Goal: Task Accomplishment & Management: Complete application form

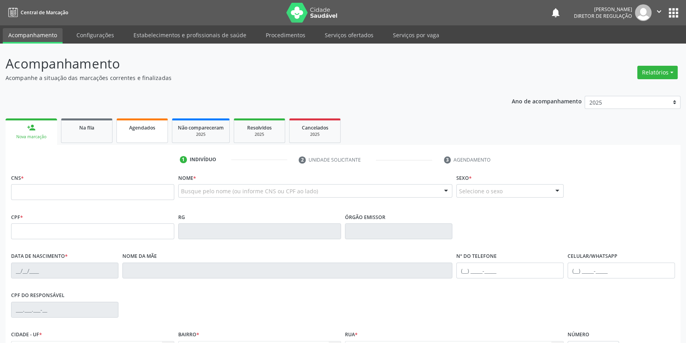
click at [123, 133] on link "Agendados" at bounding box center [143, 131] width 52 height 25
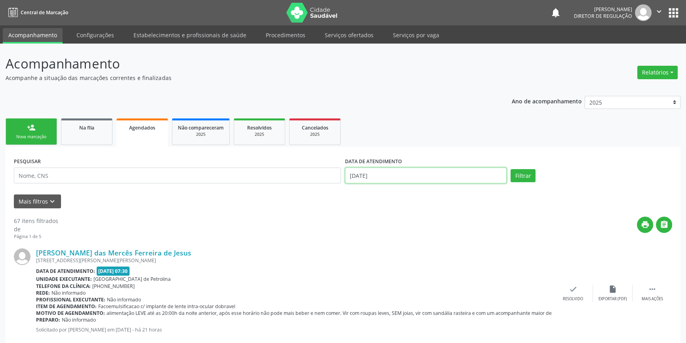
click at [424, 178] on input "[DATE]" at bounding box center [426, 176] width 162 height 16
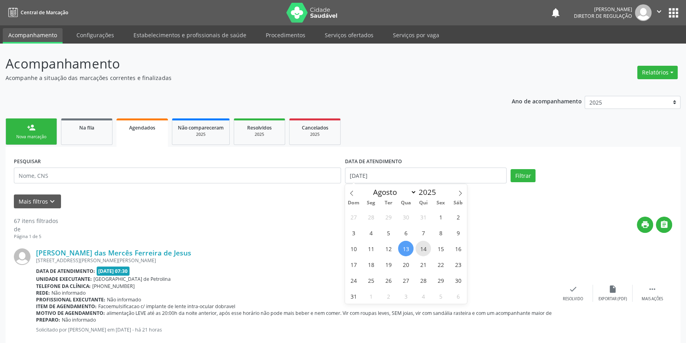
click at [424, 248] on span "14" at bounding box center [423, 248] width 15 height 15
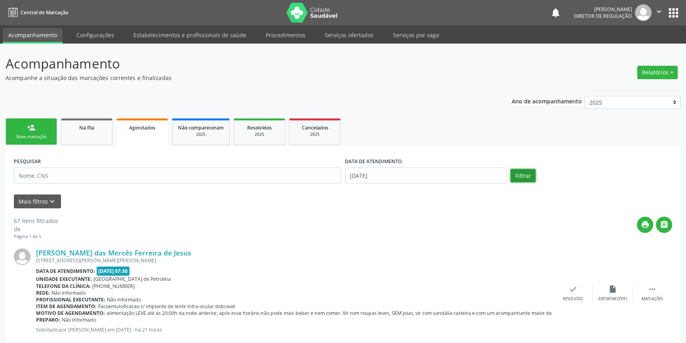
click at [518, 172] on button "Filtrar" at bounding box center [523, 175] width 25 height 13
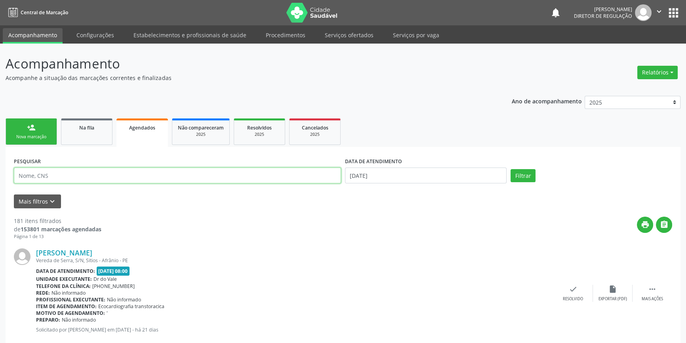
click at [202, 182] on input "text" at bounding box center [177, 176] width 327 height 16
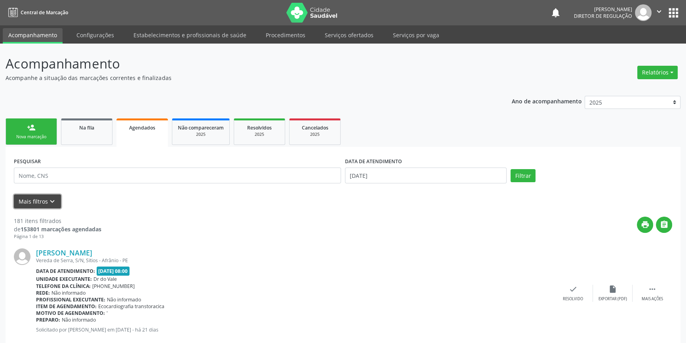
click at [43, 201] on button "Mais filtros keyboard_arrow_down" at bounding box center [37, 202] width 47 height 14
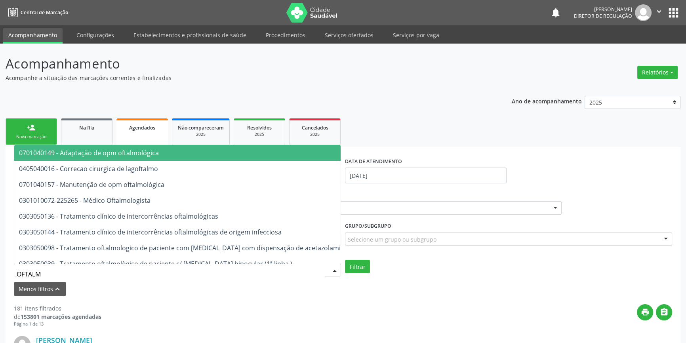
type input "OFTALMO"
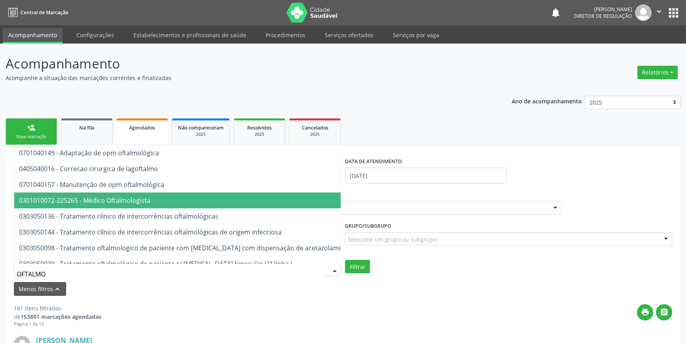
click at [153, 205] on span "0301010072-225265 - Médico Oftalmologista" at bounding box center [220, 201] width 413 height 16
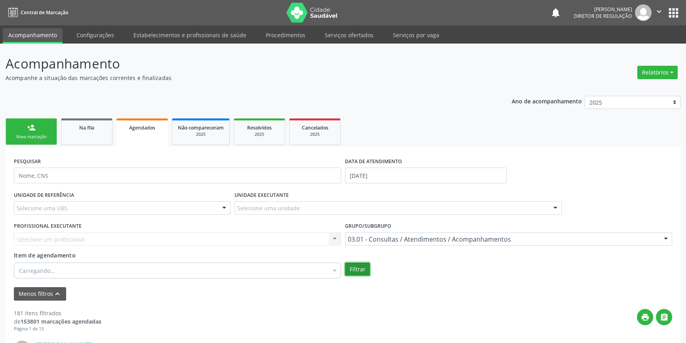
click at [359, 267] on button "Filtrar" at bounding box center [357, 269] width 25 height 13
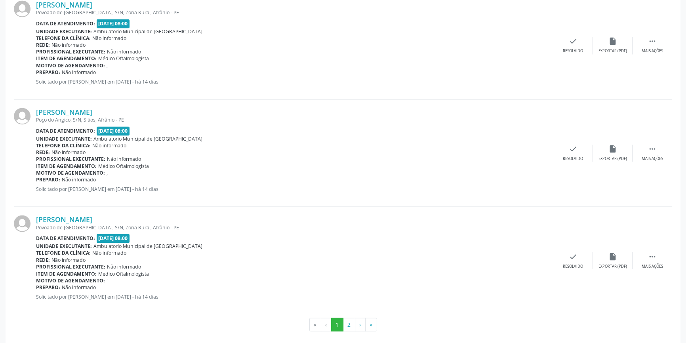
scroll to position [1635, 0]
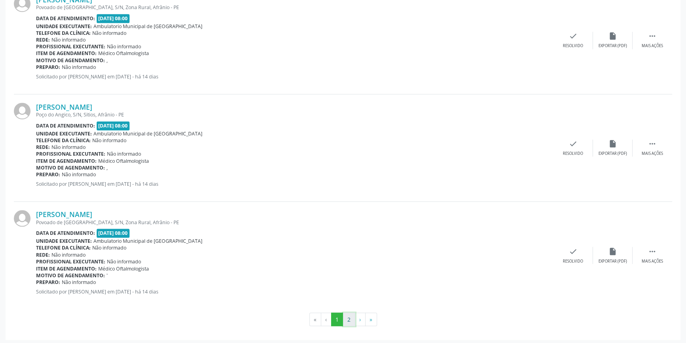
click at [352, 314] on button "2" at bounding box center [349, 319] width 12 height 13
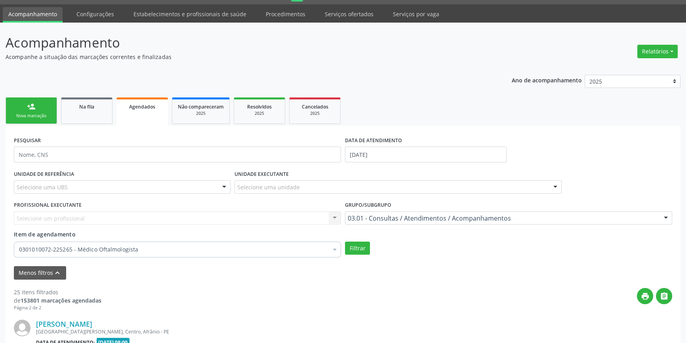
scroll to position [1098, 0]
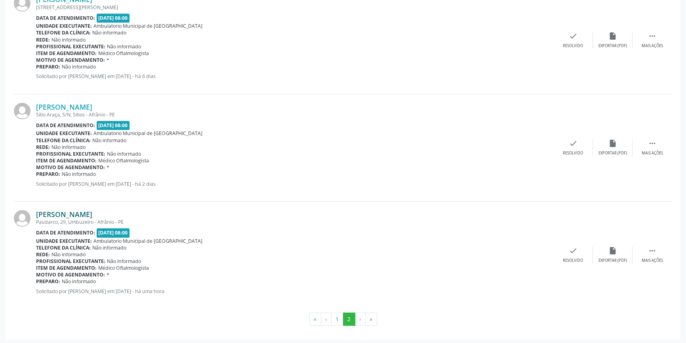
click at [75, 211] on link "[PERSON_NAME]" at bounding box center [64, 214] width 56 height 9
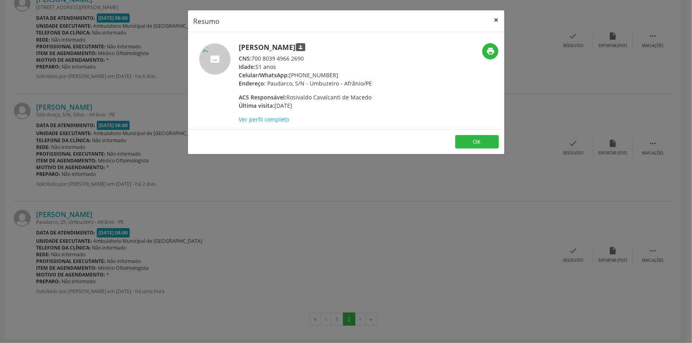
click at [495, 18] on button "×" at bounding box center [496, 19] width 16 height 19
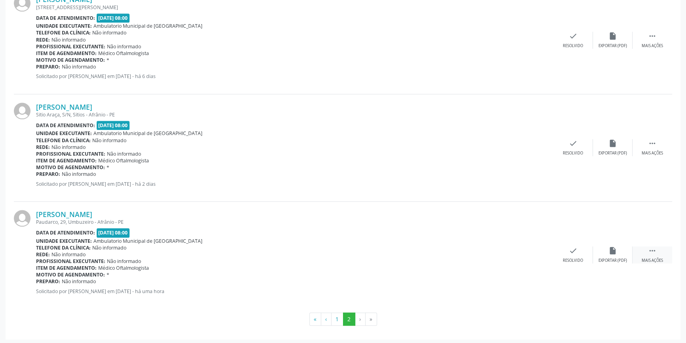
click at [667, 250] on div " Mais ações" at bounding box center [653, 255] width 40 height 17
click at [542, 252] on div "cancel Cancelar" at bounding box center [534, 255] width 40 height 17
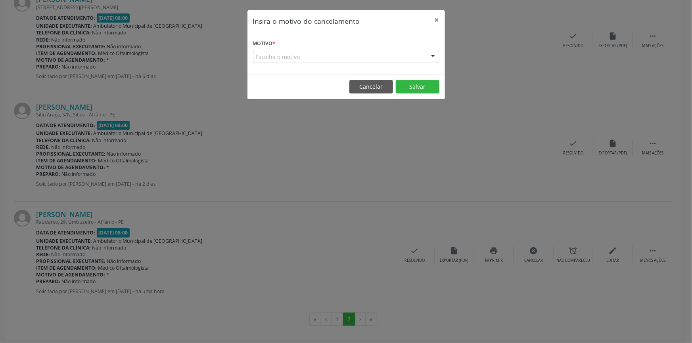
click at [314, 55] on div "Escolha o motivo" at bounding box center [346, 56] width 186 height 13
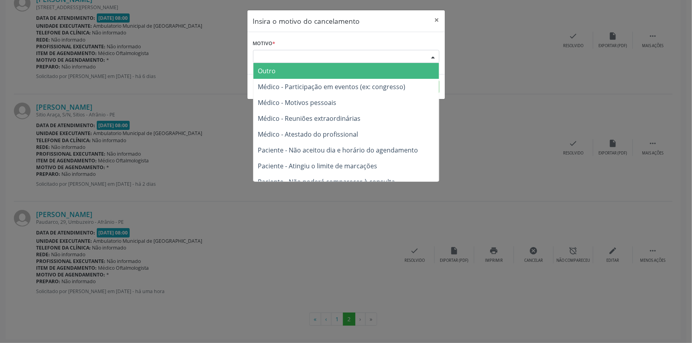
click at [297, 76] on span "Outro" at bounding box center [345, 71] width 185 height 16
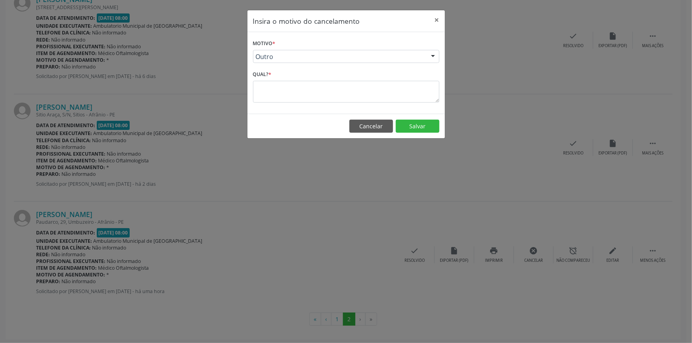
click at [332, 48] on form "Motivo * Outro Outro Médico - Participação em eventos (ex: congresso) Médico - …" at bounding box center [346, 70] width 186 height 65
click at [324, 59] on span "Outro" at bounding box center [339, 57] width 167 height 8
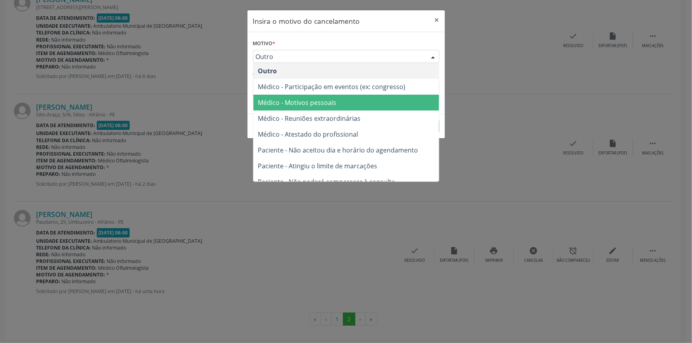
click at [315, 107] on span "Médico - Motivos pessoais" at bounding box center [345, 103] width 185 height 16
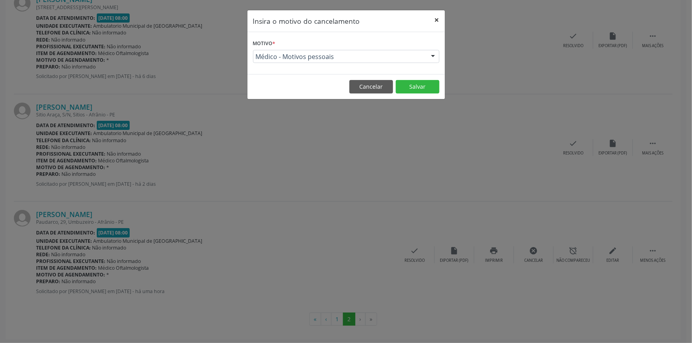
click at [440, 25] on button "×" at bounding box center [437, 19] width 16 height 19
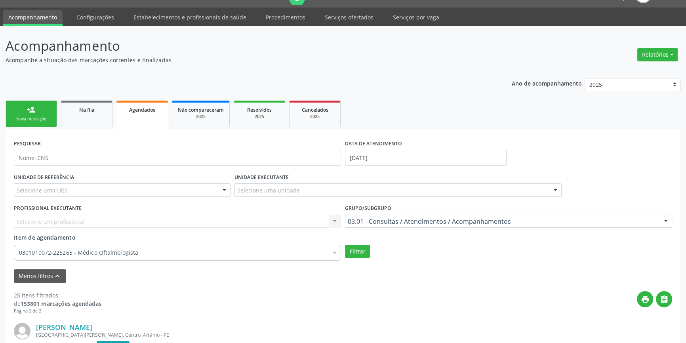
scroll to position [17, 0]
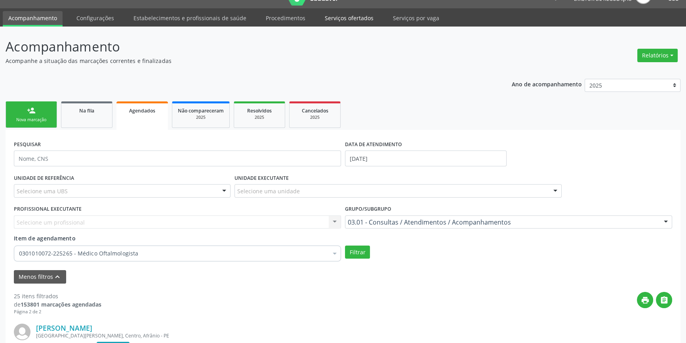
click at [361, 14] on link "Serviços ofertados" at bounding box center [349, 18] width 60 height 14
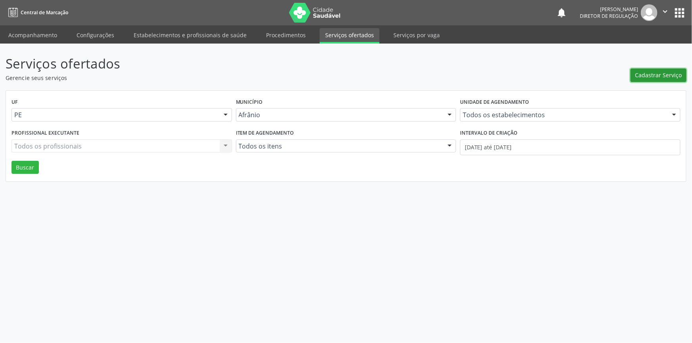
click at [652, 72] on span "Cadastrar Serviço" at bounding box center [658, 75] width 47 height 8
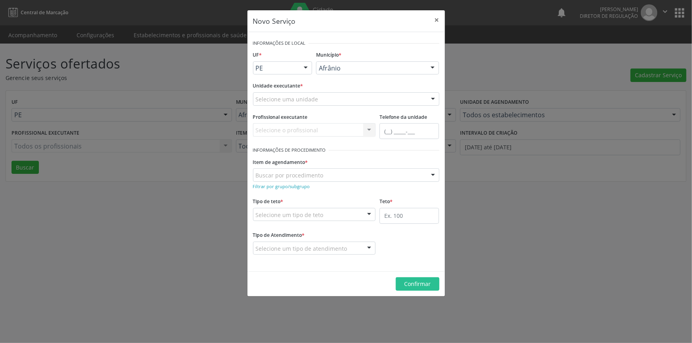
click at [366, 94] on div "Selecione uma unidade" at bounding box center [346, 98] width 186 height 13
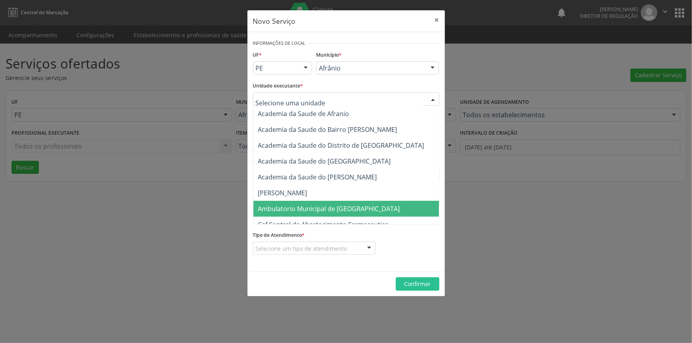
click at [358, 209] on span "Ambulatorio Municipal de [GEOGRAPHIC_DATA]" at bounding box center [349, 209] width 193 height 16
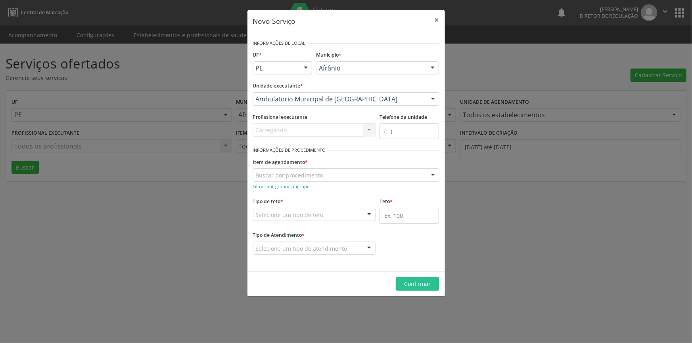
click at [326, 171] on div "Buscar por procedimento" at bounding box center [346, 174] width 186 height 13
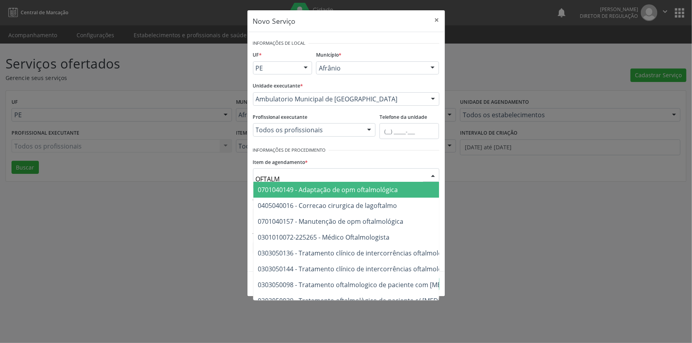
type input "OFTALMO"
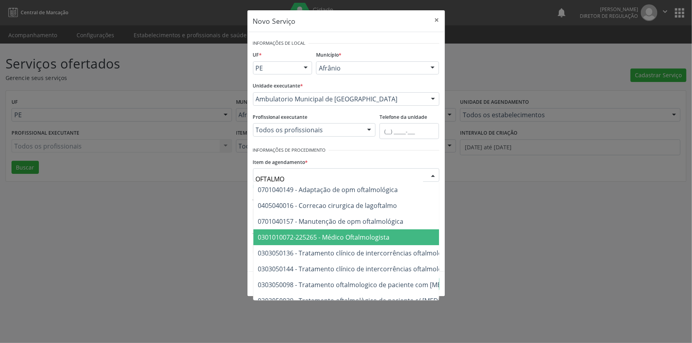
click at [334, 237] on span "0301010072-225265 - Médico Oftalmologista" at bounding box center [324, 237] width 132 height 9
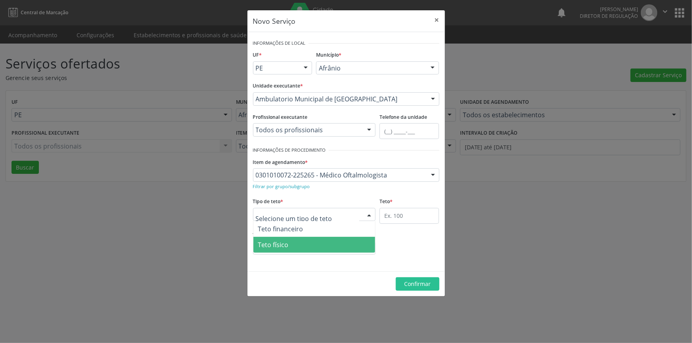
click at [304, 242] on span "Teto físico" at bounding box center [314, 245] width 122 height 16
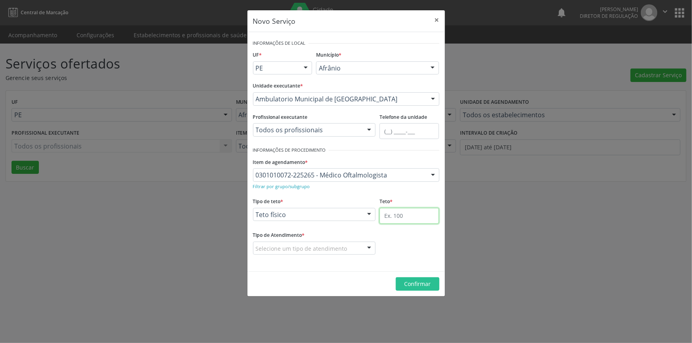
click at [394, 213] on input "text" at bounding box center [408, 216] width 59 height 16
type input "1"
click at [343, 247] on div "Selecione um tipo de atendimento" at bounding box center [314, 248] width 123 height 13
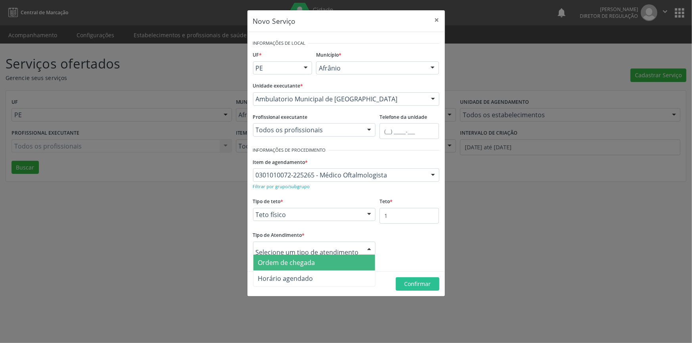
click at [315, 262] on span "Ordem de chegada" at bounding box center [314, 263] width 122 height 16
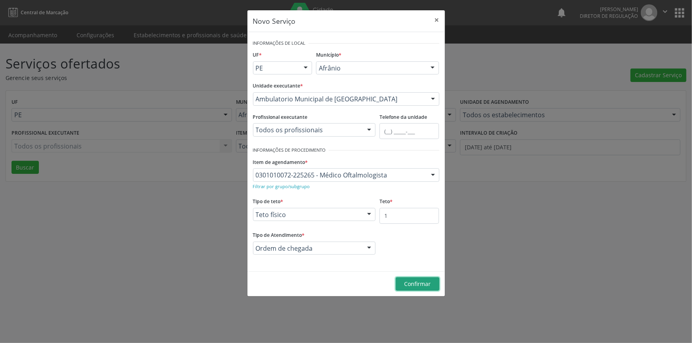
click at [413, 285] on span "Confirmar" at bounding box center [417, 284] width 27 height 8
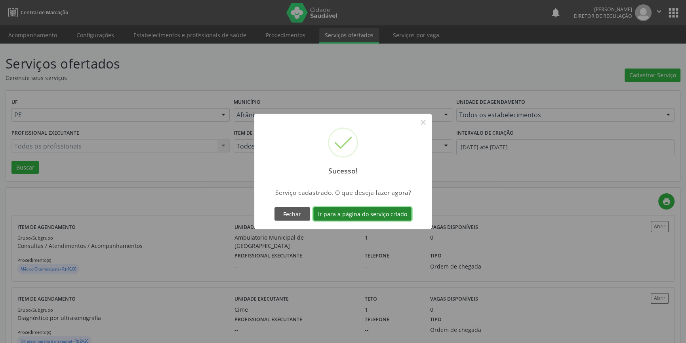
click at [351, 216] on button "Ir para a página do serviço criado" at bounding box center [363, 213] width 98 height 13
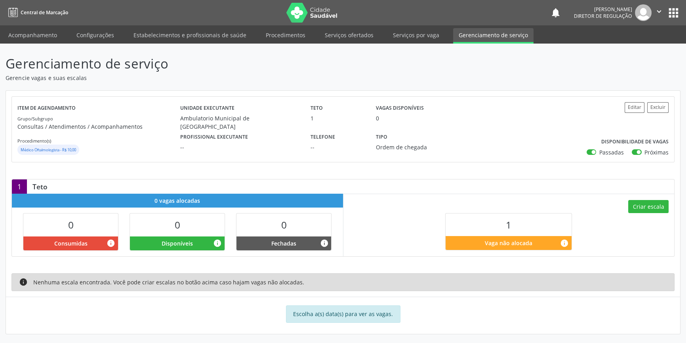
click at [662, 197] on div "Criar escala 1 Vaga não alocada info" at bounding box center [509, 225] width 331 height 62
click at [644, 204] on button "Criar escala" at bounding box center [649, 206] width 40 height 13
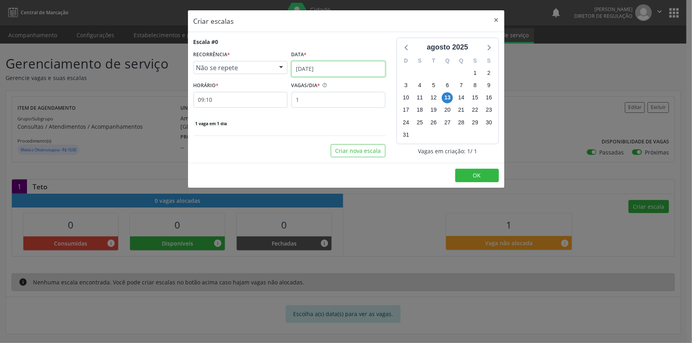
click at [327, 63] on input "[DATE]" at bounding box center [338, 69] width 94 height 16
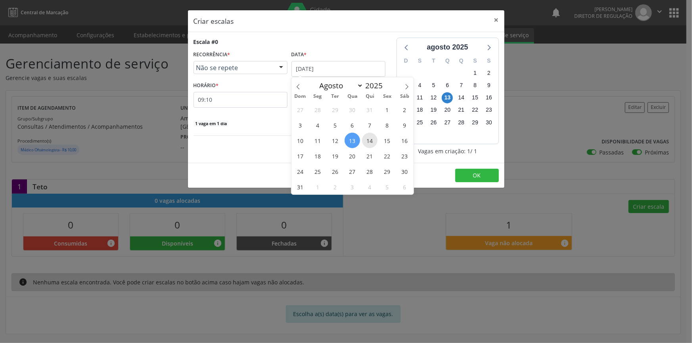
click at [365, 139] on span "14" at bounding box center [369, 140] width 15 height 15
click at [365, 139] on div "Escala #0 RECORRÊNCIA * Não se repete Não se repete Diário/Semanal Mensal Nenhu…" at bounding box center [289, 98] width 203 height 120
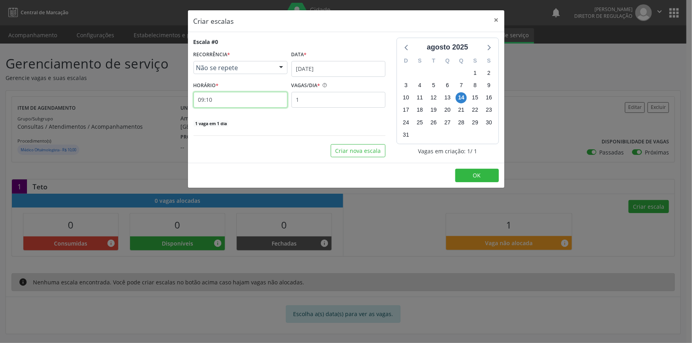
click at [260, 106] on input "09:10" at bounding box center [240, 100] width 94 height 16
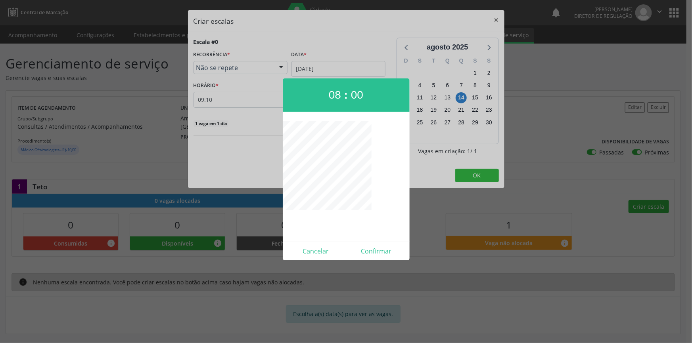
click at [375, 241] on div "08 : 00 Cancelar Confirmar" at bounding box center [346, 169] width 127 height 182
click at [375, 243] on div "Cancelar Confirmar" at bounding box center [346, 251] width 127 height 19
click at [376, 245] on button "Confirmar" at bounding box center [376, 251] width 61 height 13
type input "08:00"
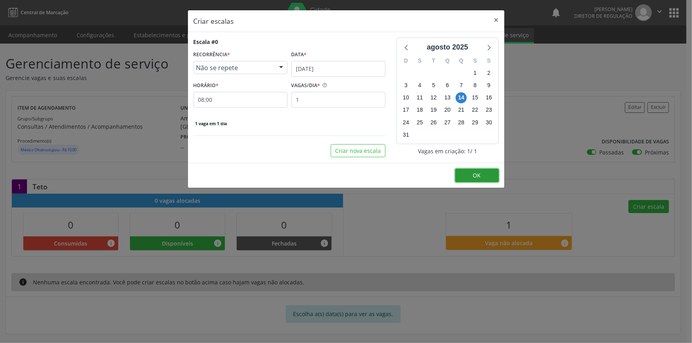
click at [476, 174] on span "OK" at bounding box center [477, 176] width 8 height 8
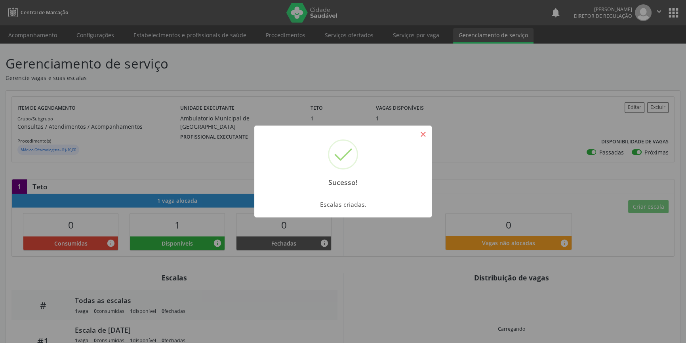
click at [428, 132] on button "×" at bounding box center [423, 134] width 13 height 13
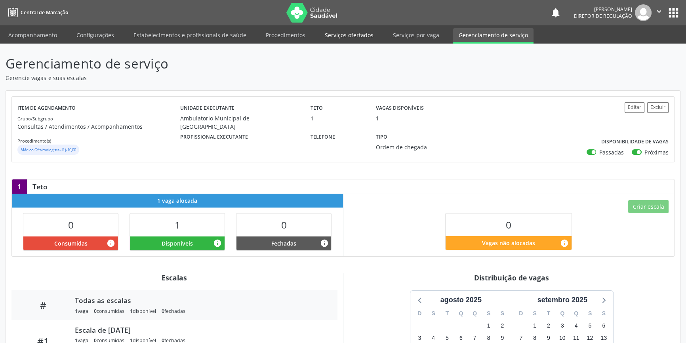
click at [358, 40] on link "Serviços ofertados" at bounding box center [349, 35] width 60 height 14
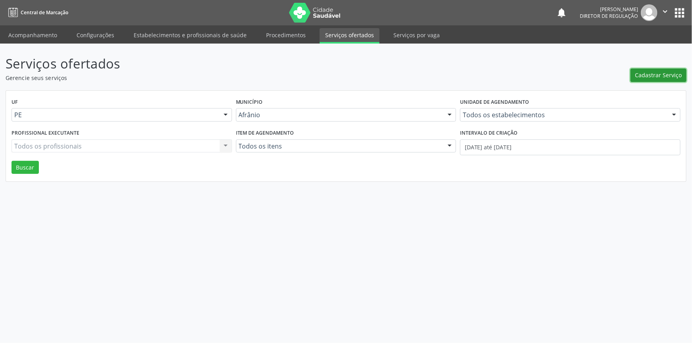
click at [665, 73] on span "Cadastrar Serviço" at bounding box center [658, 75] width 47 height 8
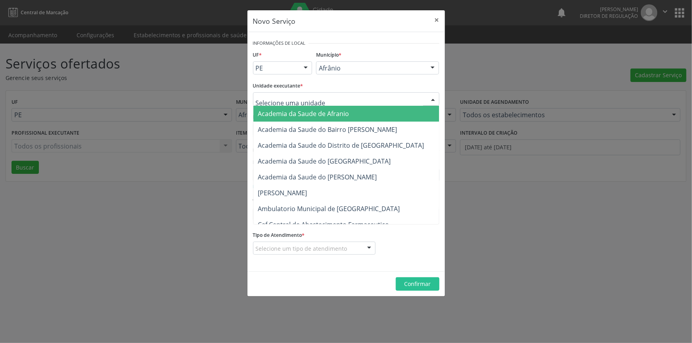
click at [337, 101] on div at bounding box center [346, 98] width 186 height 13
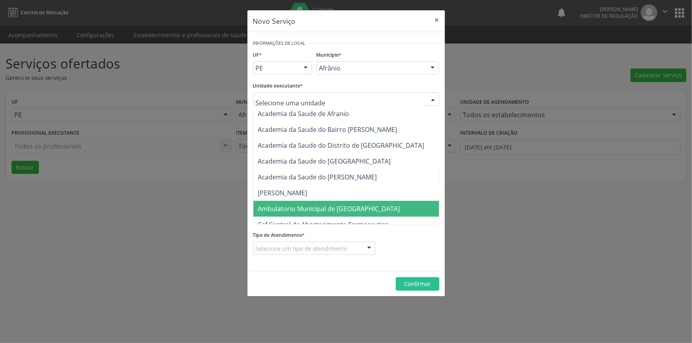
click at [299, 205] on span "Ambulatorio Municipal de [GEOGRAPHIC_DATA]" at bounding box center [329, 209] width 142 height 9
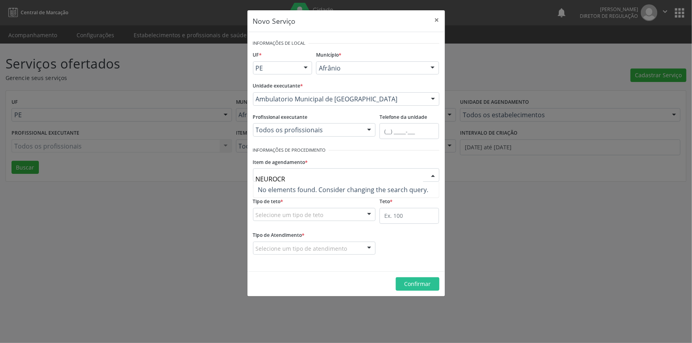
type input "NEUROC"
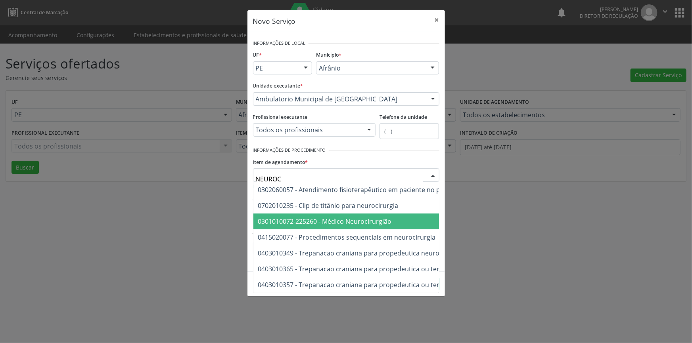
click at [359, 223] on span "0301010072-225260 - Médico Neurocirurgião" at bounding box center [325, 221] width 134 height 9
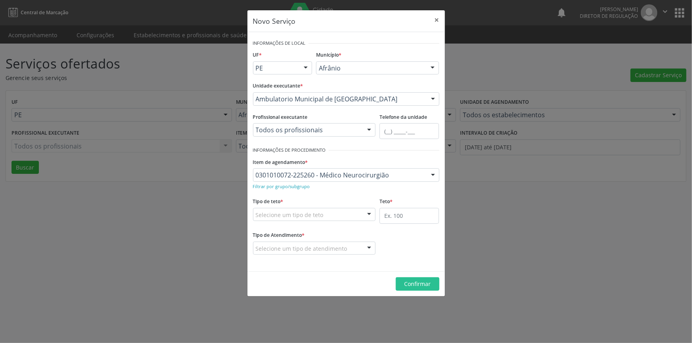
click at [330, 218] on div "Selecione um tipo de teto" at bounding box center [314, 214] width 123 height 13
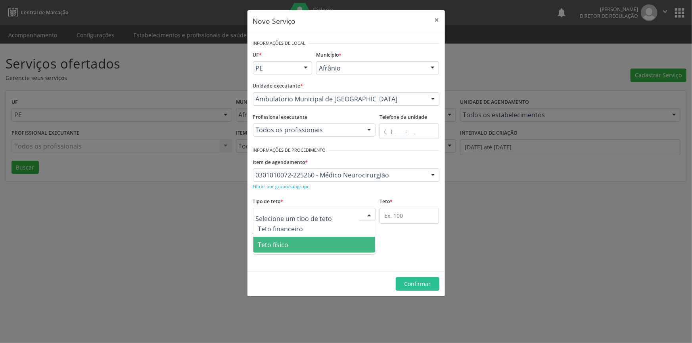
click at [304, 248] on span "Teto físico" at bounding box center [314, 245] width 122 height 16
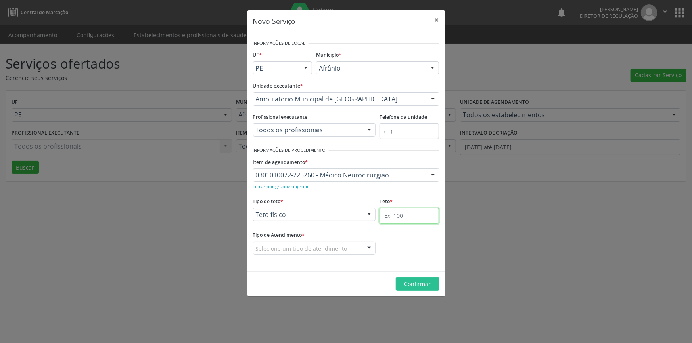
click at [402, 218] on input "text" at bounding box center [408, 216] width 59 height 16
type input "1"
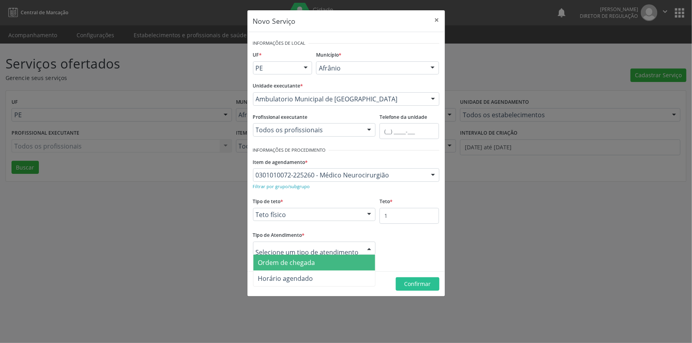
drag, startPoint x: 304, startPoint y: 258, endPoint x: 321, endPoint y: 258, distance: 17.0
click at [304, 258] on span "Ordem de chegada" at bounding box center [286, 262] width 57 height 9
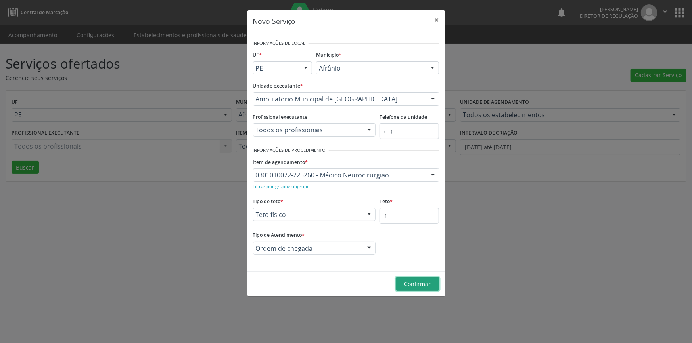
click at [423, 281] on span "Confirmar" at bounding box center [417, 284] width 27 height 8
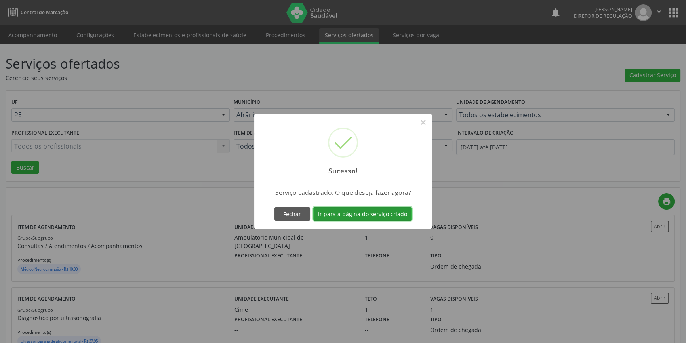
click at [386, 212] on button "Ir para a página do serviço criado" at bounding box center [363, 213] width 98 height 13
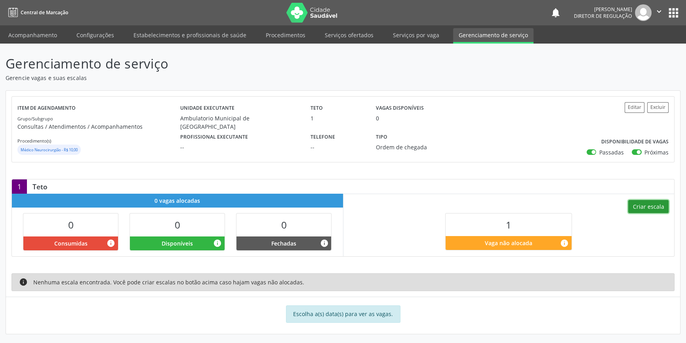
click at [643, 208] on button "Criar escala" at bounding box center [649, 206] width 40 height 13
select select "7"
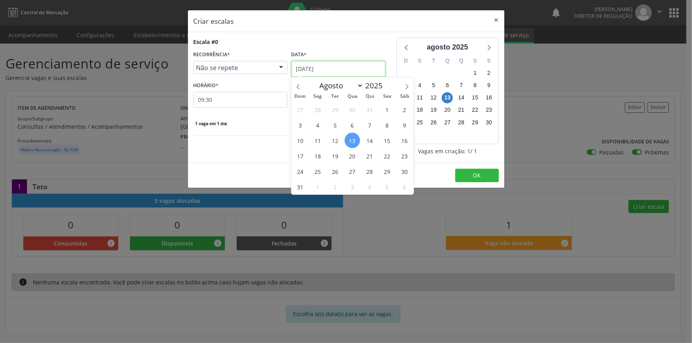
click at [327, 70] on input "[DATE]" at bounding box center [338, 69] width 94 height 16
click at [382, 135] on span "15" at bounding box center [386, 140] width 15 height 15
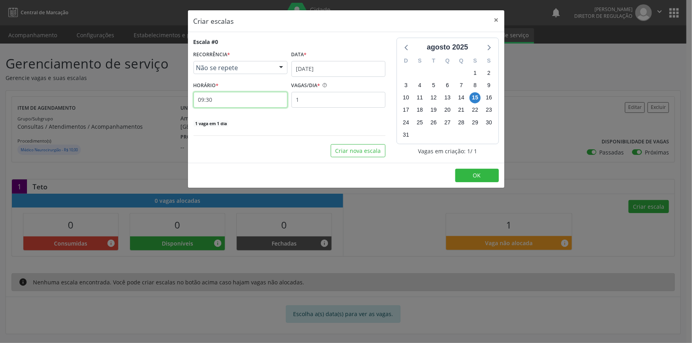
click at [247, 95] on input "09:30" at bounding box center [240, 100] width 94 height 16
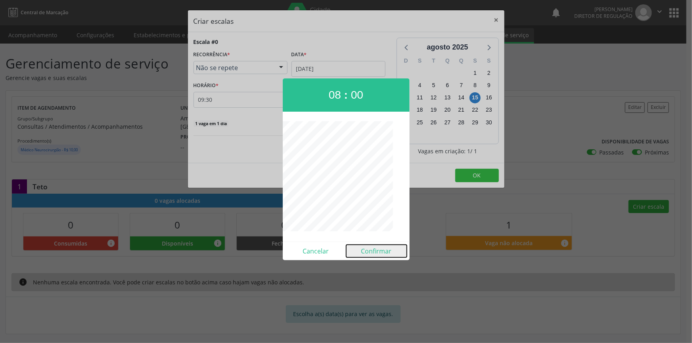
click at [375, 255] on button "Confirmar" at bounding box center [376, 251] width 61 height 13
type input "08:00"
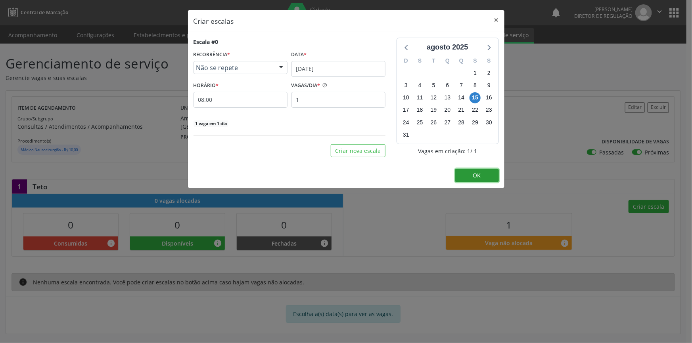
click at [475, 179] on button "OK" at bounding box center [477, 175] width 44 height 13
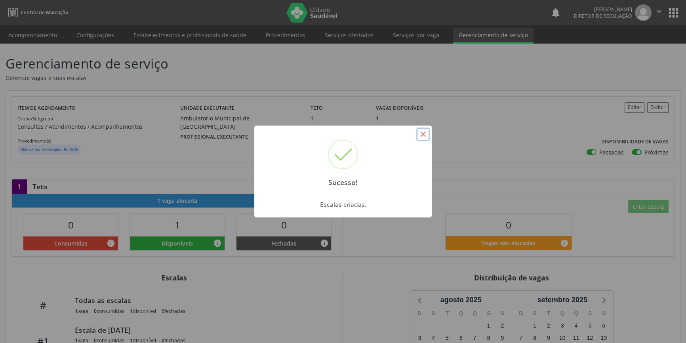
click at [419, 136] on button "×" at bounding box center [423, 134] width 13 height 13
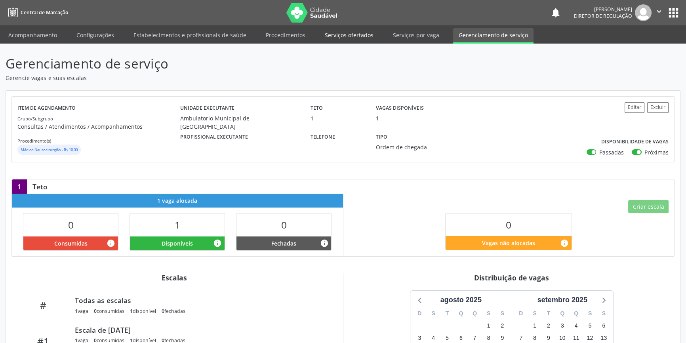
click at [368, 37] on link "Serviços ofertados" at bounding box center [349, 35] width 60 height 14
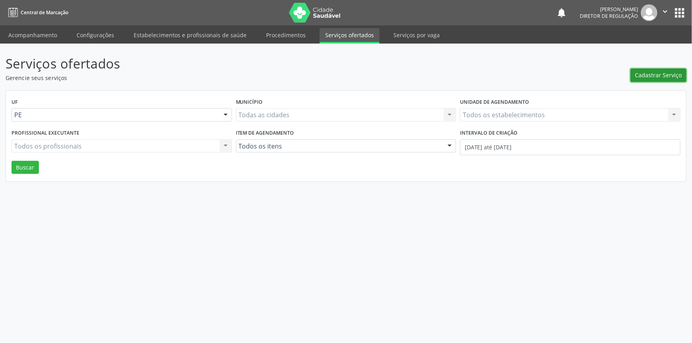
click at [648, 80] on button "Cadastrar Serviço" at bounding box center [658, 75] width 56 height 13
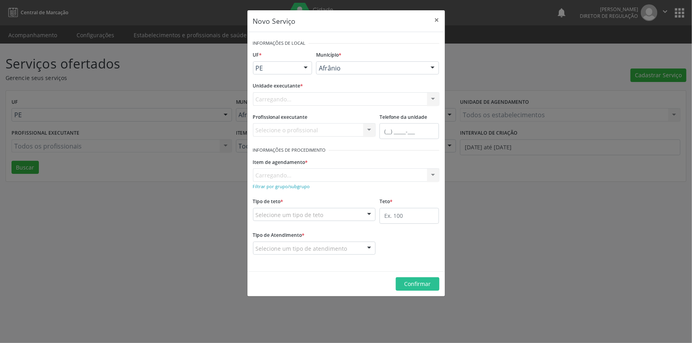
click at [364, 105] on div "Carregando... Nenhum resultado encontrado para: " " Não há nenhuma opção para s…" at bounding box center [346, 98] width 186 height 13
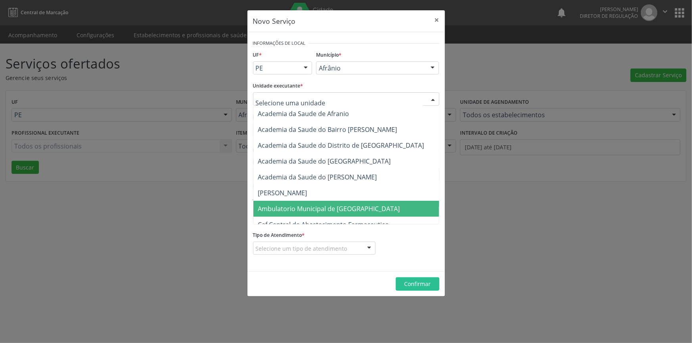
click at [308, 209] on span "Ambulatorio Municipal de [GEOGRAPHIC_DATA]" at bounding box center [329, 209] width 142 height 9
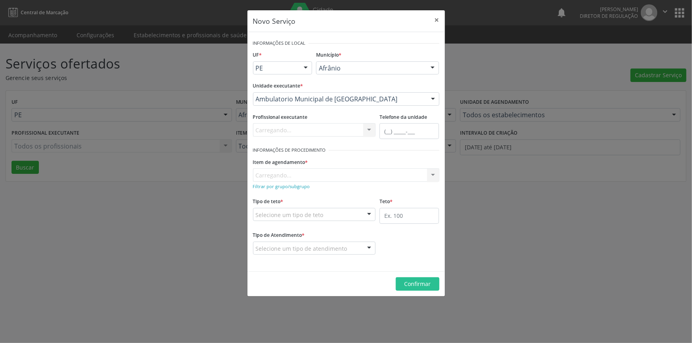
click at [289, 181] on div "Item de agendamento * Carregando... No elements found. Consider changing the se…" at bounding box center [346, 168] width 186 height 25
click at [289, 179] on div "Item de agendamento * Carregando... No elements found. Consider changing the se…" at bounding box center [346, 168] width 186 height 25
click at [296, 173] on div "Item de agendamento * Carregando... No elements found. Consider changing the se…" at bounding box center [346, 168] width 186 height 25
click at [314, 221] on div "Selecione um tipo de teto Teto financeiro Teto físico Nenhum resultado encontra…" at bounding box center [314, 214] width 123 height 13
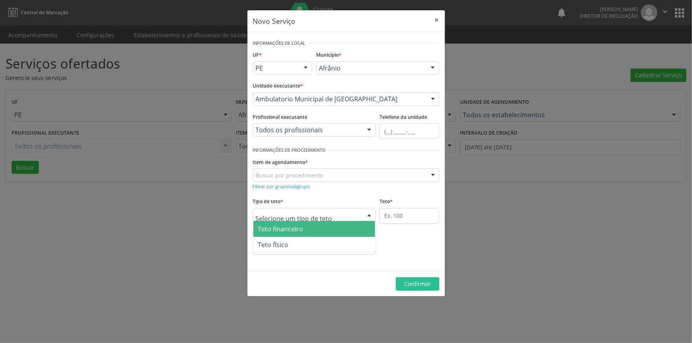
click at [309, 214] on input "text" at bounding box center [308, 219] width 104 height 16
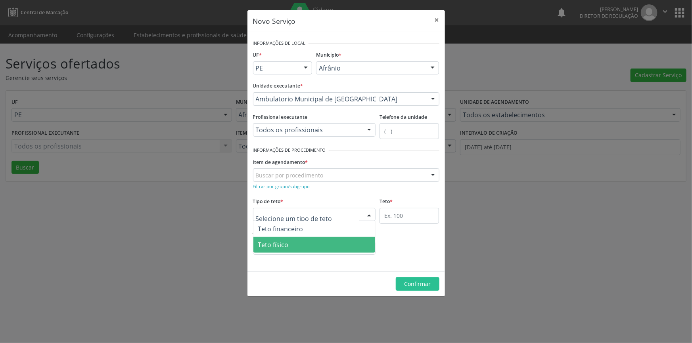
click at [304, 246] on span "Teto físico" at bounding box center [314, 245] width 122 height 16
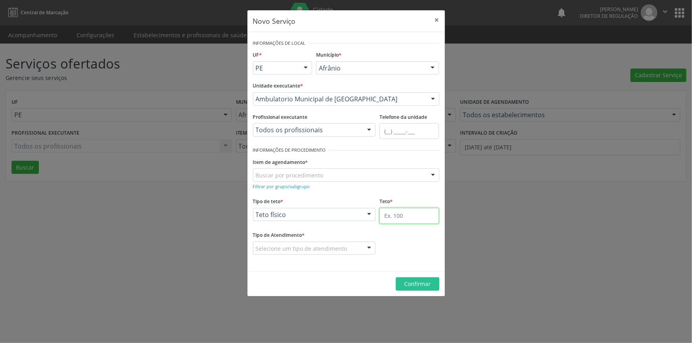
click at [428, 220] on input "text" at bounding box center [408, 216] width 59 height 16
drag, startPoint x: 417, startPoint y: 215, endPoint x: 373, endPoint y: 218, distance: 43.7
click at [376, 218] on div "Tipo de teto * Teto físico Teto financeiro Teto físico Nenhum resultado encontr…" at bounding box center [346, 213] width 190 height 34
type input "1"
click at [295, 180] on div "Buscar por procedimento" at bounding box center [346, 174] width 186 height 13
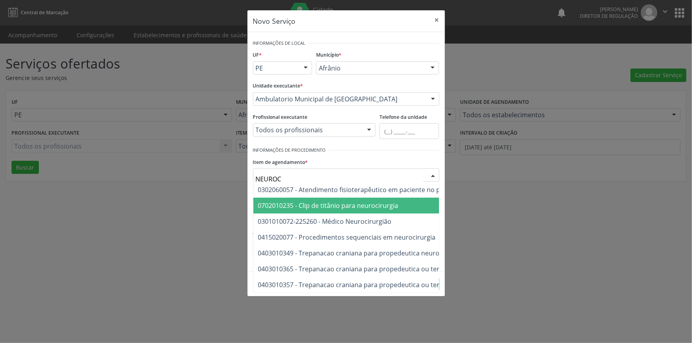
type input "NEUROCI"
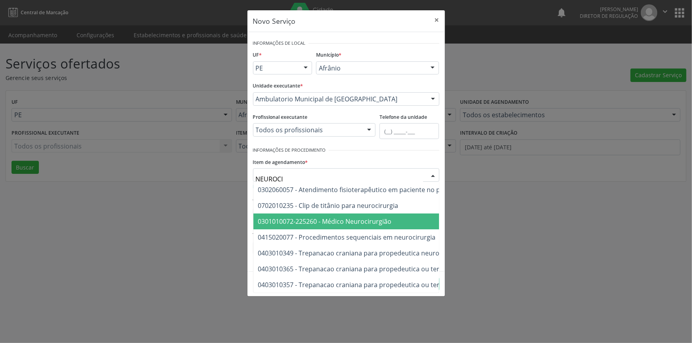
click at [325, 215] on span "0301010072-225260 - Médico Neurocirurgião" at bounding box center [428, 222] width 350 height 16
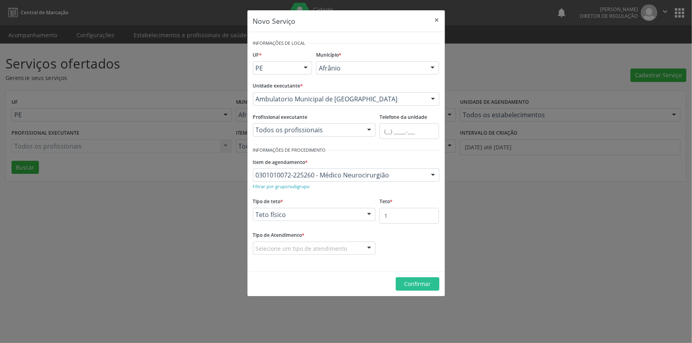
click at [310, 241] on div "Tipo de Atendimento * Selecione um tipo de atendimento Ordem de chegada Horário…" at bounding box center [314, 241] width 123 height 25
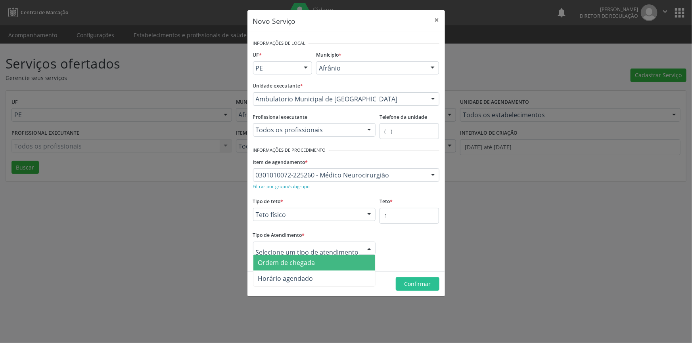
click at [300, 265] on span "Ordem de chegada" at bounding box center [286, 262] width 57 height 9
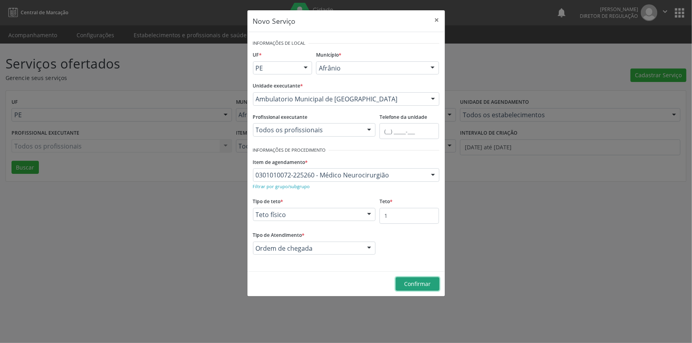
click at [401, 281] on button "Confirmar" at bounding box center [418, 283] width 44 height 13
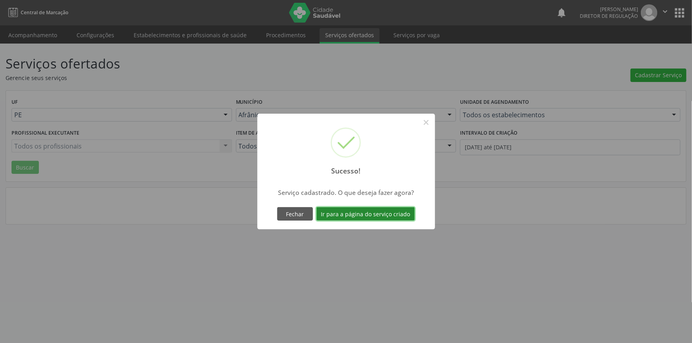
click at [392, 216] on button "Ir para a página do serviço criado" at bounding box center [365, 213] width 98 height 13
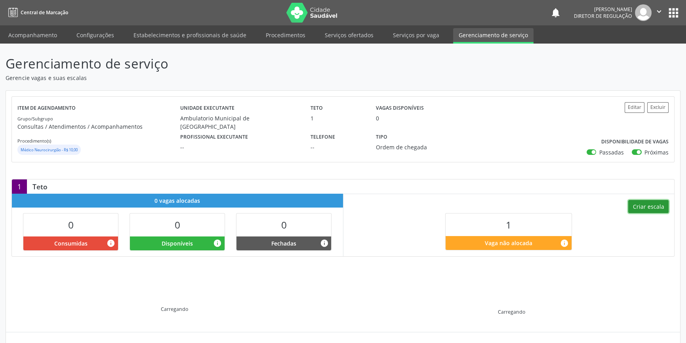
click at [647, 200] on button "Criar escala" at bounding box center [649, 206] width 40 height 13
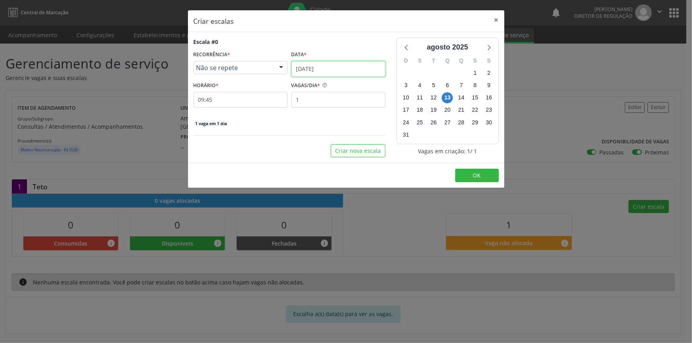
click at [358, 64] on input "[DATE]" at bounding box center [338, 69] width 94 height 16
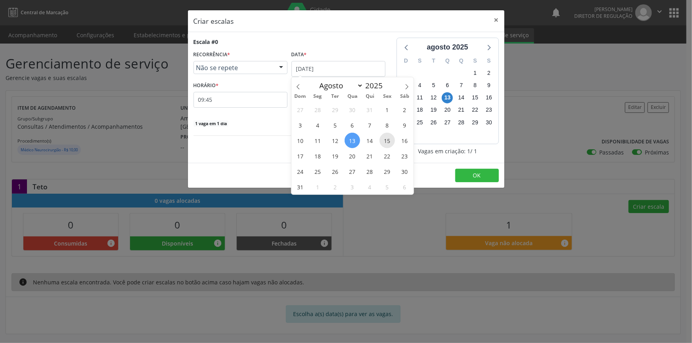
click at [390, 138] on span "15" at bounding box center [386, 140] width 15 height 15
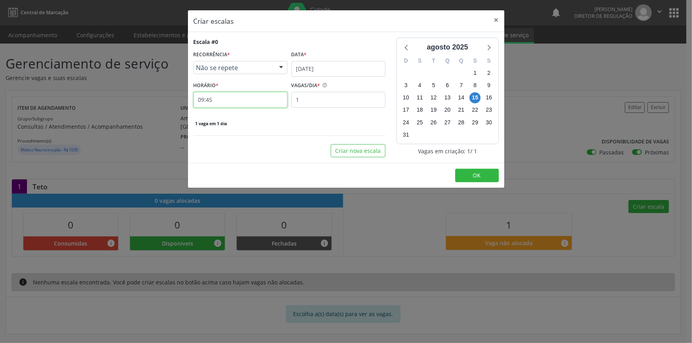
click at [230, 99] on input "09:45" at bounding box center [240, 100] width 94 height 16
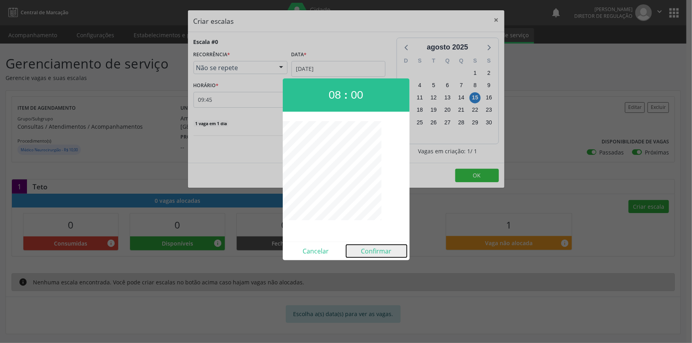
click at [379, 252] on button "Confirmar" at bounding box center [376, 251] width 61 height 13
type input "08:00"
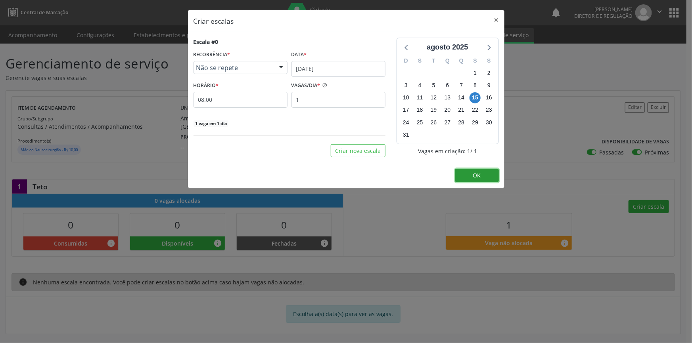
click at [471, 177] on button "OK" at bounding box center [477, 175] width 44 height 13
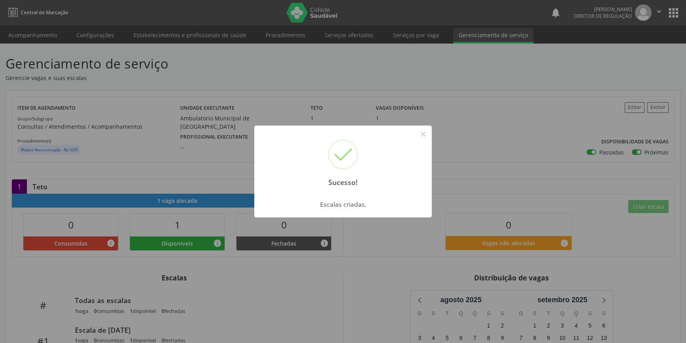
drag, startPoint x: 413, startPoint y: 136, endPoint x: 420, endPoint y: 123, distance: 14.7
click at [414, 136] on div "Sucesso! ×" at bounding box center [343, 160] width 178 height 68
click at [420, 132] on button "×" at bounding box center [423, 134] width 13 height 13
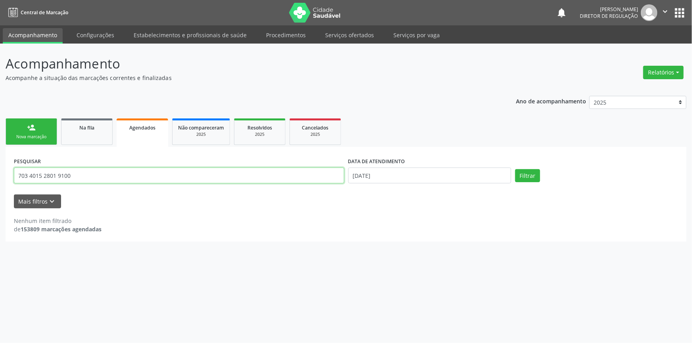
drag, startPoint x: 102, startPoint y: 167, endPoint x: 25, endPoint y: 170, distance: 77.7
click at [25, 170] on input "703 4015 2801 9100" at bounding box center [179, 176] width 330 height 16
type input "7"
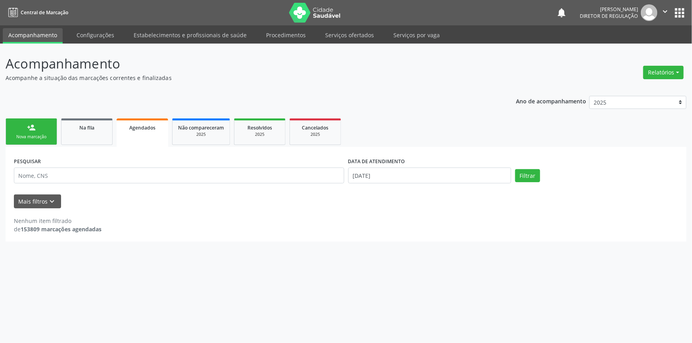
click at [25, 136] on div "Nova marcação" at bounding box center [31, 137] width 40 height 6
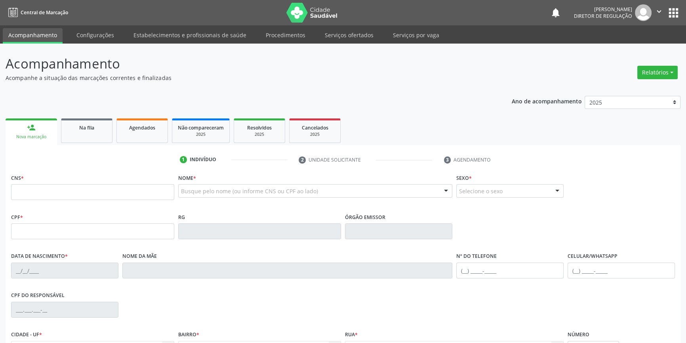
click at [199, 198] on div "Busque pelo nome (ou informe CNS ou CPF ao lado) Nenhum resultado encontrado pa…" at bounding box center [315, 193] width 275 height 19
click at [200, 202] on div "Busque pelo nome (ou informe CNS ou CPF ao lado) Nenhum resultado encontrado pa…" at bounding box center [315, 193] width 275 height 19
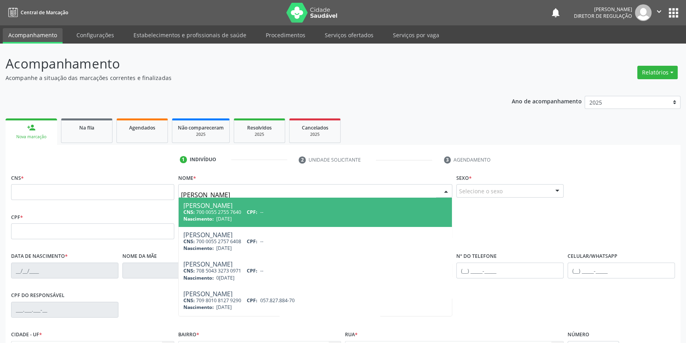
type input "MARGARIDA MARIA DOS"
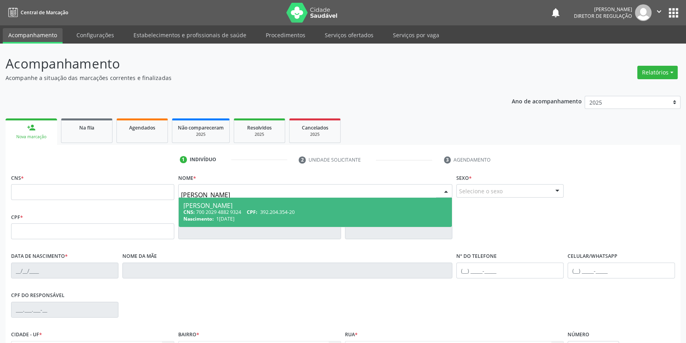
click at [252, 222] on div "Nascimento: 17/10/1957" at bounding box center [316, 219] width 264 height 7
type input "700 2029 4882 9324"
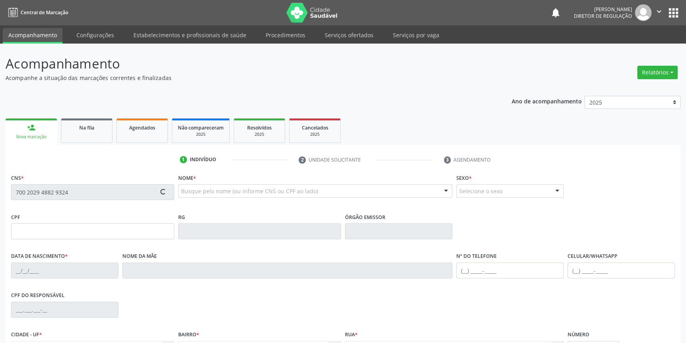
type input "392.204.354-20"
type input "17/10/1957"
type input "Julia Maria Pereira dos Santos"
type input "(87) 98849-9971"
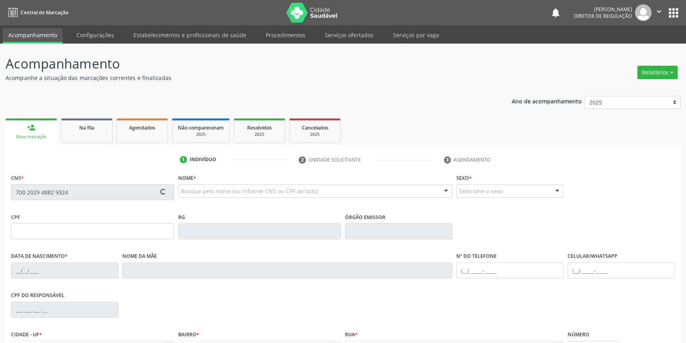
type input "S/N"
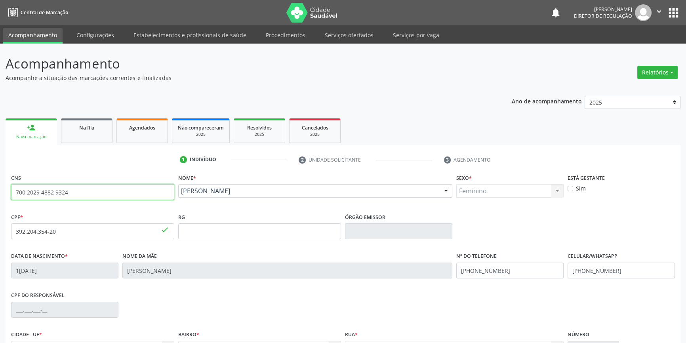
drag, startPoint x: 80, startPoint y: 189, endPoint x: 0, endPoint y: 190, distance: 80.1
click at [0, 190] on div "Acompanhamento Acompanhe a situação das marcações correntes e finalizadas Relat…" at bounding box center [343, 237] width 686 height 386
click at [87, 136] on link "Na fila" at bounding box center [87, 131] width 52 height 25
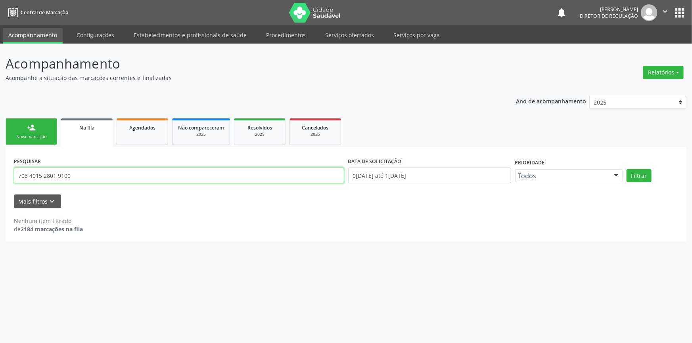
click at [174, 172] on input "703 4015 2801 9100" at bounding box center [179, 176] width 330 height 16
drag, startPoint x: 174, startPoint y: 172, endPoint x: 12, endPoint y: 175, distance: 161.4
click at [12, 175] on div "PESQUISAR 703 4015 2801 9100" at bounding box center [179, 172] width 334 height 34
paste input "0 2029 4882 9324"
type input "700 2029 4882 9324"
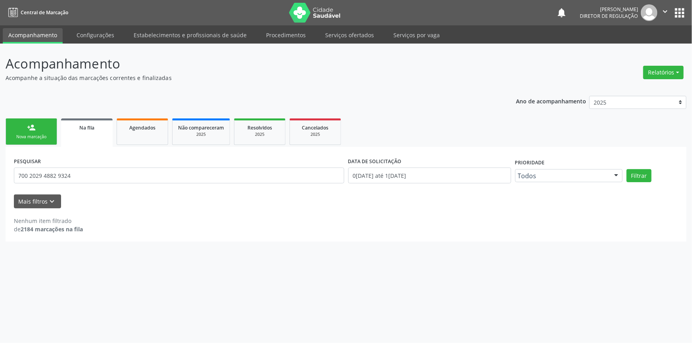
click at [650, 176] on div "Filtrar" at bounding box center [651, 175] width 55 height 13
click at [646, 176] on button "Filtrar" at bounding box center [638, 175] width 25 height 13
click at [359, 36] on link "Serviços ofertados" at bounding box center [349, 35] width 60 height 14
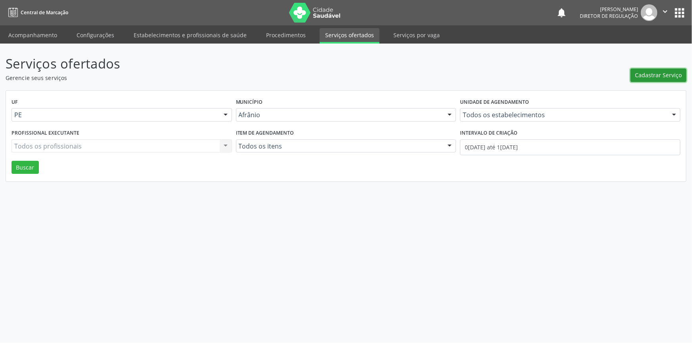
click at [663, 70] on button "Cadastrar Serviço" at bounding box center [658, 75] width 56 height 13
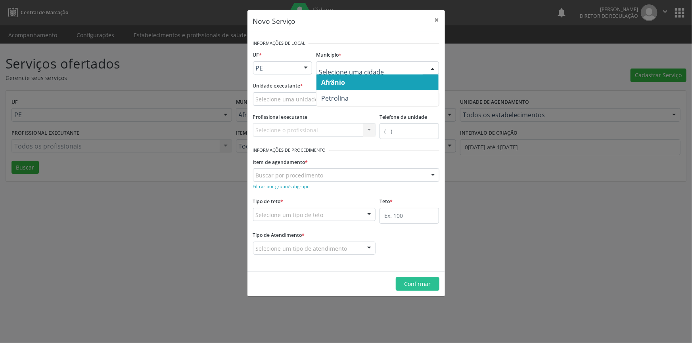
drag, startPoint x: 363, startPoint y: 65, endPoint x: 359, endPoint y: 69, distance: 5.9
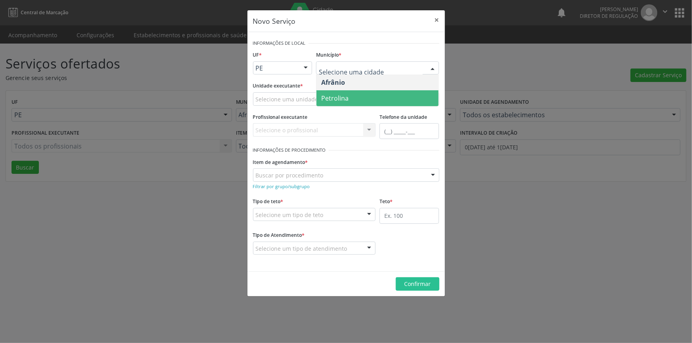
click at [354, 99] on span "Petrolina" at bounding box center [377, 98] width 122 height 16
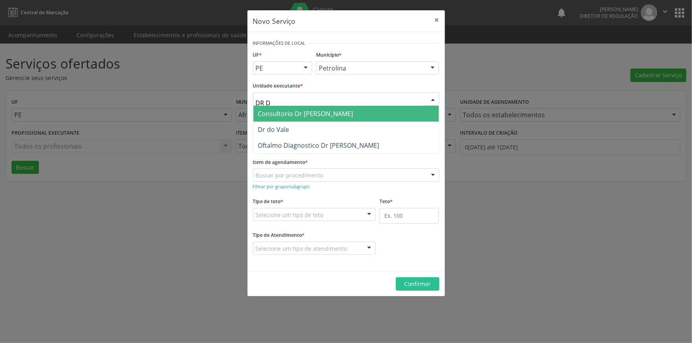
type input "DR DO"
click at [297, 111] on span "Dr do Vale" at bounding box center [345, 114] width 185 height 16
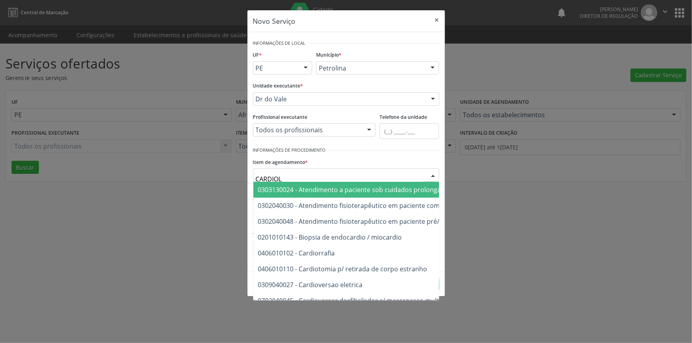
type input "CARDIOLO"
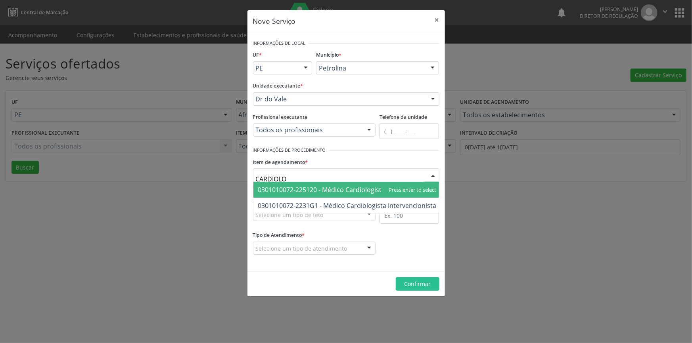
click at [329, 185] on span "0301010072-225120 - Médico Cardiologista" at bounding box center [321, 189] width 127 height 9
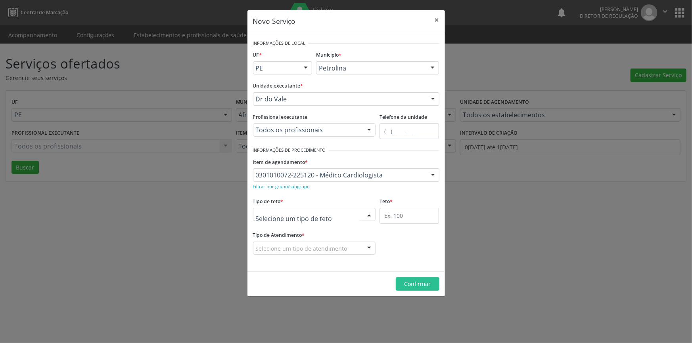
click at [319, 218] on div at bounding box center [314, 214] width 123 height 13
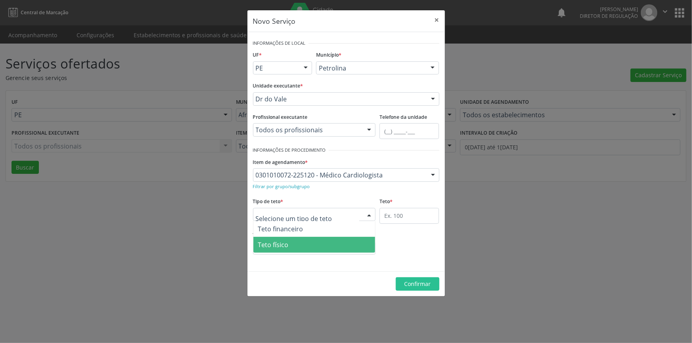
click at [306, 250] on span "Teto físico" at bounding box center [314, 245] width 122 height 16
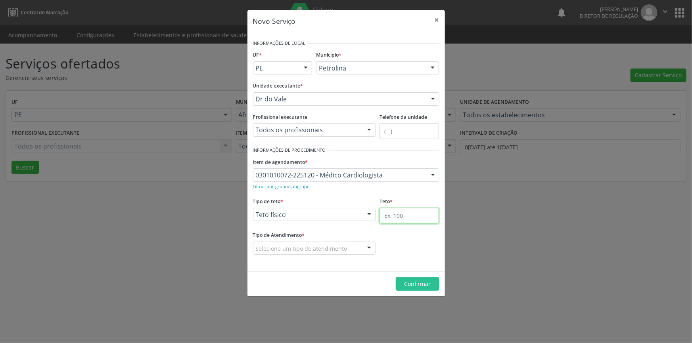
click at [419, 222] on input "text" at bounding box center [408, 216] width 59 height 16
type input "1"
click at [325, 258] on fieldset "Tipo de Atendimento * Selecione um tipo de atendimento Ordem de chegada Horário…" at bounding box center [314, 244] width 123 height 31
click at [324, 253] on div "Selecione um tipo de atendimento" at bounding box center [314, 248] width 123 height 13
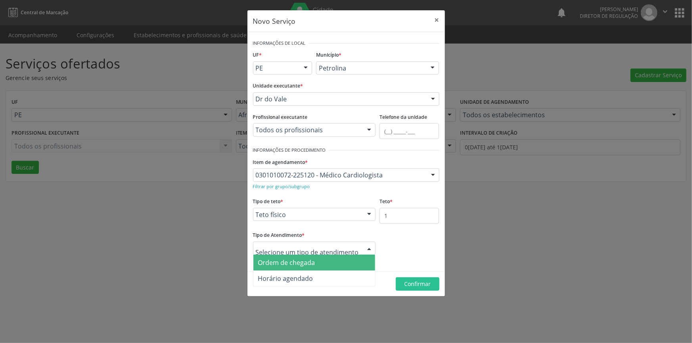
click at [306, 268] on span "Ordem de chegada" at bounding box center [314, 263] width 122 height 16
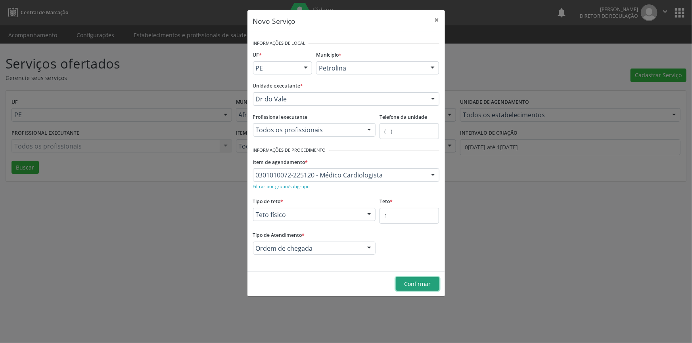
click at [404, 284] on span "Confirmar" at bounding box center [417, 284] width 27 height 8
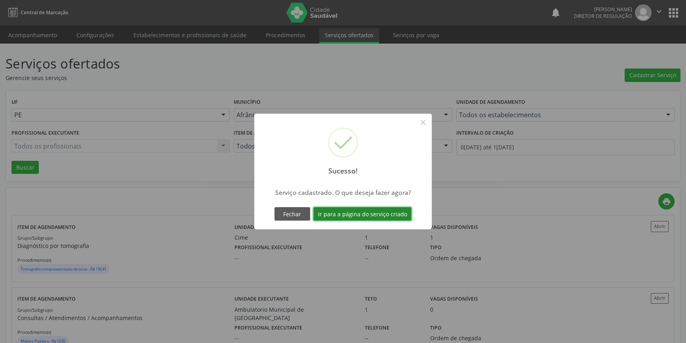
click at [384, 216] on button "Ir para a página do serviço criado" at bounding box center [363, 213] width 98 height 13
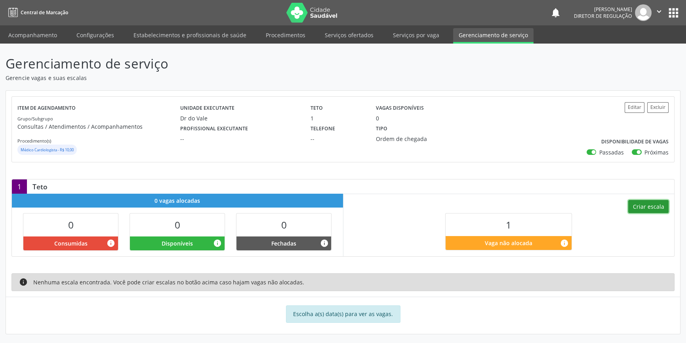
click at [651, 206] on button "Criar escala" at bounding box center [649, 206] width 40 height 13
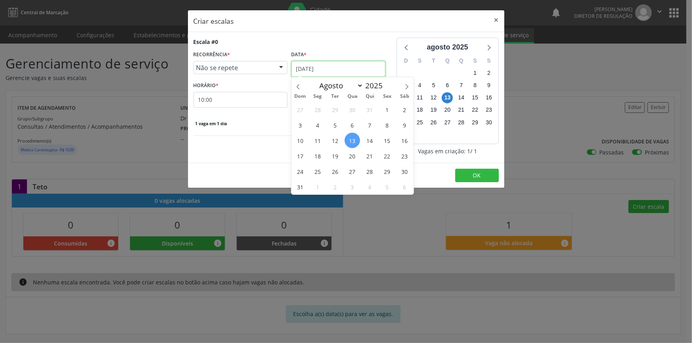
click at [341, 71] on input "[DATE]" at bounding box center [338, 69] width 94 height 16
click at [370, 138] on span "14" at bounding box center [369, 140] width 15 height 15
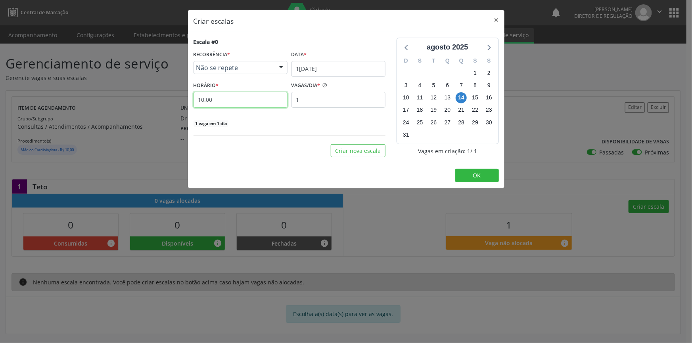
click at [214, 93] on input "10:00" at bounding box center [240, 100] width 94 height 16
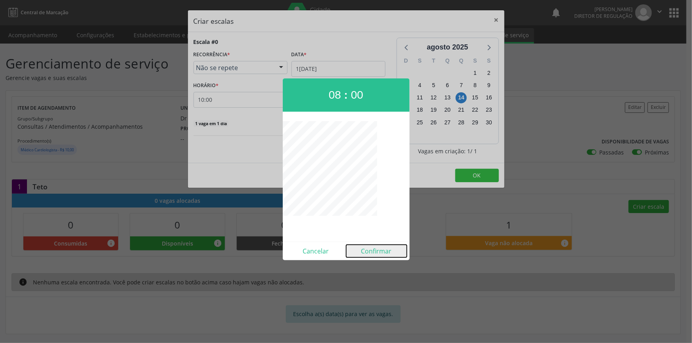
click at [375, 253] on button "Confirmar" at bounding box center [376, 251] width 61 height 13
type input "08:00"
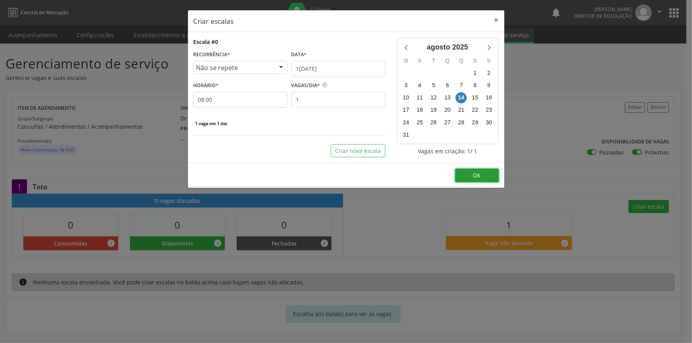
click at [469, 174] on button "OK" at bounding box center [477, 175] width 44 height 13
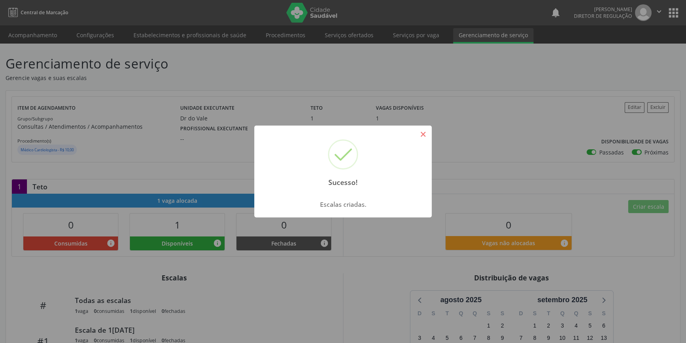
click at [418, 135] on button "×" at bounding box center [423, 134] width 13 height 13
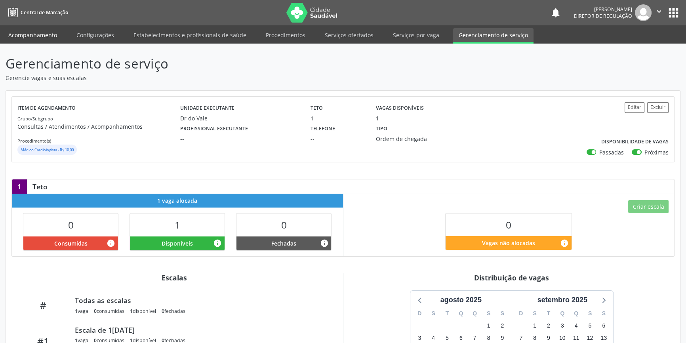
click at [54, 35] on link "Acompanhamento" at bounding box center [33, 35] width 60 height 14
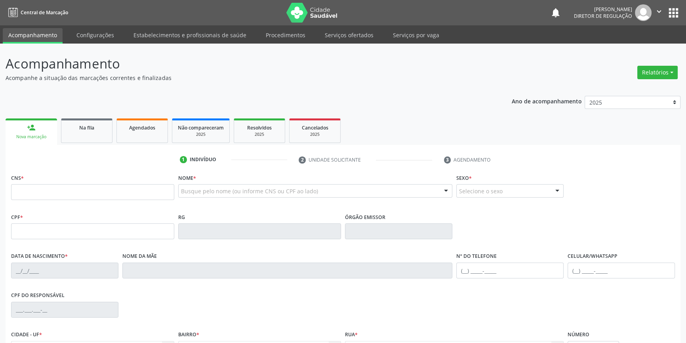
click at [64, 168] on div "1 Indivíduo 2 Unidade solicitante 3 Agendamento CNS * Nome * Busque pelo nome (…" at bounding box center [343, 288] width 675 height 271
click at [52, 187] on input "text" at bounding box center [92, 192] width 163 height 16
type input "700 2029 4882 9324"
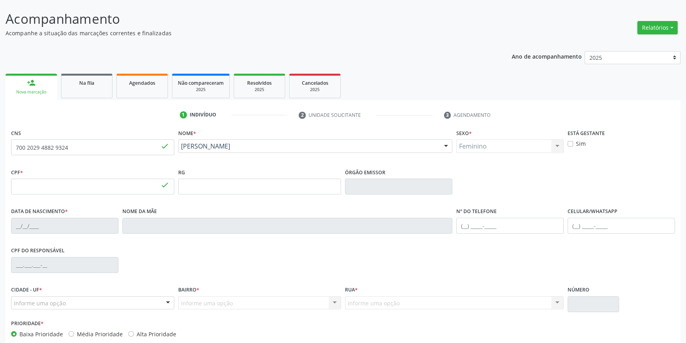
type input "392.204.354-20"
type input "17/10/1957"
type input "Julia Maria Pereira dos Santos"
type input "(87) 98849-9971"
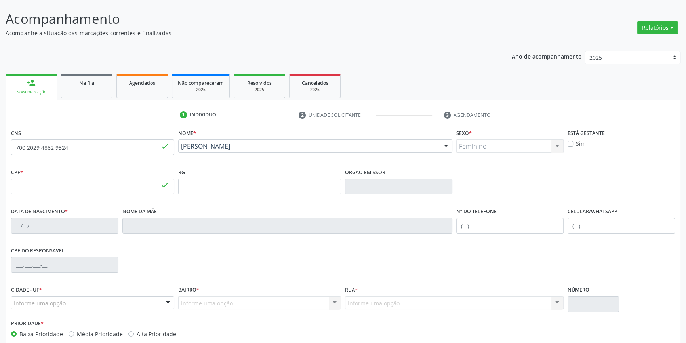
type input "S/N"
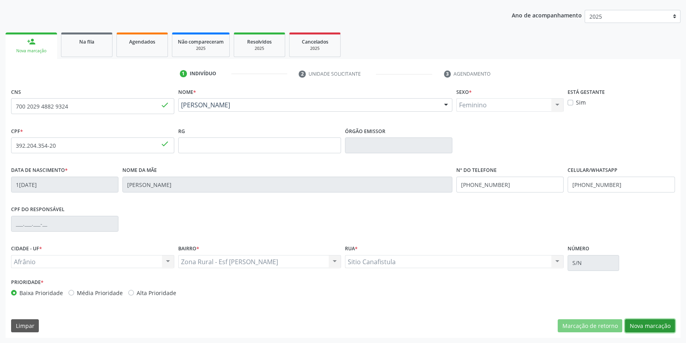
click at [641, 321] on button "Nova marcação" at bounding box center [650, 325] width 50 height 13
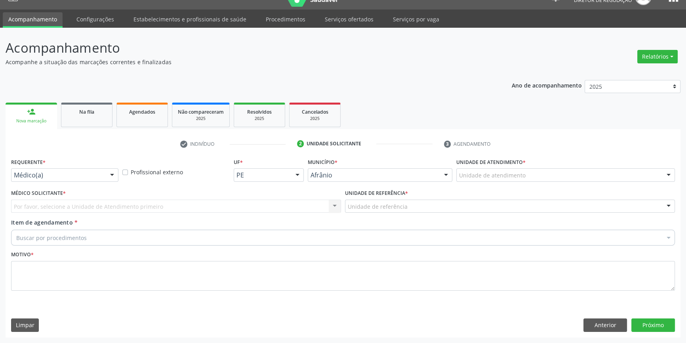
scroll to position [15, 0]
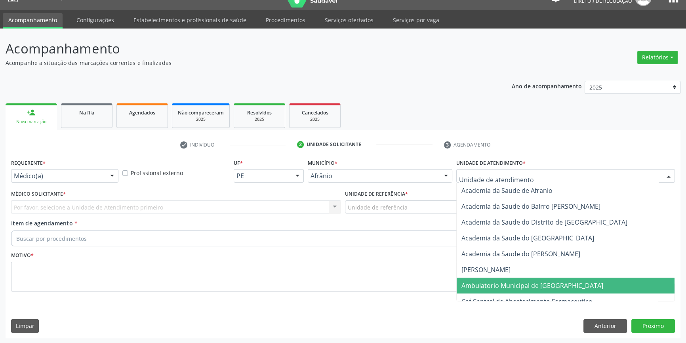
click at [502, 290] on span "Ambulatorio Municipal de [GEOGRAPHIC_DATA]" at bounding box center [566, 286] width 218 height 16
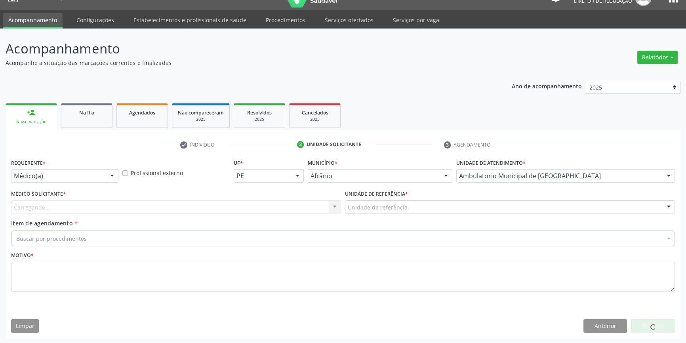
click at [412, 208] on div "Unidade de referência" at bounding box center [510, 207] width 330 height 13
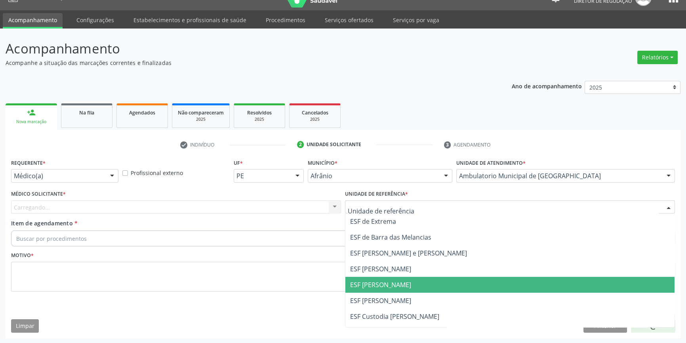
drag, startPoint x: 369, startPoint y: 287, endPoint x: 171, endPoint y: 200, distance: 215.5
click at [367, 284] on span "ESF [PERSON_NAME]" at bounding box center [380, 285] width 61 height 9
click at [171, 199] on div "Médico Solicitante * Carregando... Nenhum resultado encontrado para: " " Não há…" at bounding box center [176, 200] width 330 height 25
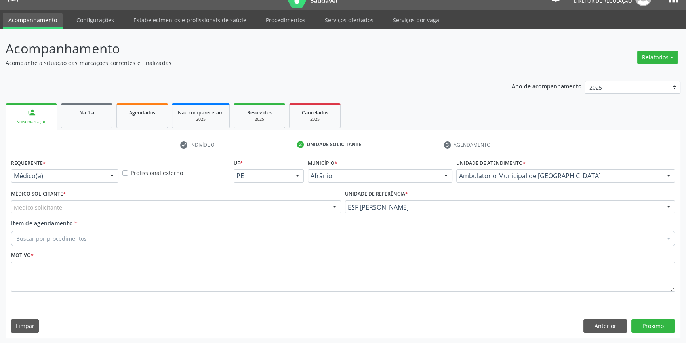
click at [171, 201] on div "Médico solicitante" at bounding box center [176, 207] width 330 height 13
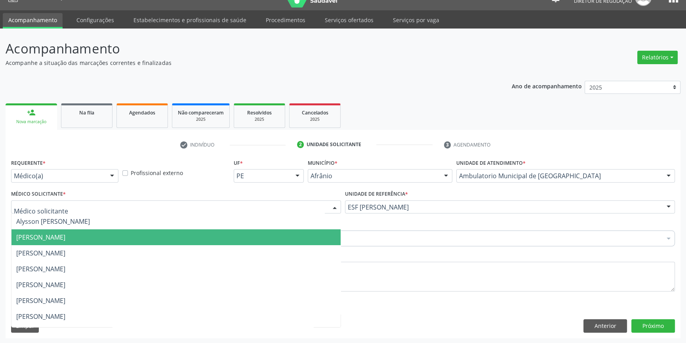
click at [58, 233] on span "[PERSON_NAME]" at bounding box center [40, 237] width 49 height 9
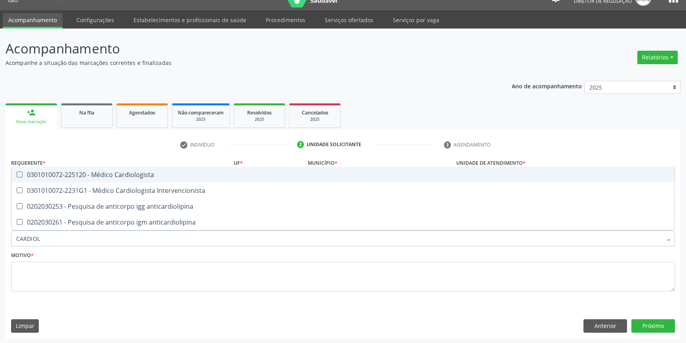
type input "CARDIOLO"
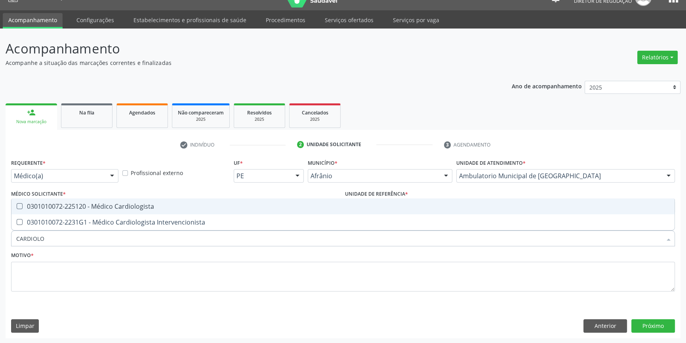
click at [90, 208] on div "0301010072-225120 - Médico Cardiologista" at bounding box center [343, 206] width 654 height 6
checkbox Cardiologista "true"
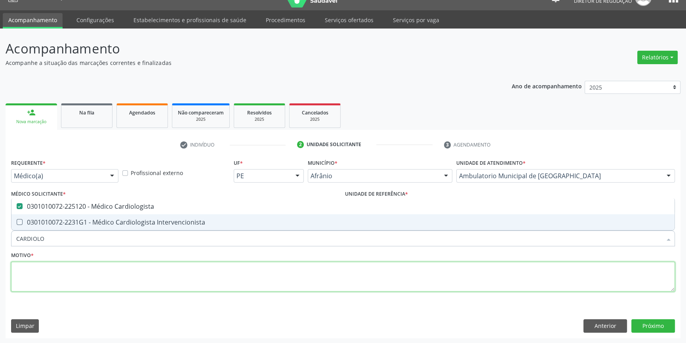
click at [70, 276] on textarea at bounding box center [343, 277] width 664 height 30
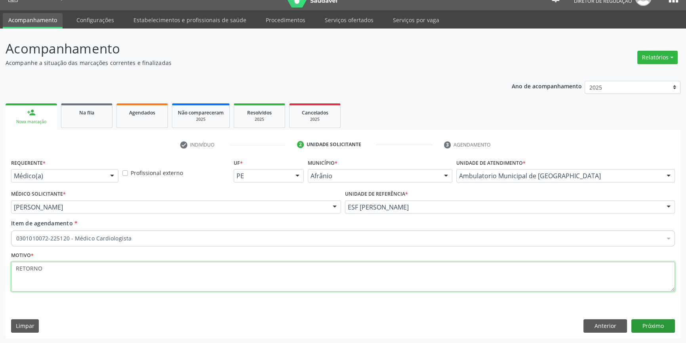
type textarea "RETORNO"
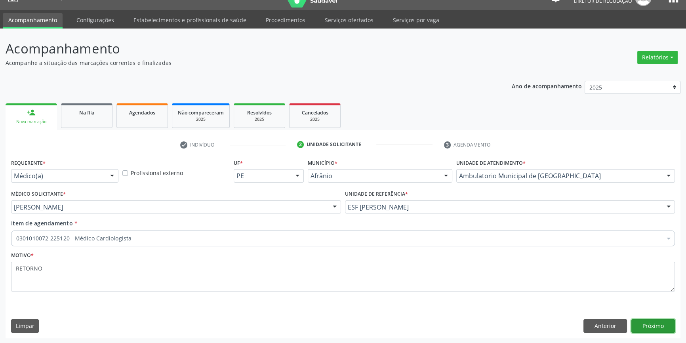
click at [652, 319] on button "Próximo" at bounding box center [654, 325] width 44 height 13
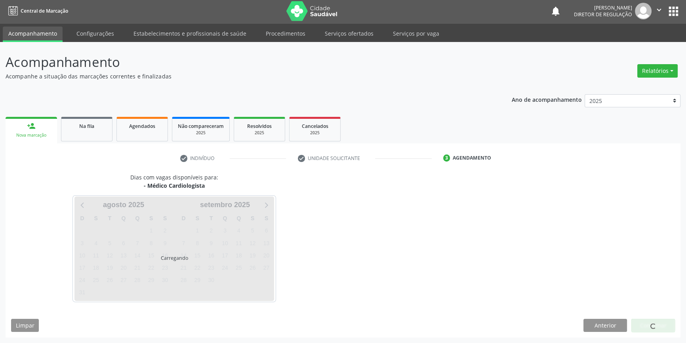
scroll to position [1, 0]
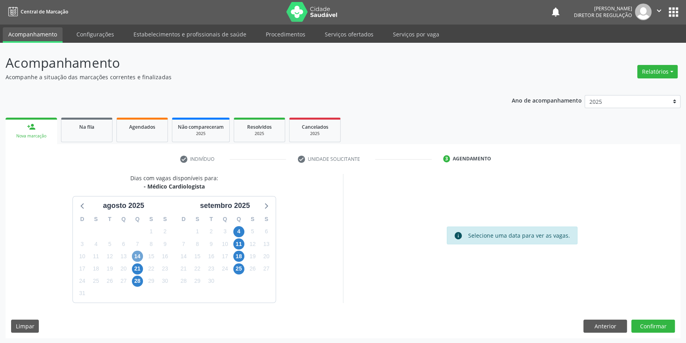
click at [139, 258] on span "14" at bounding box center [137, 256] width 11 height 11
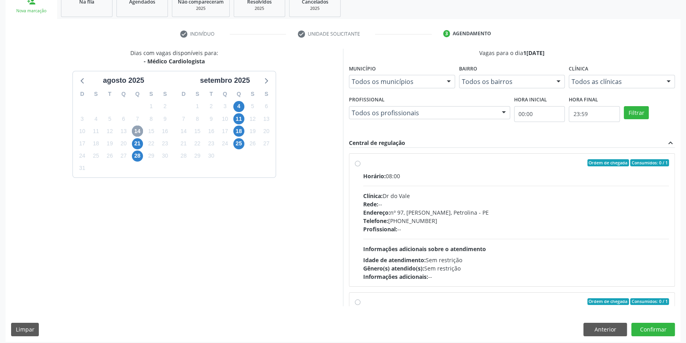
scroll to position [130, 0]
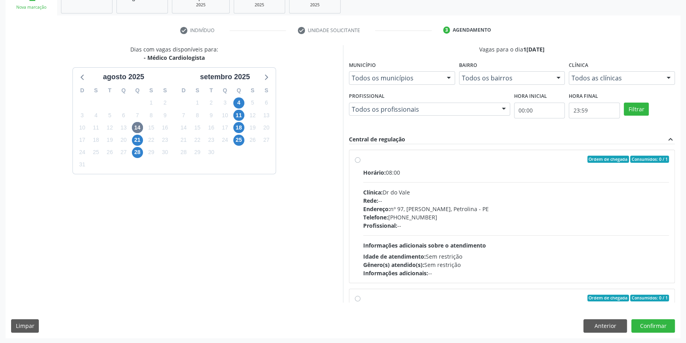
click at [436, 182] on hr at bounding box center [516, 182] width 306 height 0
click at [361, 163] on input "Ordem de chegada Consumidos: 0 / 1 Horário: 08:00 Clínica: Dr do Vale Rede: -- …" at bounding box center [358, 159] width 6 height 7
radio input "true"
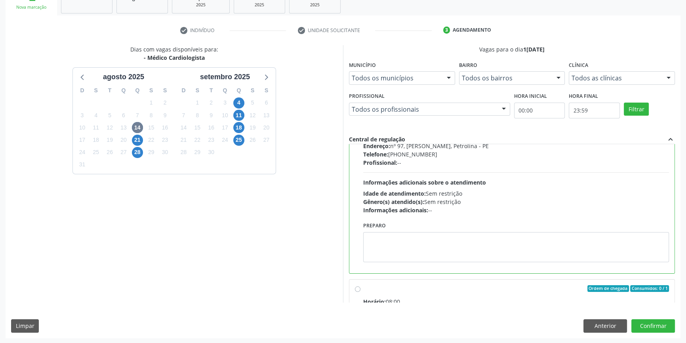
scroll to position [0, 0]
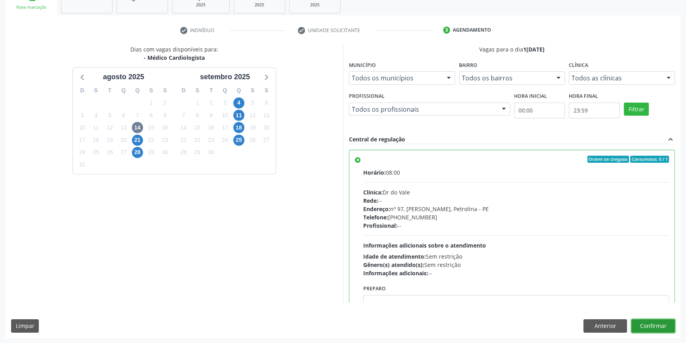
click at [663, 327] on button "Confirmar" at bounding box center [654, 325] width 44 height 13
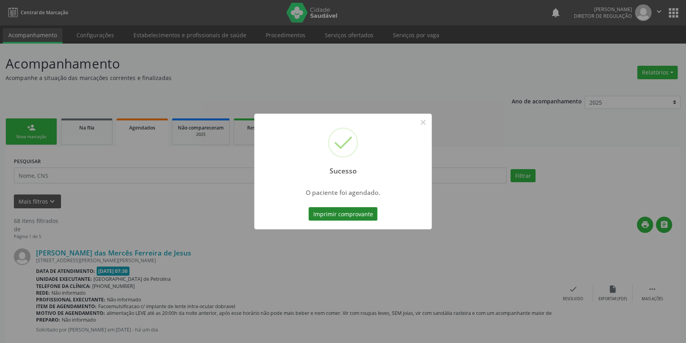
click at [325, 211] on button "Imprimir comprovante" at bounding box center [343, 213] width 69 height 13
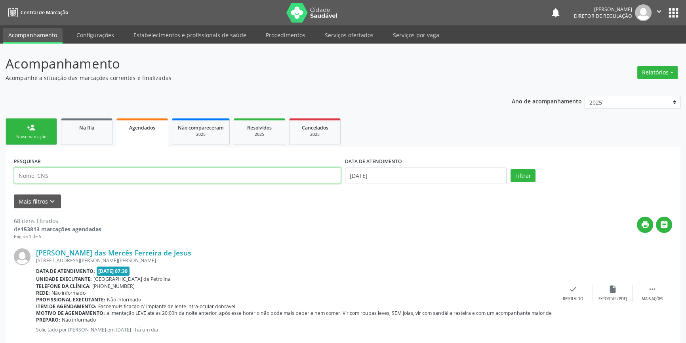
click at [82, 178] on input "text" at bounding box center [177, 176] width 327 height 16
drag, startPoint x: 82, startPoint y: 178, endPoint x: 0, endPoint y: 182, distance: 82.2
type input "705008018855558"
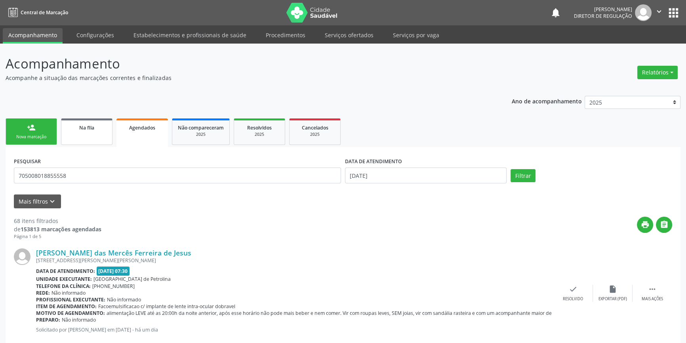
click at [85, 125] on span "Na fila" at bounding box center [86, 127] width 15 height 7
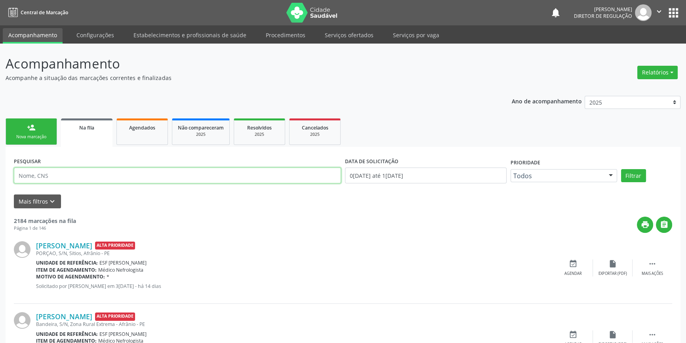
click at [85, 174] on input "text" at bounding box center [177, 176] width 327 height 16
paste input "705008018855558"
type input "705008018855558"
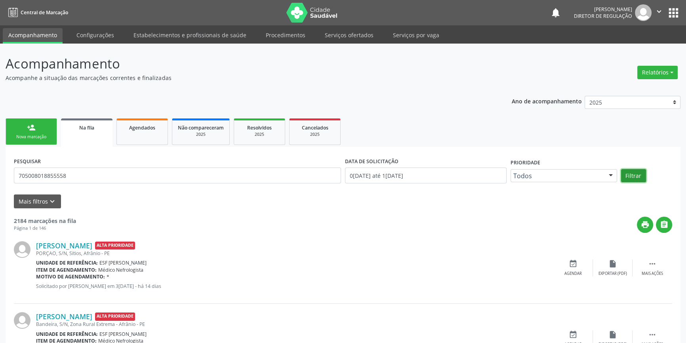
click at [637, 180] on button "Filtrar" at bounding box center [633, 175] width 25 height 13
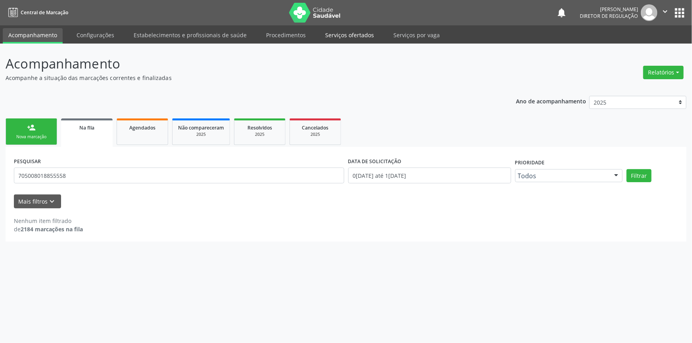
click at [348, 36] on link "Serviços ofertados" at bounding box center [349, 35] width 60 height 14
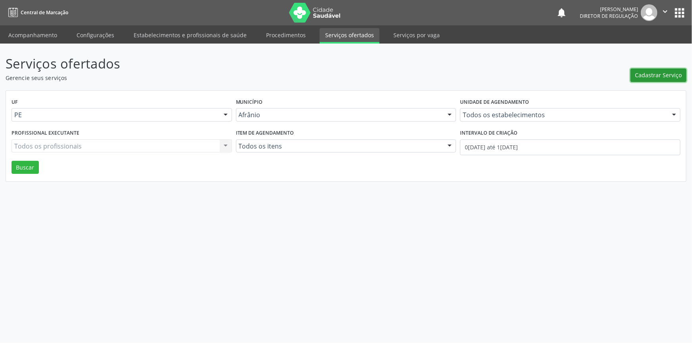
click at [652, 79] on button "Cadastrar Serviço" at bounding box center [658, 75] width 56 height 13
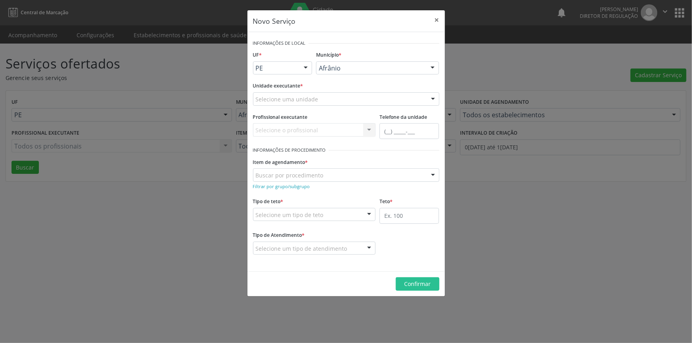
click at [377, 99] on div "Selecione uma unidade" at bounding box center [346, 98] width 186 height 13
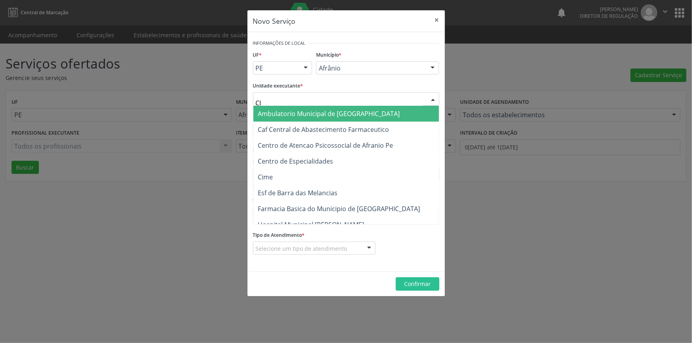
type input "C"
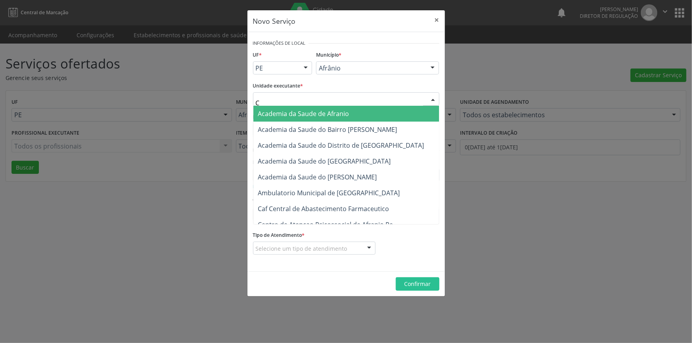
type input "CE"
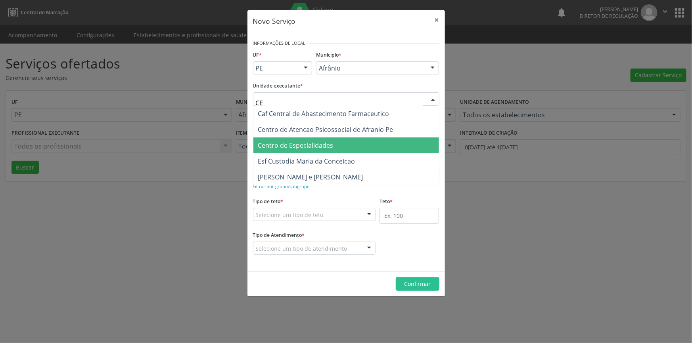
click at [320, 143] on span "Centro de Especialidades" at bounding box center [295, 145] width 75 height 9
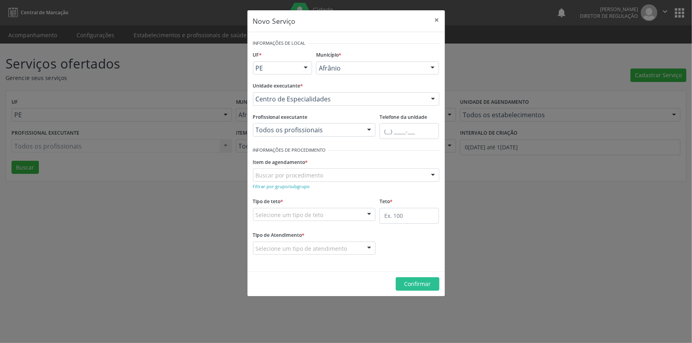
click at [367, 28] on header "Novo Serviço ×" at bounding box center [345, 21] width 197 height 22
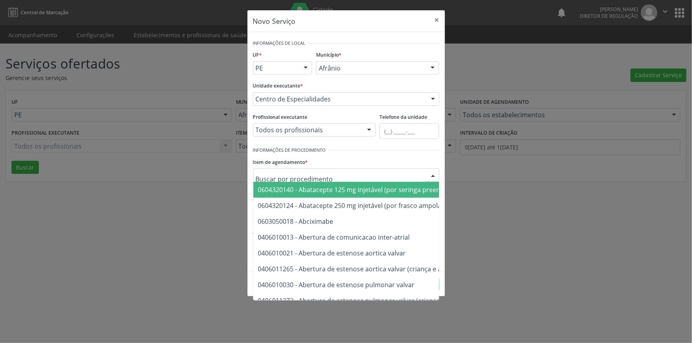
click at [324, 173] on div at bounding box center [346, 174] width 186 height 13
paste input "0302050027"
type input "0302050027"
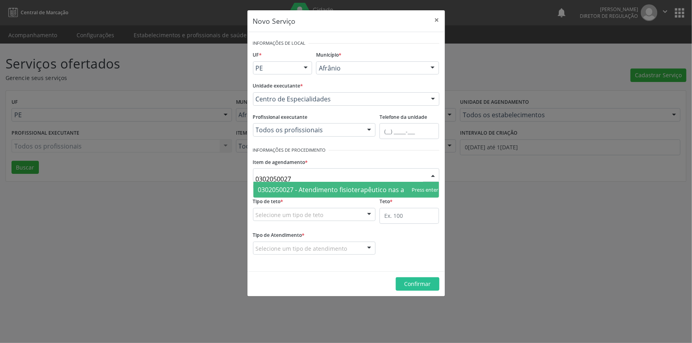
click at [314, 192] on span "0302050027 - Atendimento fisioterapêutico nas alterações motoras" at bounding box center [358, 189] width 201 height 9
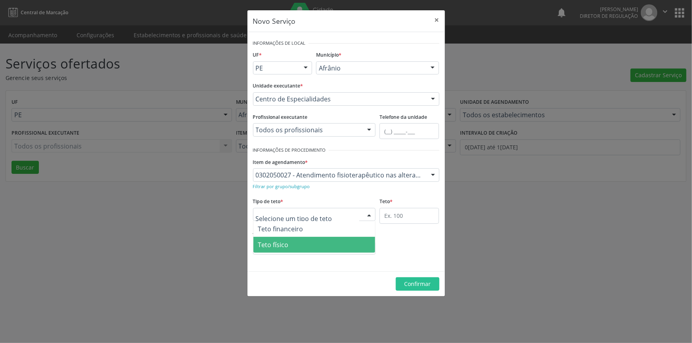
click at [293, 242] on span "Teto físico" at bounding box center [314, 245] width 122 height 16
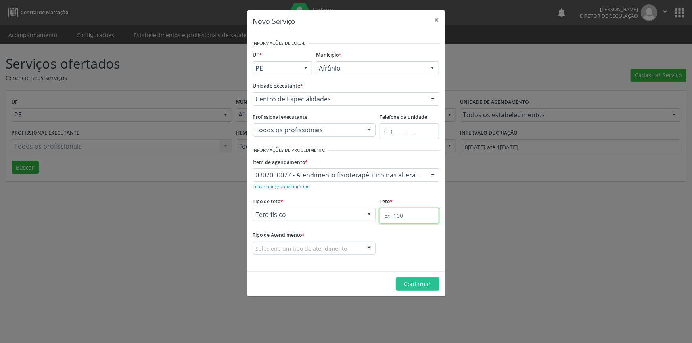
click at [395, 219] on input "text" at bounding box center [408, 216] width 59 height 16
type input "1"
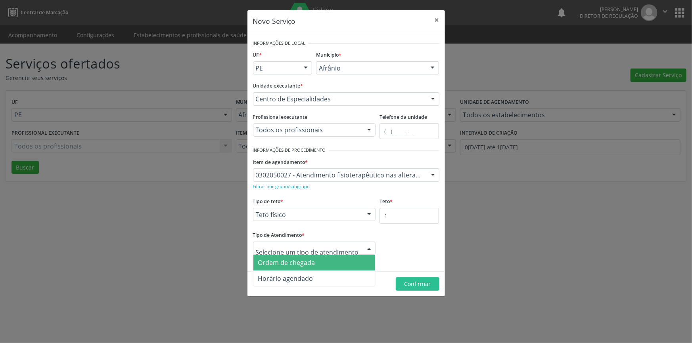
click at [304, 266] on span "Ordem de chegada" at bounding box center [314, 263] width 122 height 16
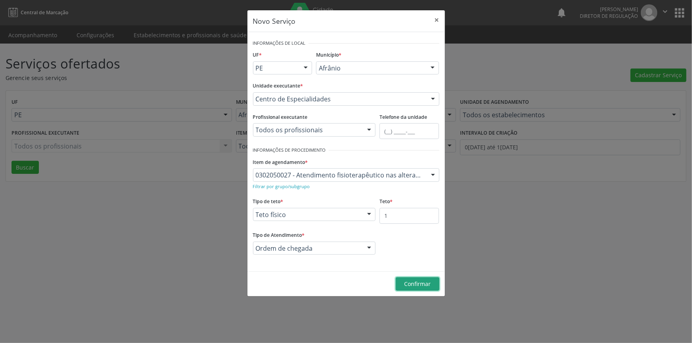
click at [408, 281] on span "Confirmar" at bounding box center [417, 284] width 27 height 8
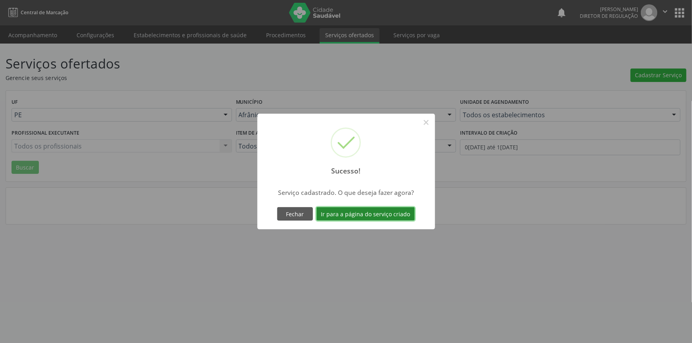
click at [368, 217] on button "Ir para a página do serviço criado" at bounding box center [365, 213] width 98 height 13
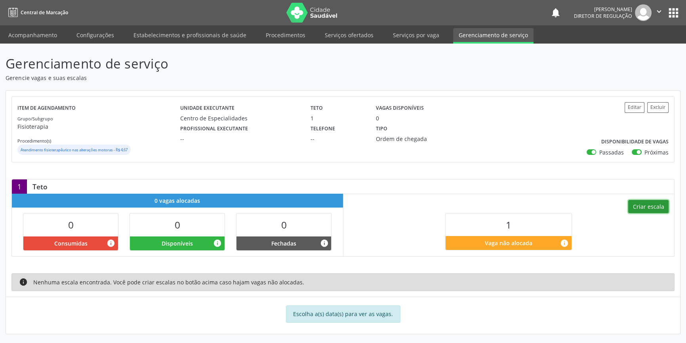
click at [659, 209] on button "Criar escala" at bounding box center [649, 206] width 40 height 13
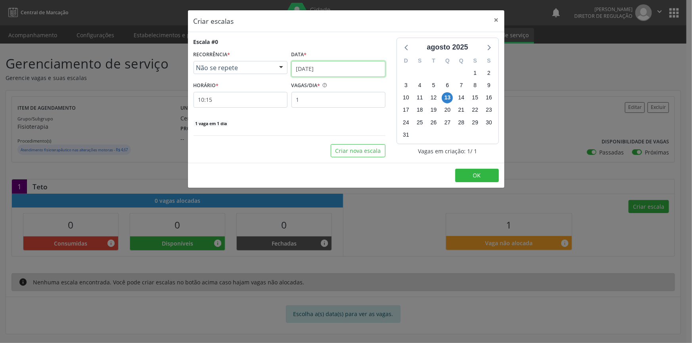
click at [342, 71] on input "[DATE]" at bounding box center [338, 69] width 94 height 16
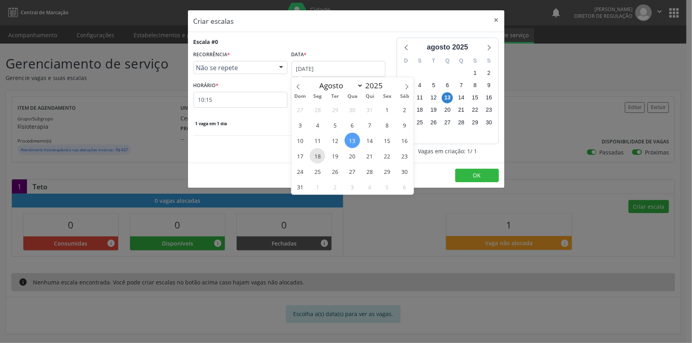
click at [315, 157] on span "18" at bounding box center [317, 155] width 15 height 15
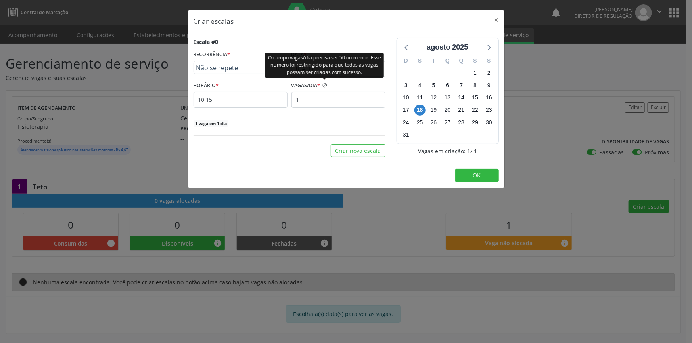
click at [330, 65] on div "O campo vagas/dia precisa ser 50 ou menor. Esse número foi restringido para que…" at bounding box center [324, 65] width 119 height 25
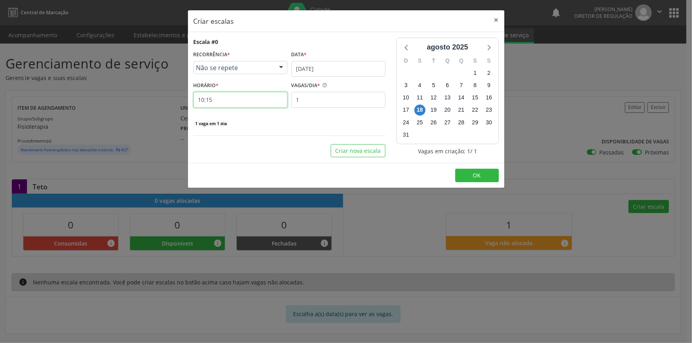
click at [244, 105] on input "10:15" at bounding box center [240, 100] width 94 height 16
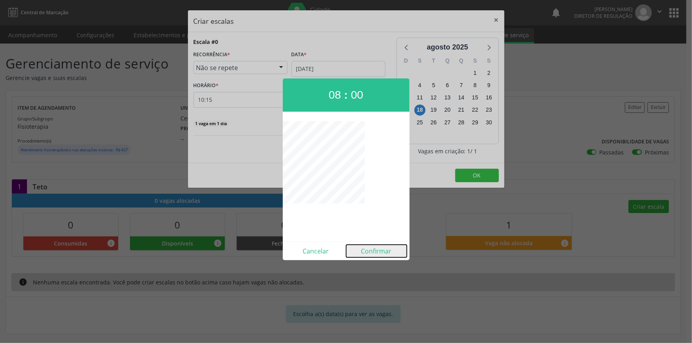
click at [373, 245] on button "Confirmar" at bounding box center [376, 251] width 61 height 13
type input "08:00"
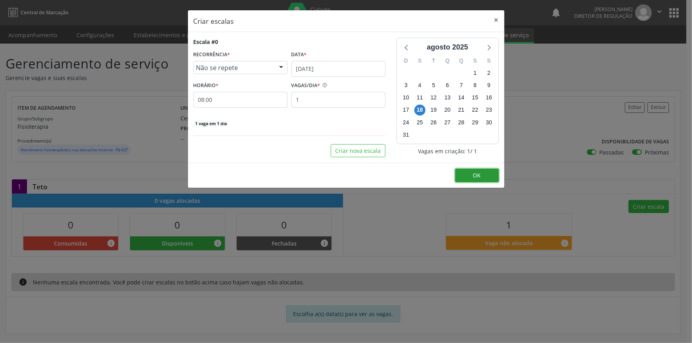
click at [469, 175] on button "OK" at bounding box center [477, 175] width 44 height 13
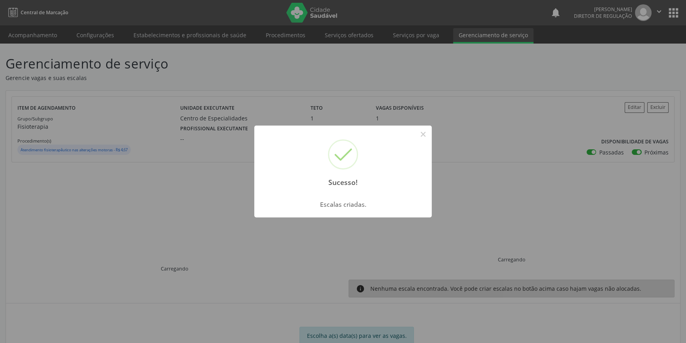
click at [434, 132] on div "Sucesso! × Escalas criadas. OK Cancel" at bounding box center [343, 171] width 686 height 343
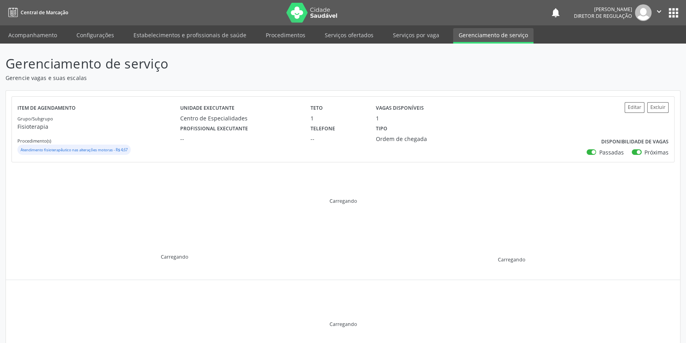
click at [424, 132] on div "Tipo Ordem de chegada" at bounding box center [420, 132] width 98 height 21
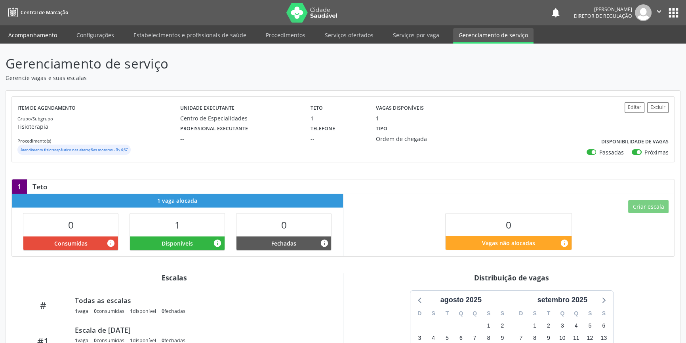
click at [57, 38] on link "Acompanhamento" at bounding box center [33, 35] width 60 height 14
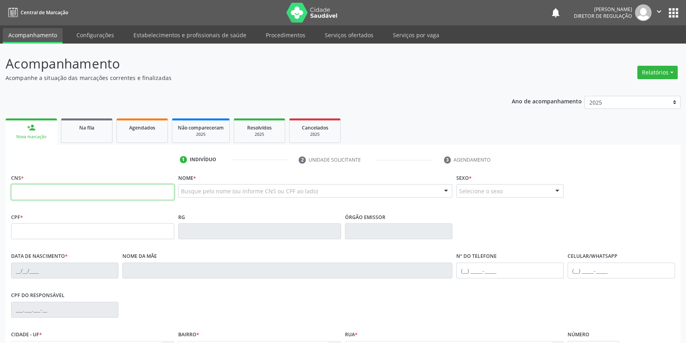
click at [49, 189] on input "text" at bounding box center [92, 192] width 163 height 16
type input "703 2056 0337 8597"
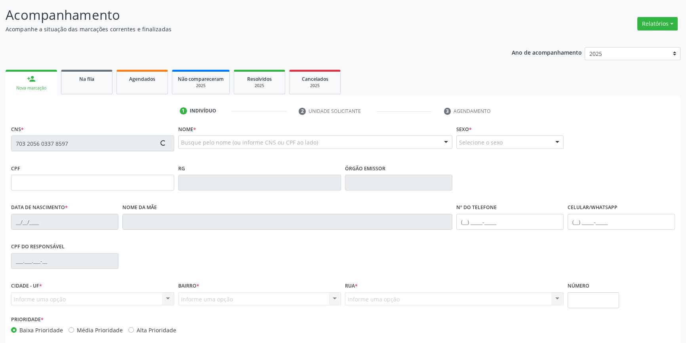
scroll to position [86, 0]
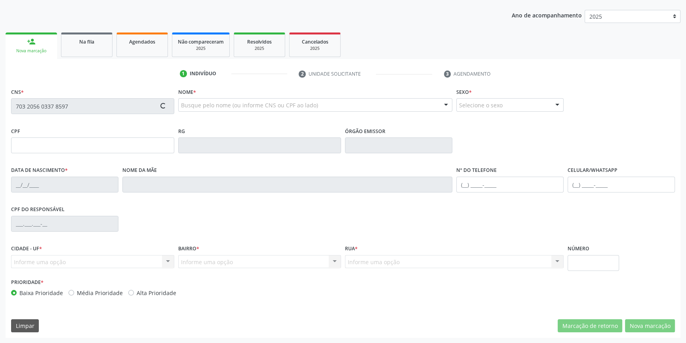
type input "269.503.674-49"
type input "18/06/1950"
type input "Durvalina Emídia de Jesus"
type input "(87) 99133-3081"
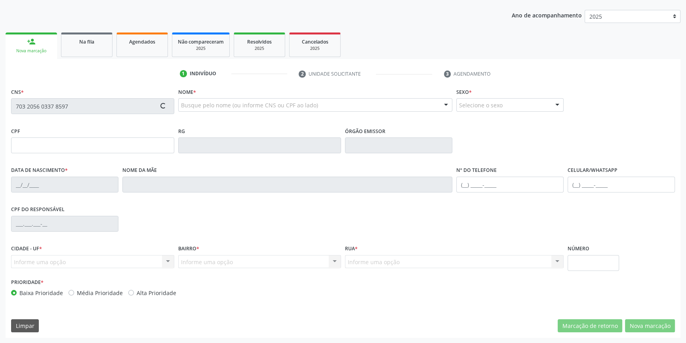
type input "S/N"
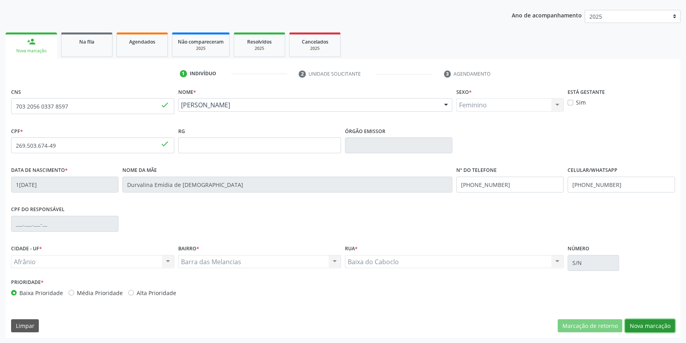
click at [631, 321] on button "Nova marcação" at bounding box center [650, 325] width 50 height 13
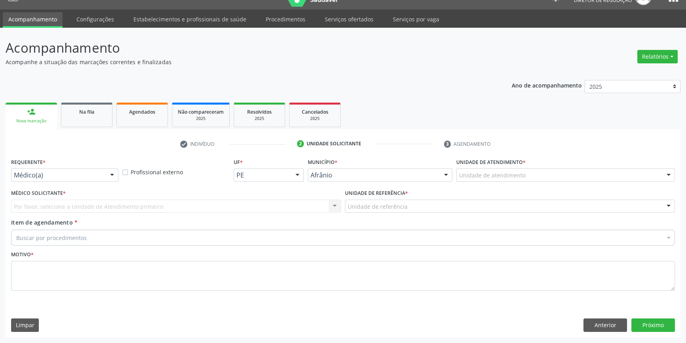
scroll to position [15, 0]
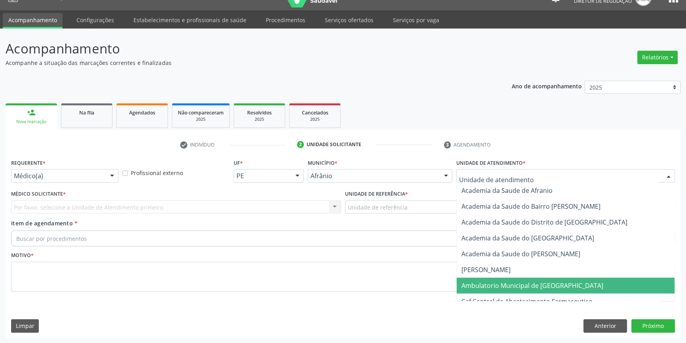
click at [505, 284] on span "Ambulatorio Municipal de [GEOGRAPHIC_DATA]" at bounding box center [533, 285] width 142 height 9
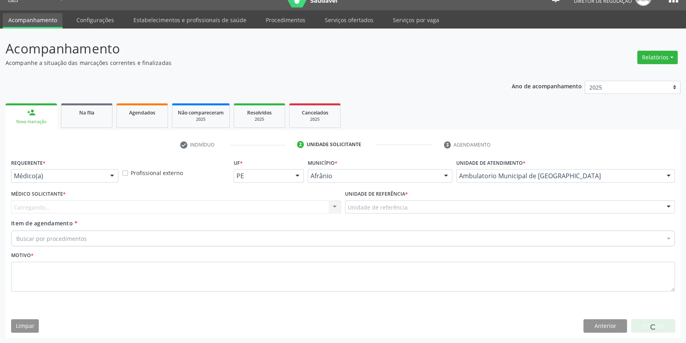
click at [419, 210] on div "Unidade de referência" at bounding box center [510, 207] width 330 height 13
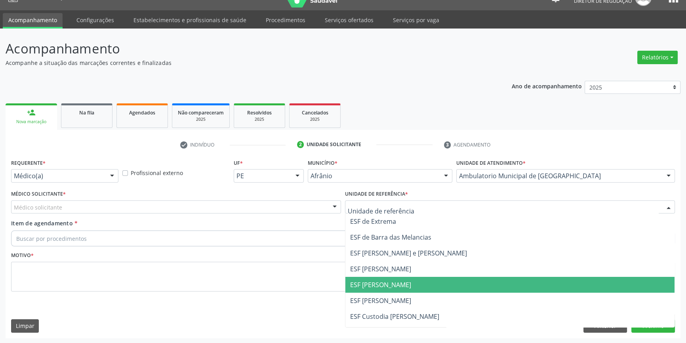
click at [383, 283] on span "ESF [PERSON_NAME]" at bounding box center [380, 285] width 61 height 9
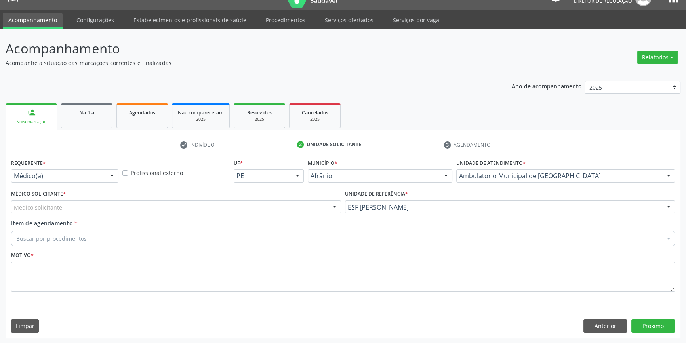
click at [257, 210] on div "Médico solicitante" at bounding box center [176, 207] width 330 height 13
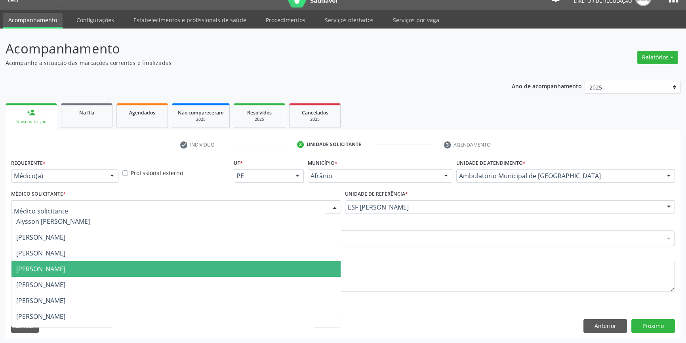
click at [65, 267] on span "[PERSON_NAME]" at bounding box center [40, 269] width 49 height 9
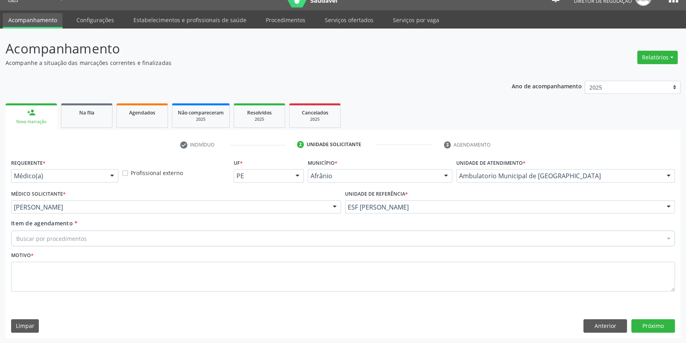
click at [86, 236] on div "Buscar por procedimentos" at bounding box center [343, 239] width 664 height 16
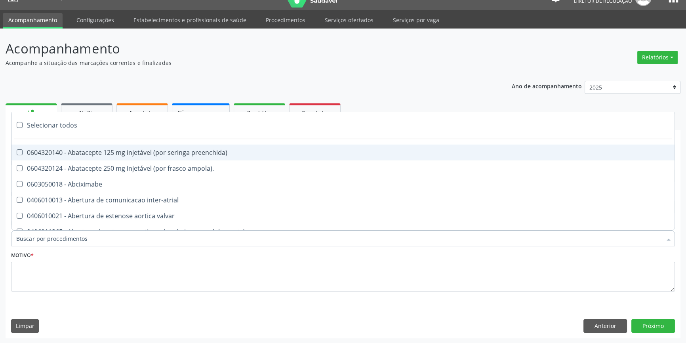
paste input "0302050027"
type input "0302050027"
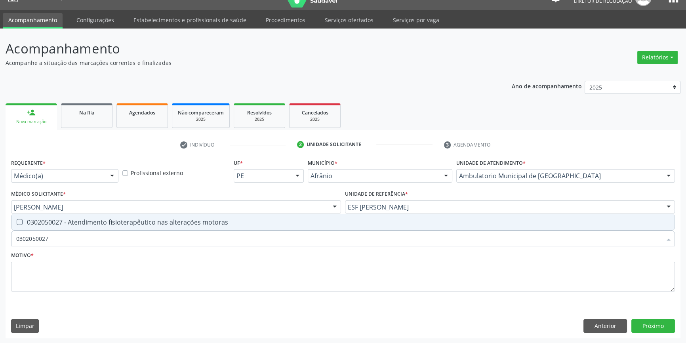
click at [102, 222] on div "0302050027 - Atendimento fisioterapêutico nas alterações motoras" at bounding box center [343, 222] width 654 height 6
checkbox motoras "true"
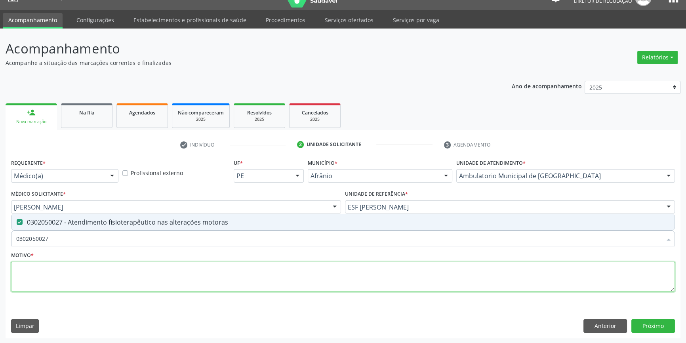
click at [87, 281] on textarea at bounding box center [343, 277] width 664 height 30
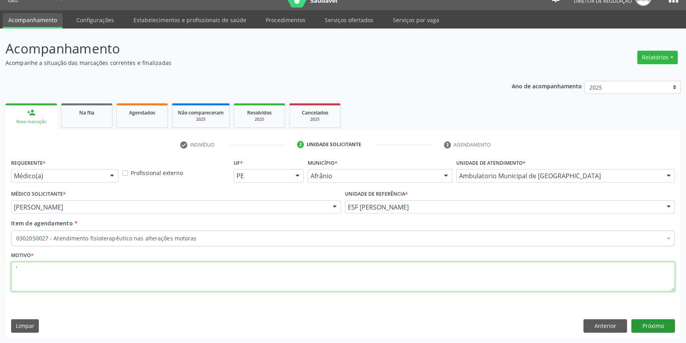
type textarea "'"
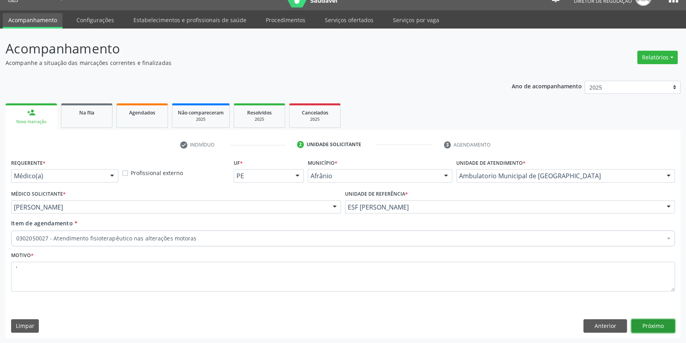
click at [649, 328] on button "Próximo" at bounding box center [654, 325] width 44 height 13
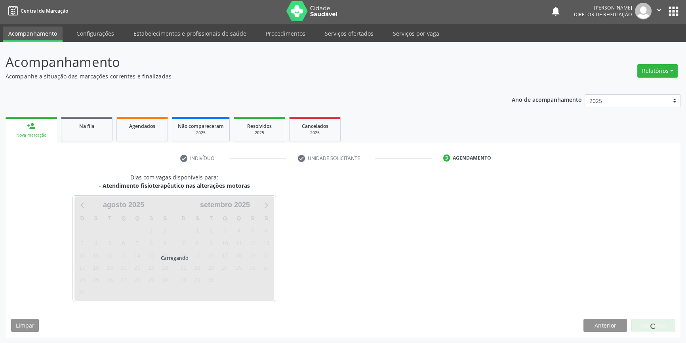
scroll to position [1, 0]
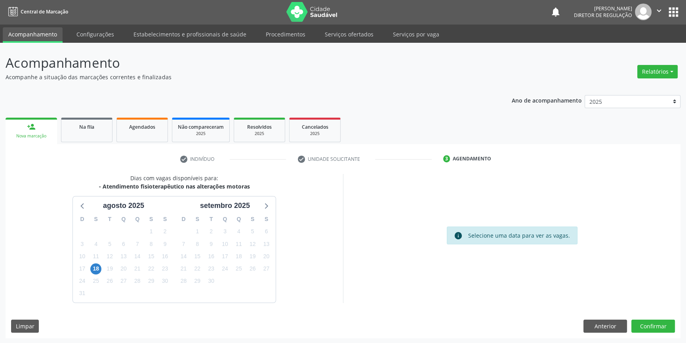
click at [101, 271] on div "18" at bounding box center [95, 269] width 11 height 12
click at [98, 270] on span "18" at bounding box center [95, 269] width 11 height 11
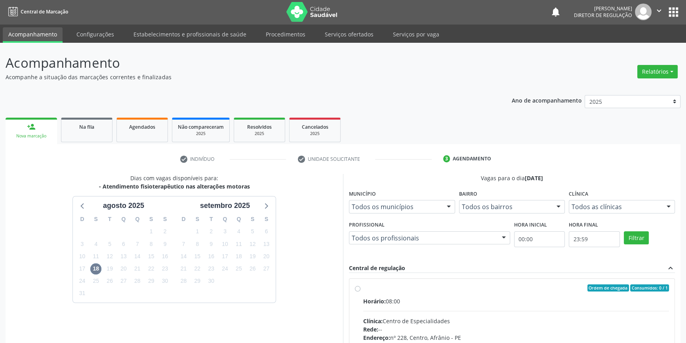
click at [377, 292] on label "Ordem de chegada Consumidos: 0 / 1 Horário: 08:00 Clínica: Centro de Especialid…" at bounding box center [516, 346] width 306 height 122
click at [361, 292] on input "Ordem de chegada Consumidos: 0 / 1 Horário: 08:00 Clínica: Centro de Especialid…" at bounding box center [358, 288] width 6 height 7
radio input "true"
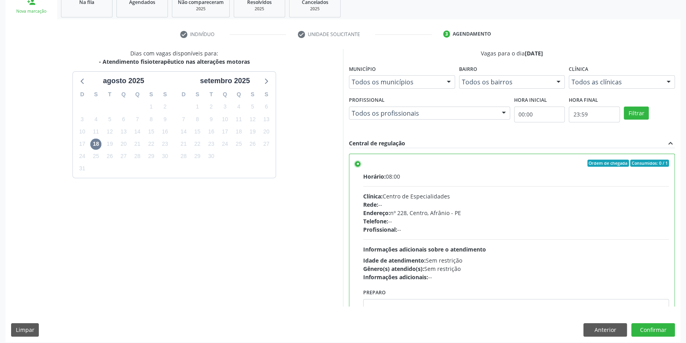
scroll to position [130, 0]
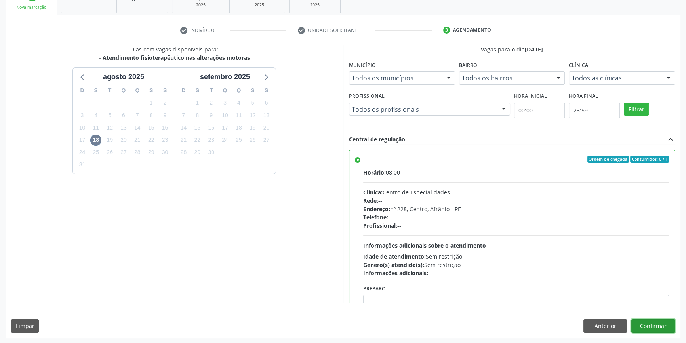
click at [662, 323] on button "Confirmar" at bounding box center [654, 325] width 44 height 13
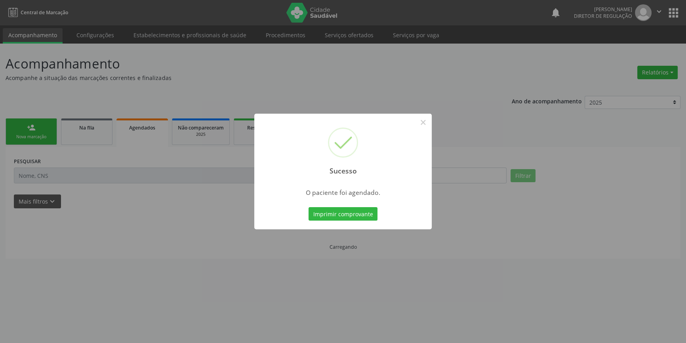
scroll to position [0, 0]
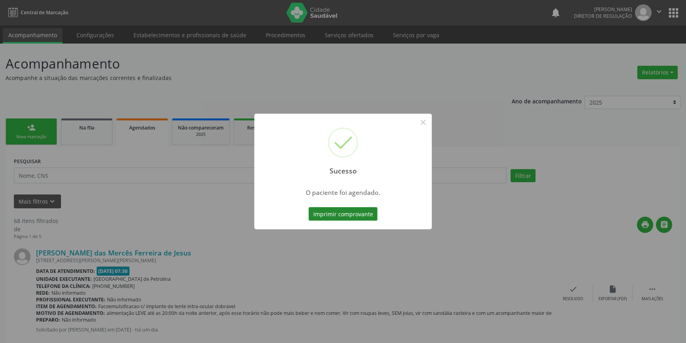
click at [363, 213] on button "Imprimir comprovante" at bounding box center [343, 213] width 69 height 13
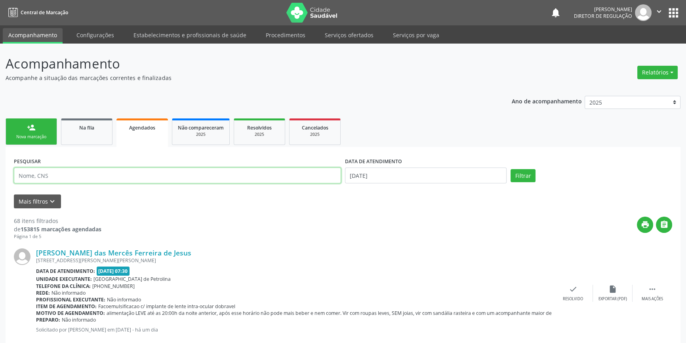
click at [105, 174] on input "text" at bounding box center [177, 176] width 327 height 16
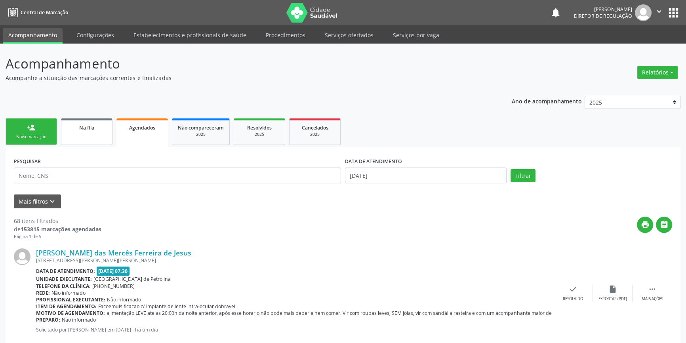
click at [90, 128] on span "Na fila" at bounding box center [86, 127] width 15 height 7
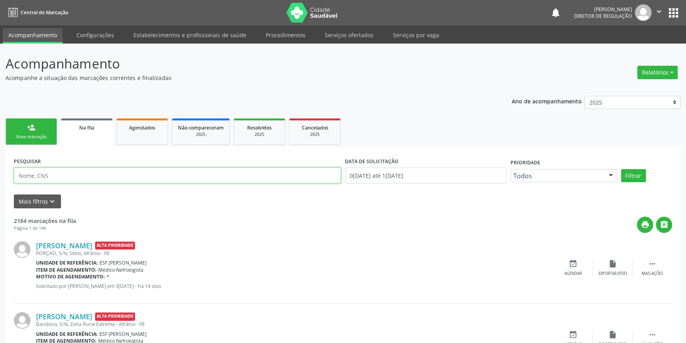
click at [72, 177] on input "text" at bounding box center [177, 176] width 327 height 16
paste input "705 8084 0299 9432"
type input "705 8084 0299 9432"
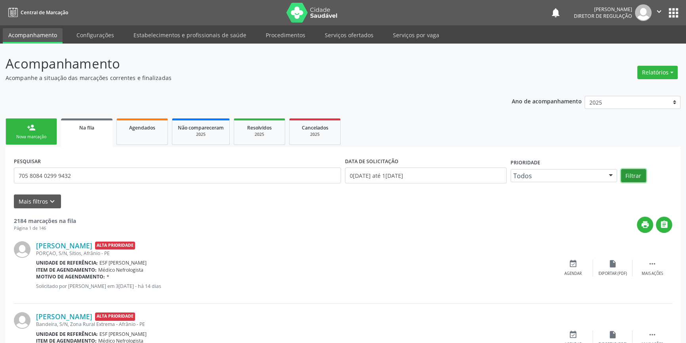
click at [629, 178] on button "Filtrar" at bounding box center [633, 175] width 25 height 13
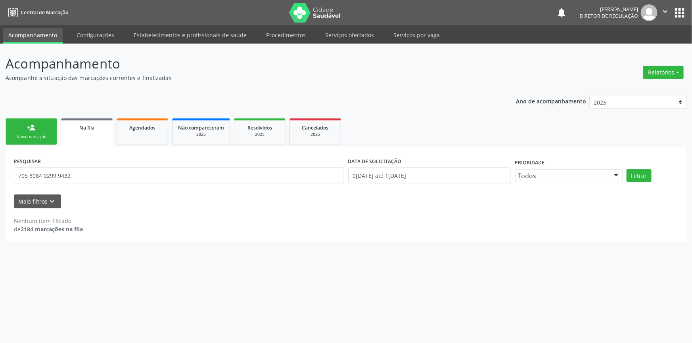
click at [19, 132] on link "person_add Nova marcação" at bounding box center [32, 132] width 52 height 27
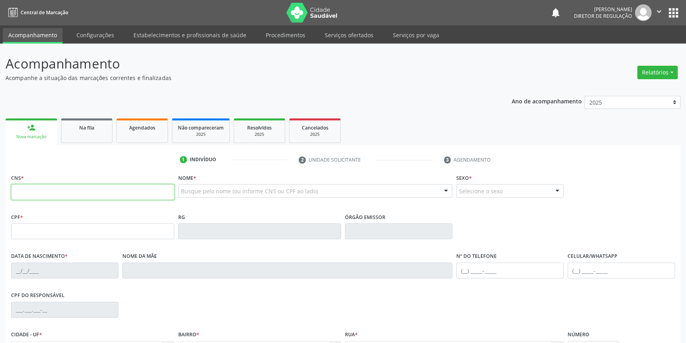
click at [61, 191] on input "text" at bounding box center [92, 192] width 163 height 16
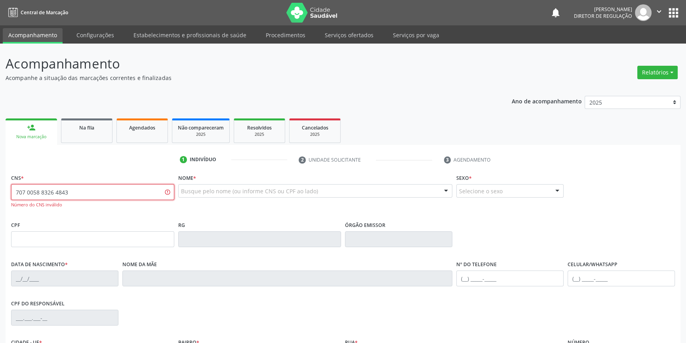
drag, startPoint x: 126, startPoint y: 192, endPoint x: 189, endPoint y: 186, distance: 63.3
click at [0, 171] on div "Acompanhamento Acompanhe a situação das marcações correntes e finalizadas Relat…" at bounding box center [343, 241] width 686 height 394
type input "707 0058 3264 8430"
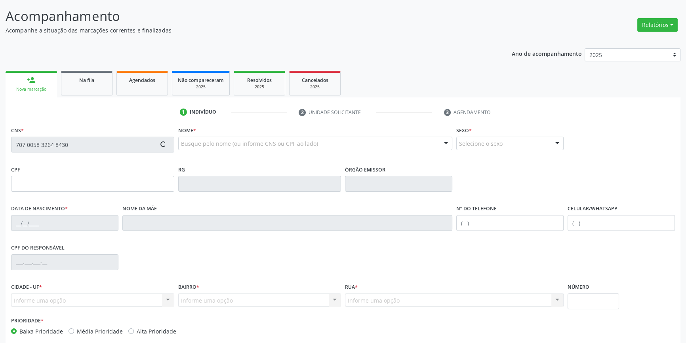
scroll to position [86, 0]
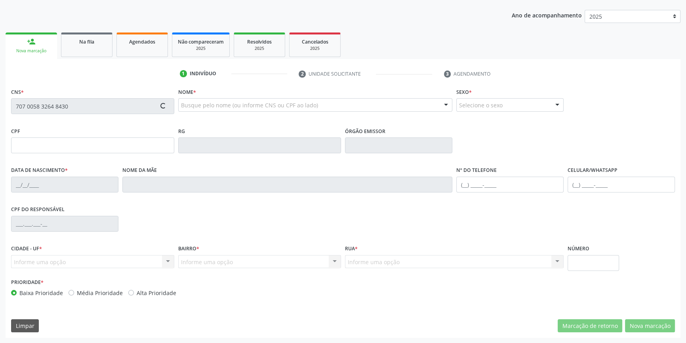
type input "139.502.544-47"
type input "19/02/2015"
type input "Maricelia Coelho de Sousa"
type input "(87) 98856-9366"
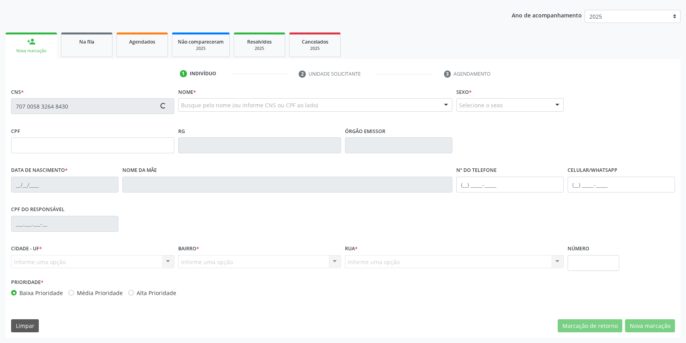
type input "077.013.804-77"
type input "S/N"
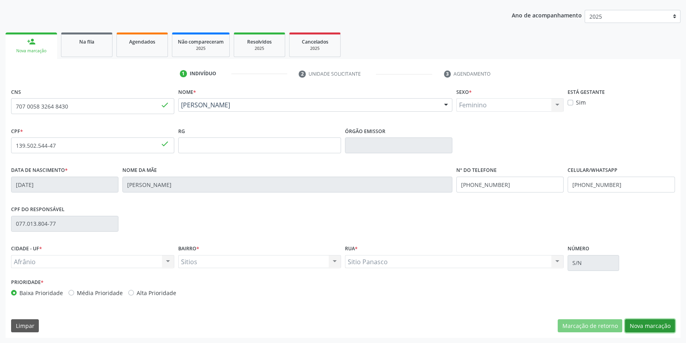
click at [650, 327] on button "Nova marcação" at bounding box center [650, 325] width 50 height 13
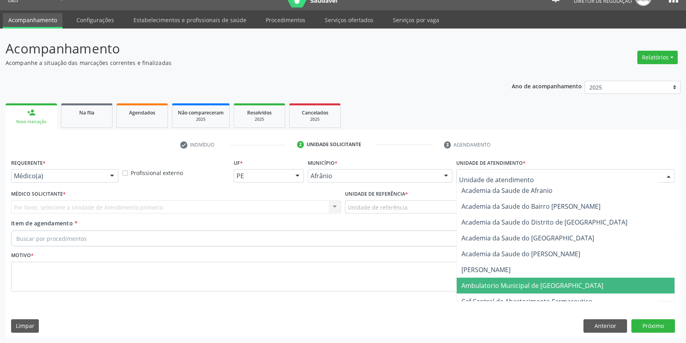
drag, startPoint x: 497, startPoint y: 287, endPoint x: 404, endPoint y: 243, distance: 102.8
click at [495, 287] on span "Ambulatorio Municipal de [GEOGRAPHIC_DATA]" at bounding box center [533, 285] width 142 height 9
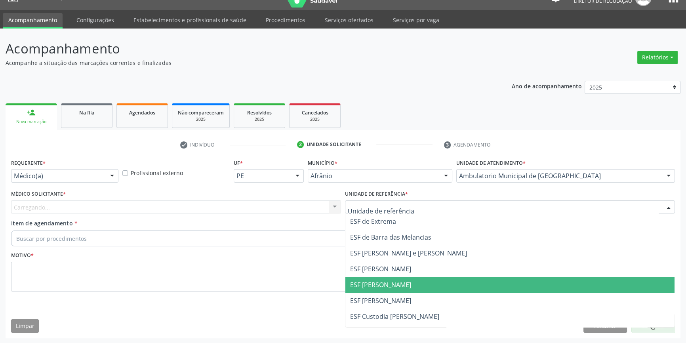
click at [375, 283] on span "ESF [PERSON_NAME]" at bounding box center [380, 285] width 61 height 9
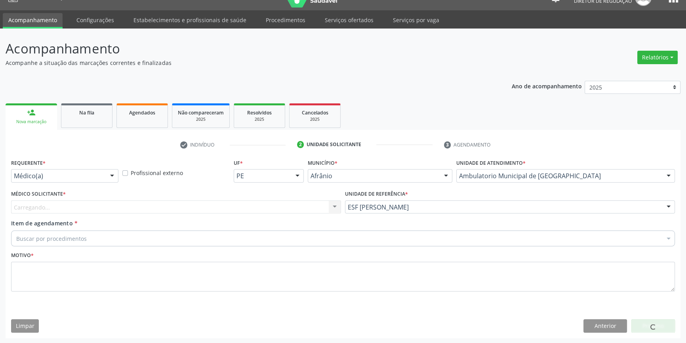
click at [239, 217] on div "Médico Solicitante * Carregando... Nenhum resultado encontrado para: " " Não há…" at bounding box center [176, 203] width 334 height 31
click at [228, 209] on div "Médico solicitante" at bounding box center [176, 207] width 330 height 13
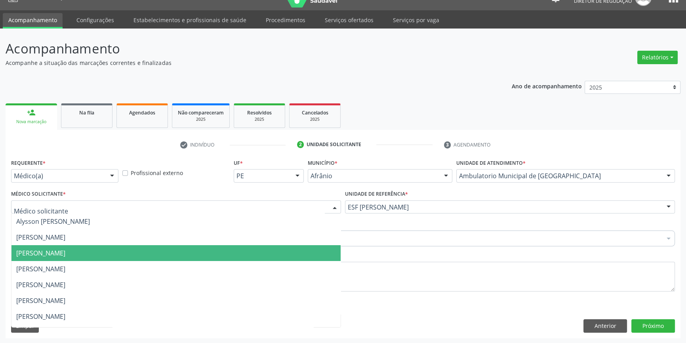
click at [91, 245] on span "[PERSON_NAME]" at bounding box center [175, 253] width 329 height 16
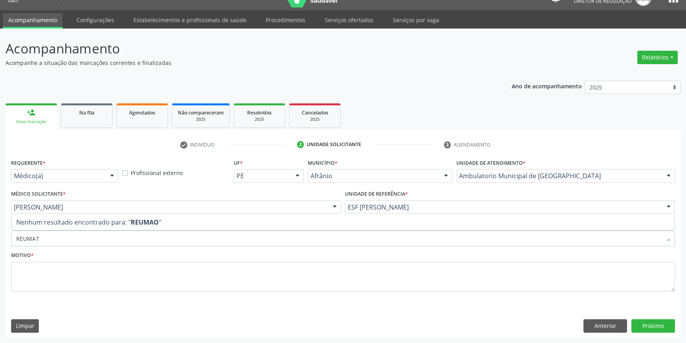
type input "REUMATO"
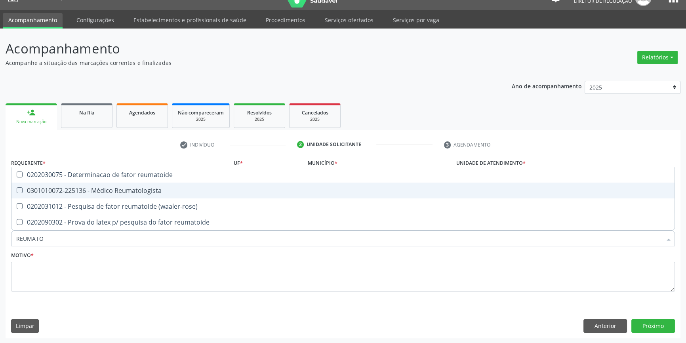
click at [162, 187] on div "0301010072-225136 - Médico Reumatologista" at bounding box center [343, 190] width 654 height 6
checkbox Reumatologista "true"
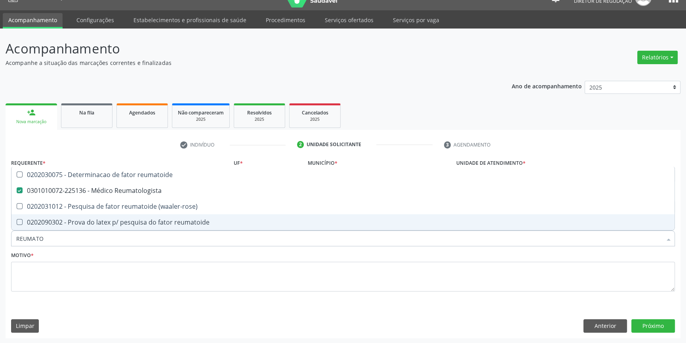
click at [129, 260] on div "Motivo *" at bounding box center [343, 271] width 664 height 42
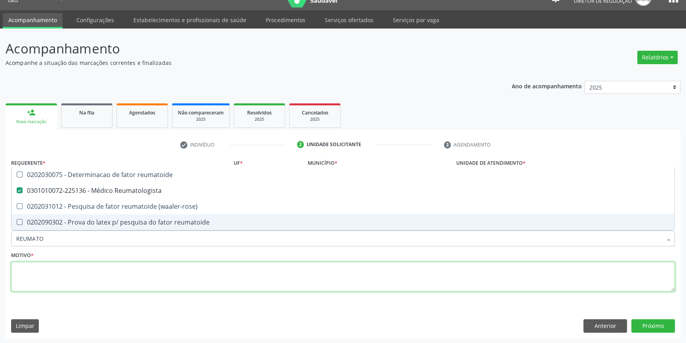
click at [124, 266] on textarea at bounding box center [343, 277] width 664 height 30
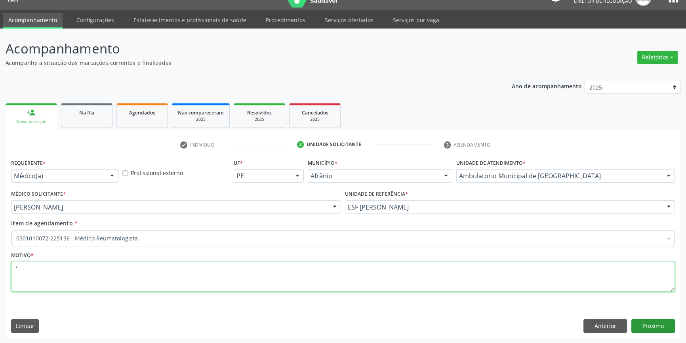
type textarea "'"
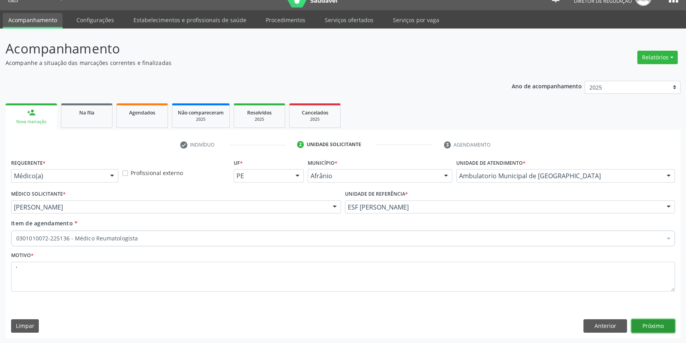
click at [646, 325] on button "Próximo" at bounding box center [654, 325] width 44 height 13
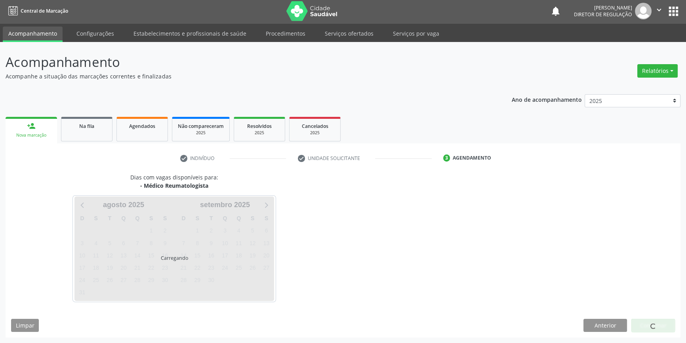
scroll to position [1, 0]
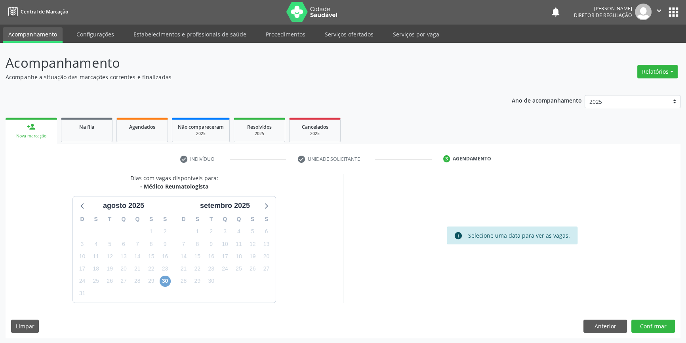
click at [163, 281] on span "30" at bounding box center [165, 281] width 11 height 11
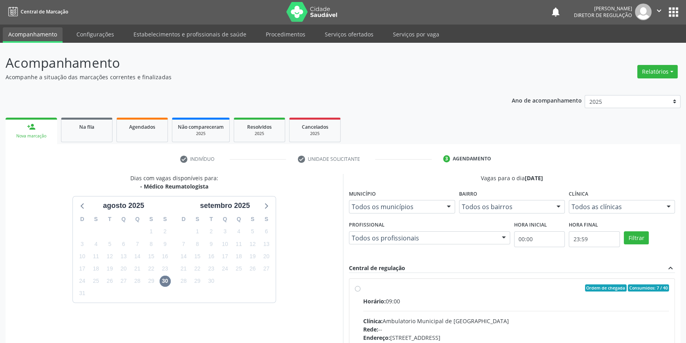
click at [374, 293] on label "Ordem de chegada Consumidos: 7 / 40 Horário: 09:00 Clínica: Ambulatorio Municip…" at bounding box center [516, 346] width 306 height 122
click at [361, 292] on input "Ordem de chegada Consumidos: 7 / 40 Horário: 09:00 Clínica: Ambulatorio Municip…" at bounding box center [358, 288] width 6 height 7
radio input "true"
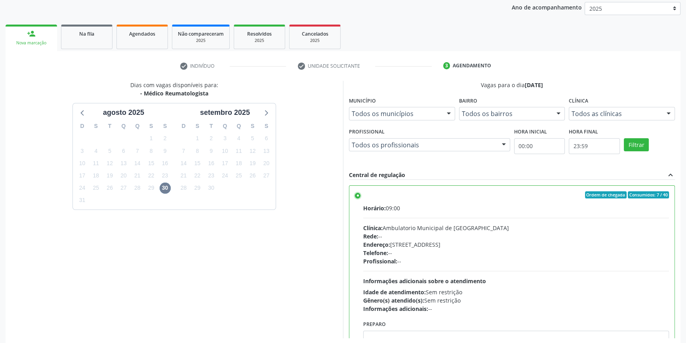
scroll to position [130, 0]
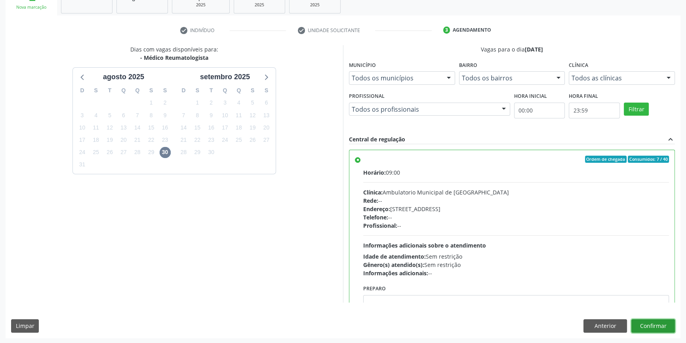
click at [656, 324] on button "Confirmar" at bounding box center [654, 325] width 44 height 13
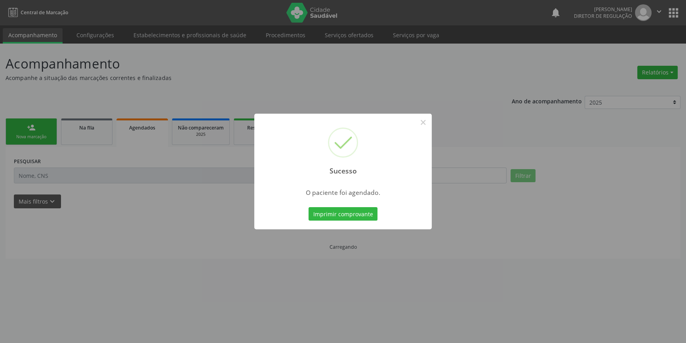
scroll to position [0, 0]
click at [347, 211] on button "Imprimir comprovante" at bounding box center [346, 213] width 69 height 13
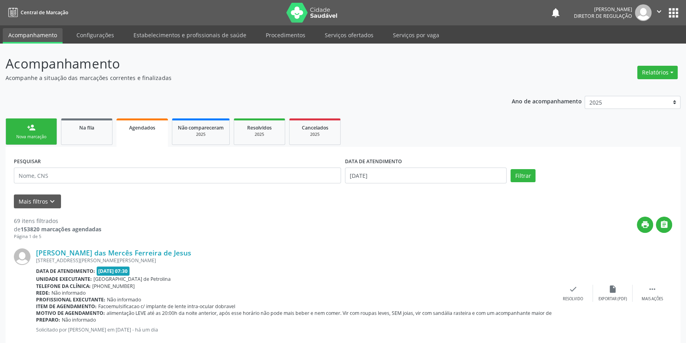
click at [28, 135] on div "Nova marcação" at bounding box center [31, 137] width 40 height 6
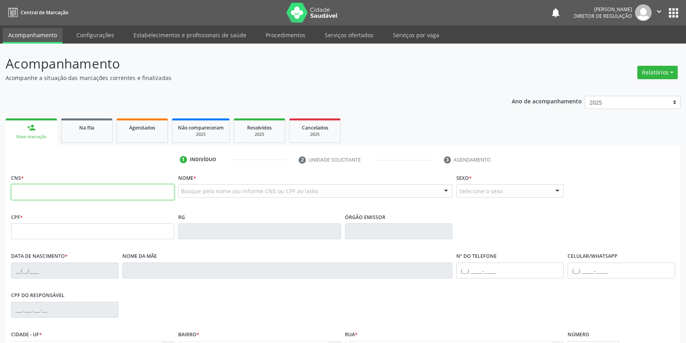
click at [43, 187] on input "text" at bounding box center [92, 192] width 163 height 16
type input "707 4080 3331 9079"
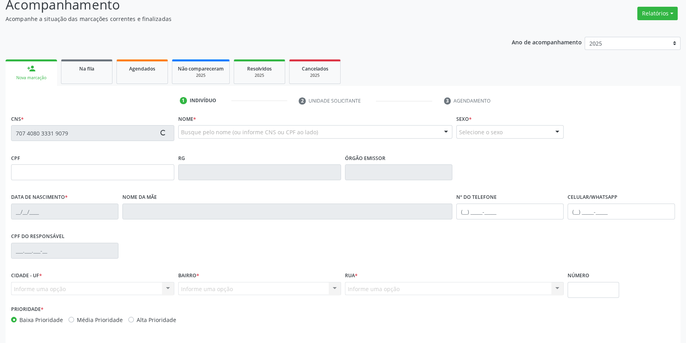
scroll to position [86, 0]
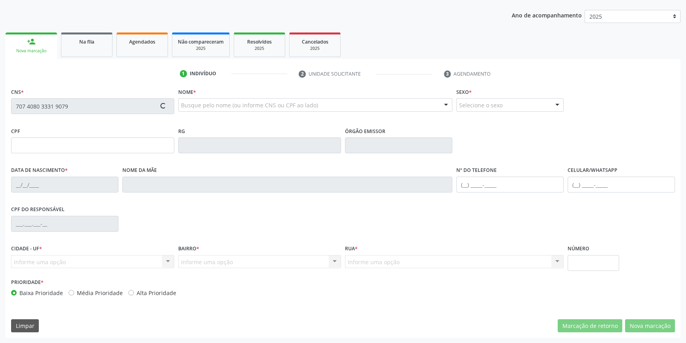
type input "027.403.343-70"
type input "10/08/1987"
type input "Gizelia Vieira Teixeira Gomes"
type input "(87) 98175-7728"
type input "96"
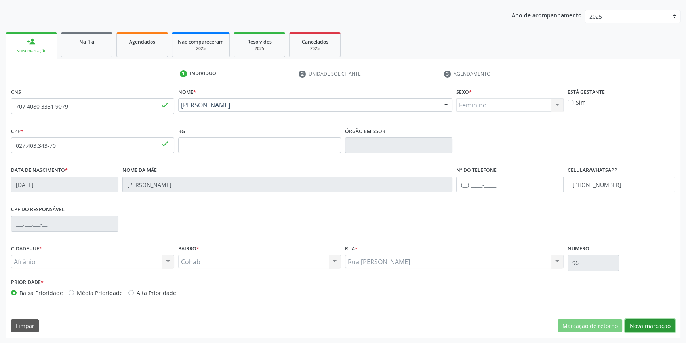
click at [639, 323] on button "Nova marcação" at bounding box center [650, 325] width 50 height 13
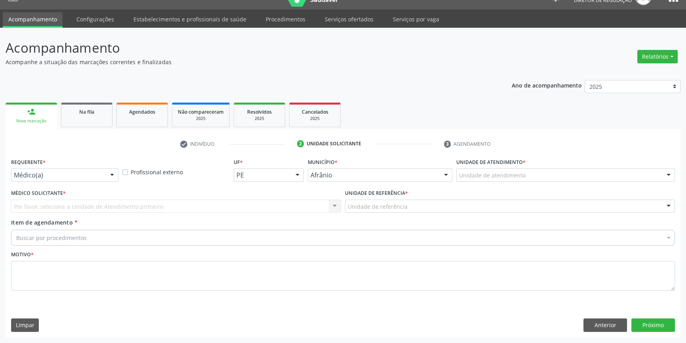
scroll to position [15, 0]
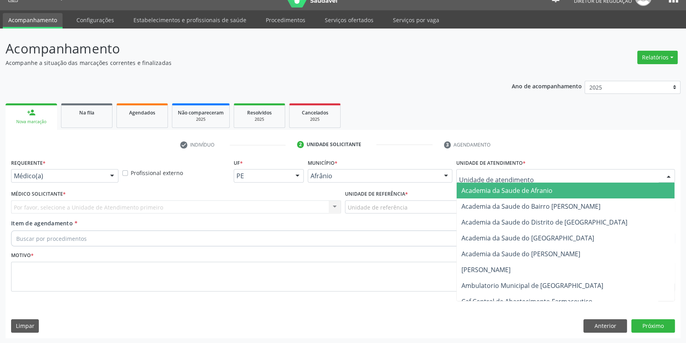
click at [566, 178] on div at bounding box center [566, 175] width 219 height 13
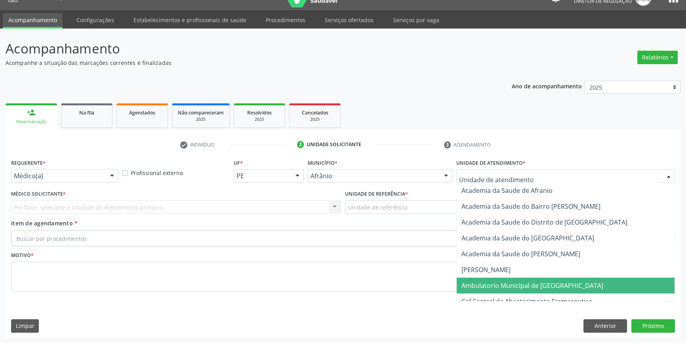
drag, startPoint x: 532, startPoint y: 278, endPoint x: 488, endPoint y: 262, distance: 47.0
click at [532, 278] on span "Ambulatorio Municipal de [GEOGRAPHIC_DATA]" at bounding box center [566, 286] width 218 height 16
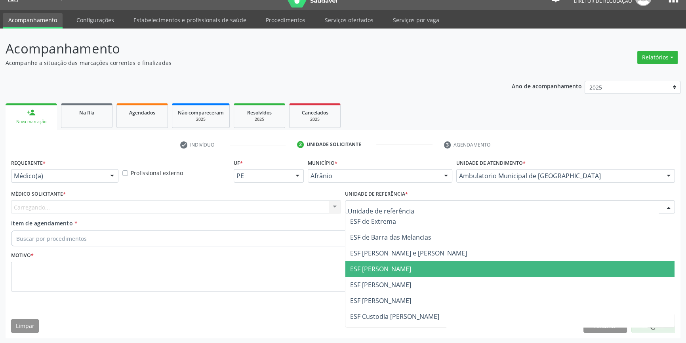
drag, startPoint x: 392, startPoint y: 276, endPoint x: 383, endPoint y: 273, distance: 9.0
click at [392, 276] on span "ESF [PERSON_NAME]" at bounding box center [510, 269] width 329 height 16
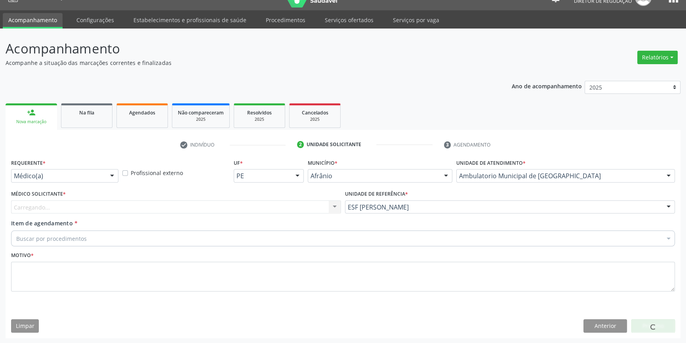
click at [218, 213] on div "Carregando... Nenhum resultado encontrado para: " " Não há nenhuma opção para s…" at bounding box center [176, 207] width 330 height 13
click at [190, 202] on div "Médico solicitante" at bounding box center [176, 207] width 330 height 13
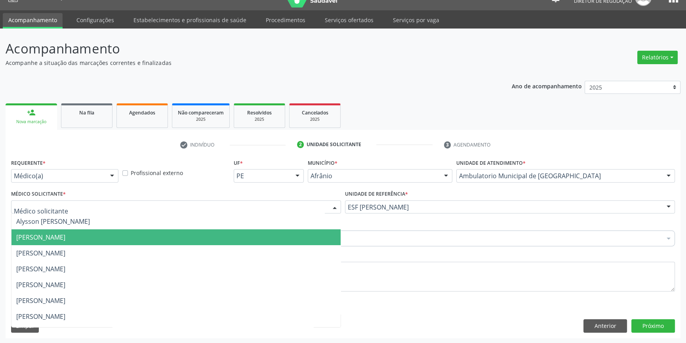
click at [65, 239] on span "[PERSON_NAME]" at bounding box center [40, 237] width 49 height 9
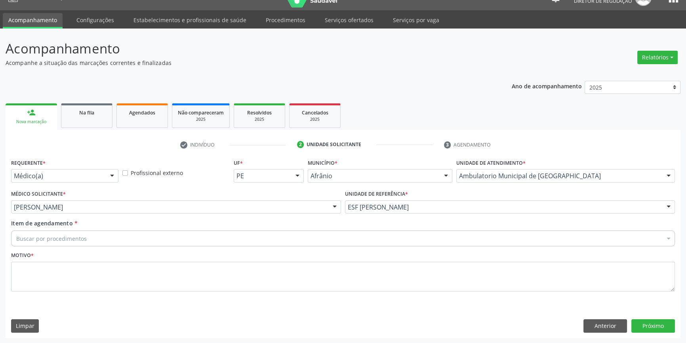
click at [108, 242] on div "Buscar por procedimentos" at bounding box center [343, 239] width 664 height 16
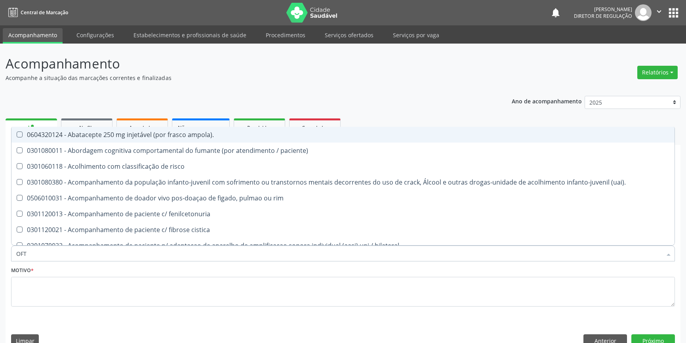
scroll to position [15, 0]
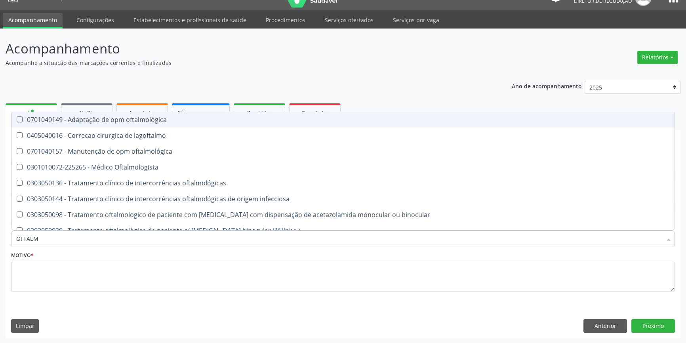
type input "OFTALMO"
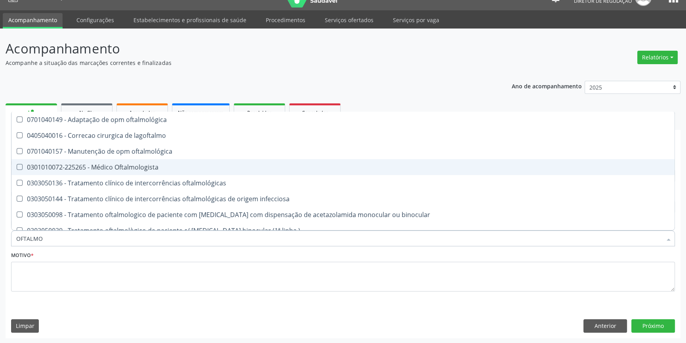
click at [170, 170] on span "0301010072-225265 - Médico Oftalmologista" at bounding box center [342, 167] width 663 height 16
checkbox Oftalmologista "true"
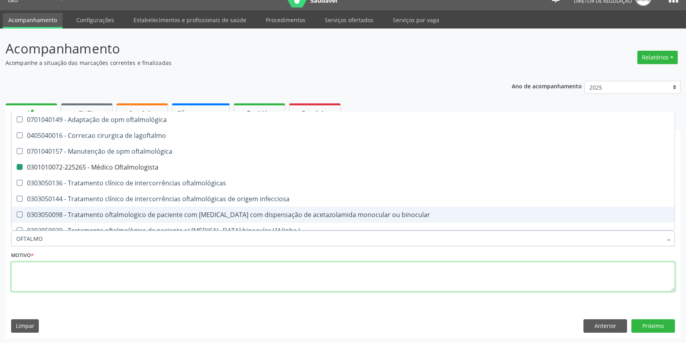
click at [134, 274] on textarea at bounding box center [343, 277] width 664 height 30
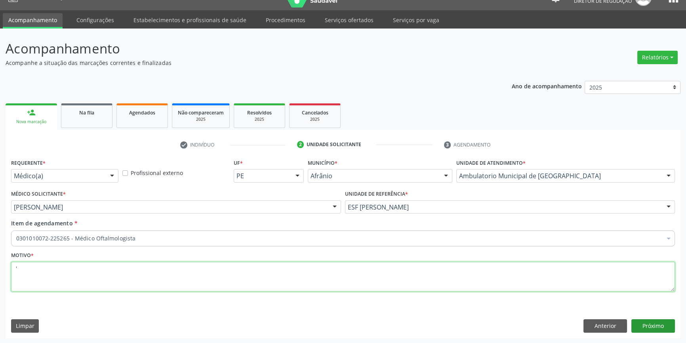
type textarea "'"
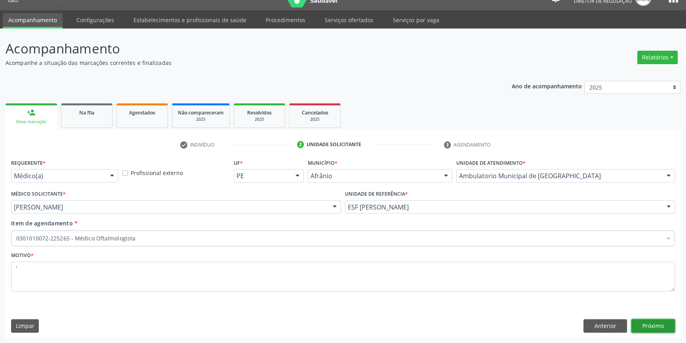
click at [654, 319] on button "Próximo" at bounding box center [654, 325] width 44 height 13
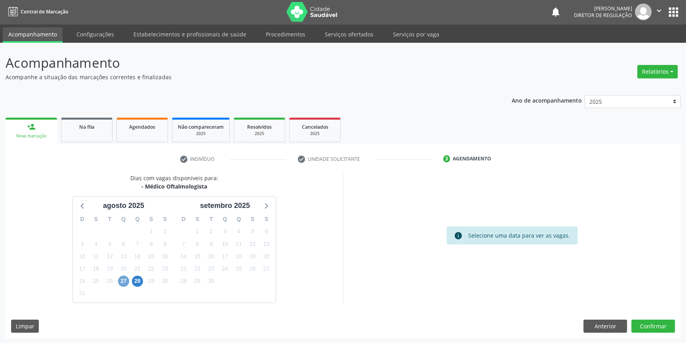
click at [119, 281] on span "27" at bounding box center [123, 281] width 11 height 11
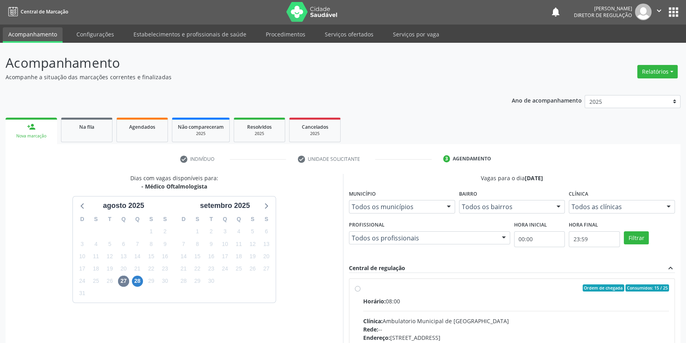
click at [426, 297] on div "Horário: 08:00" at bounding box center [516, 301] width 306 height 8
click at [361, 292] on input "Ordem de chegada Consumidos: 15 / 25 Horário: 08:00 Clínica: Ambulatorio Munici…" at bounding box center [358, 288] width 6 height 7
radio input "true"
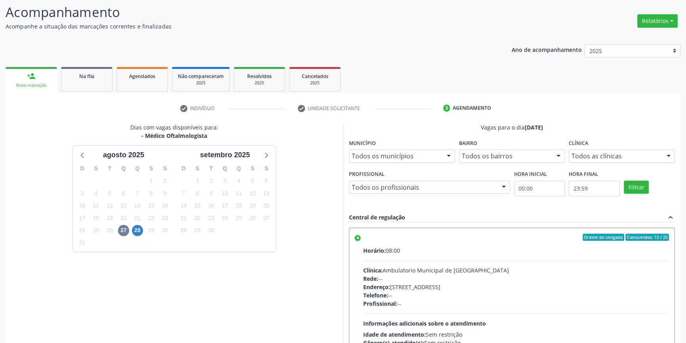
scroll to position [130, 0]
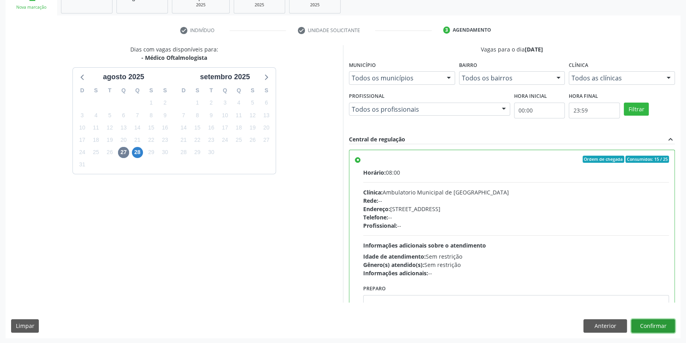
click at [666, 325] on button "Confirmar" at bounding box center [654, 325] width 44 height 13
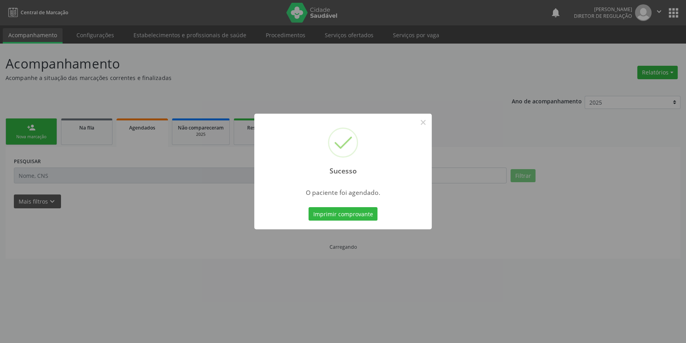
scroll to position [0, 0]
click at [362, 214] on button "Imprimir comprovante" at bounding box center [346, 213] width 69 height 13
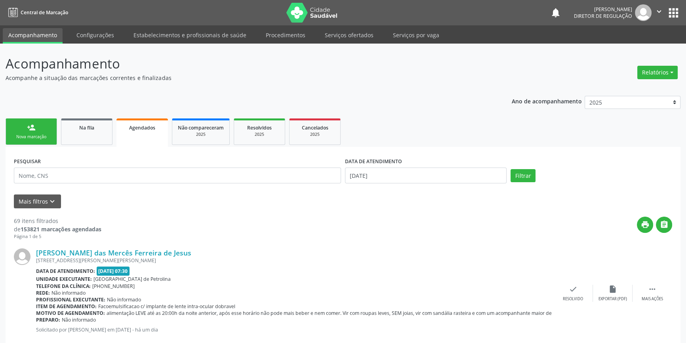
click at [40, 125] on link "person_add Nova marcação" at bounding box center [32, 132] width 52 height 27
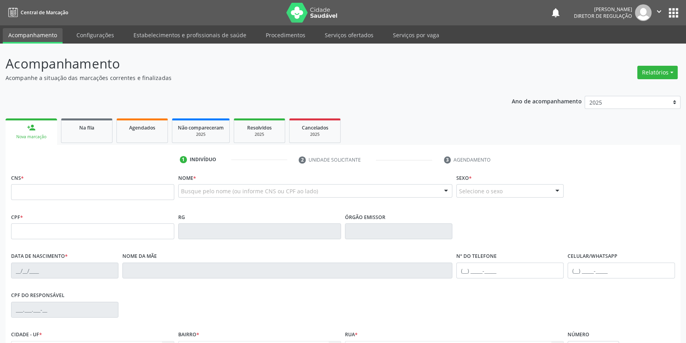
drag, startPoint x: 43, startPoint y: 183, endPoint x: 88, endPoint y: 183, distance: 45.2
click at [54, 184] on div "CNS *" at bounding box center [92, 186] width 163 height 28
drag, startPoint x: 50, startPoint y: 188, endPoint x: 344, endPoint y: 147, distance: 296.9
click at [63, 187] on input "text" at bounding box center [92, 192] width 163 height 16
type input "700 9049 6134 1491"
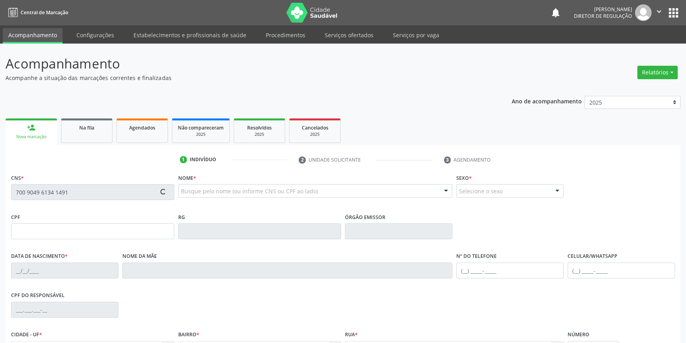
type input "774.754.374-34"
type input "07/09/1974"
type input "Eva Carmina da Silva"
type input "(87) 98809-8784"
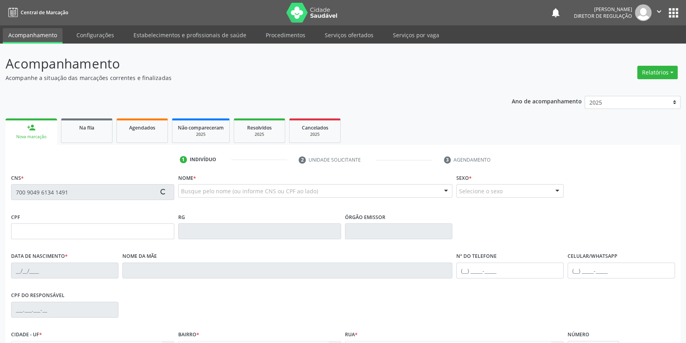
type input "10"
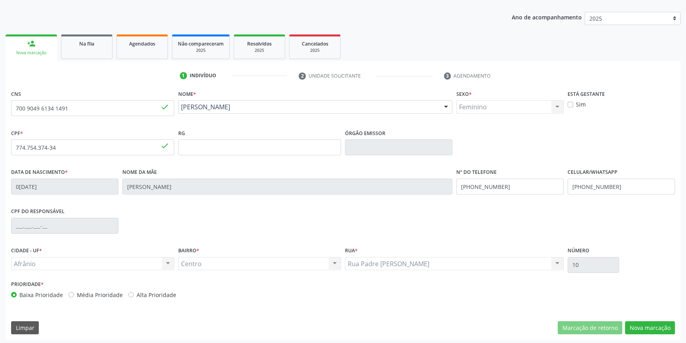
scroll to position [86, 0]
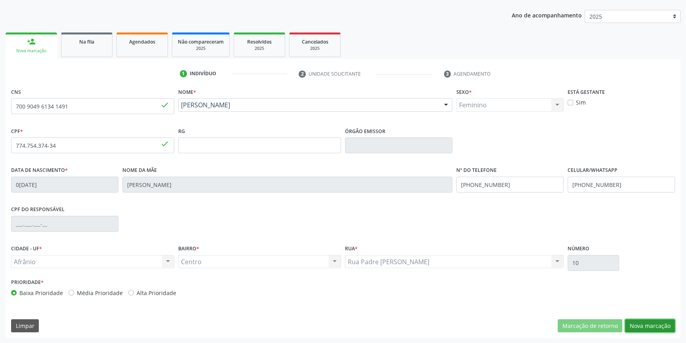
click at [663, 323] on button "Nova marcação" at bounding box center [650, 325] width 50 height 13
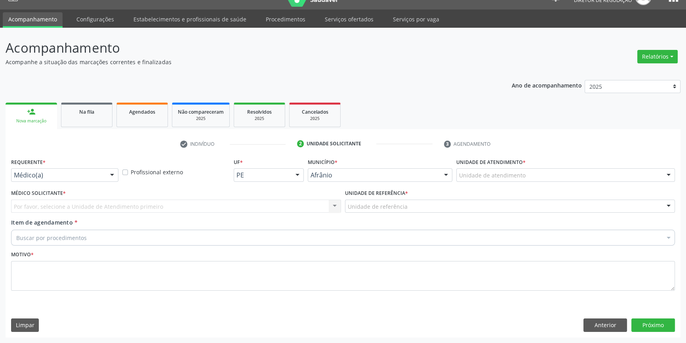
scroll to position [15, 0]
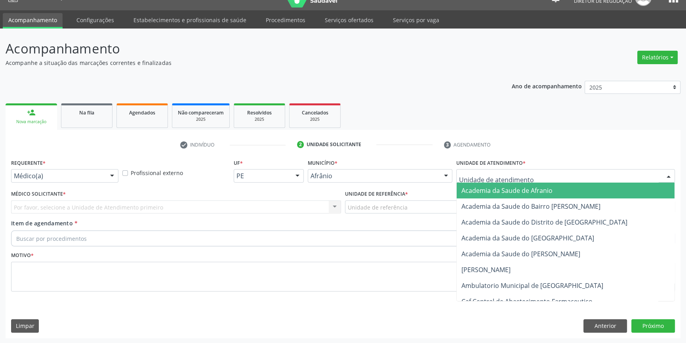
click at [567, 180] on div at bounding box center [566, 175] width 219 height 13
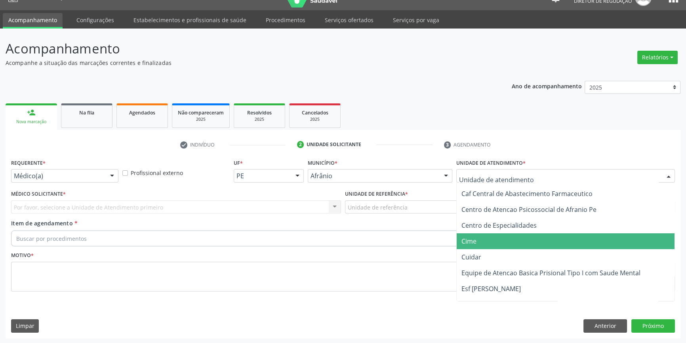
scroll to position [144, 0]
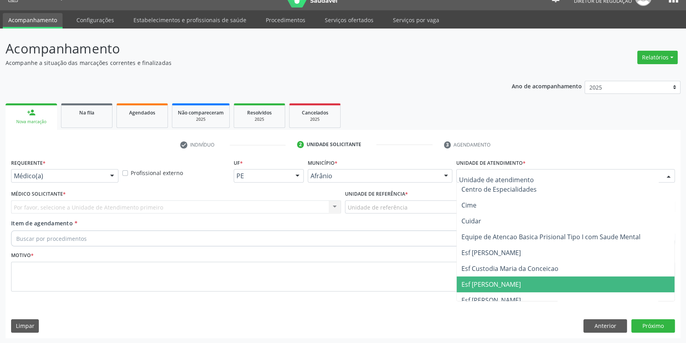
click at [490, 280] on span "Esf [PERSON_NAME]" at bounding box center [491, 284] width 59 height 9
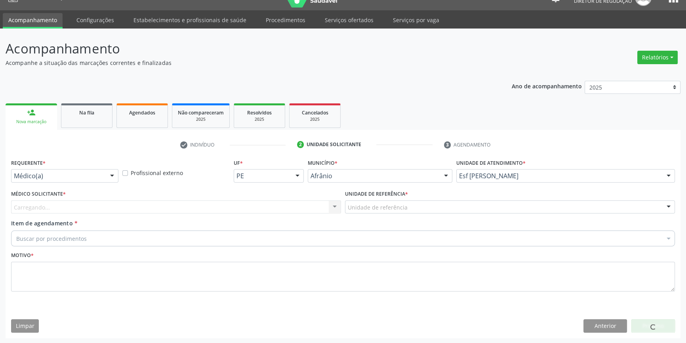
click at [423, 210] on div "Unidade de referência" at bounding box center [510, 207] width 330 height 13
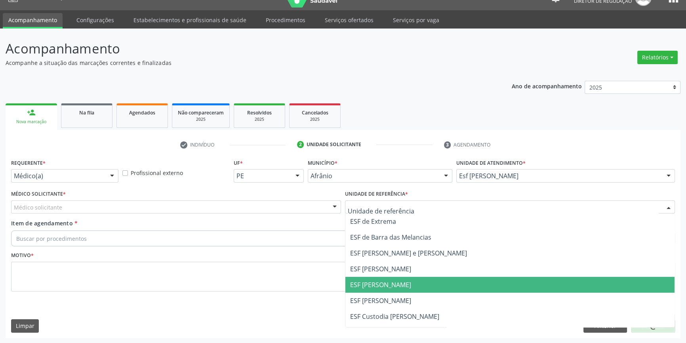
click at [382, 285] on span "ESF [PERSON_NAME]" at bounding box center [380, 285] width 61 height 9
click at [319, 204] on div "Médico solicitante" at bounding box center [176, 207] width 330 height 13
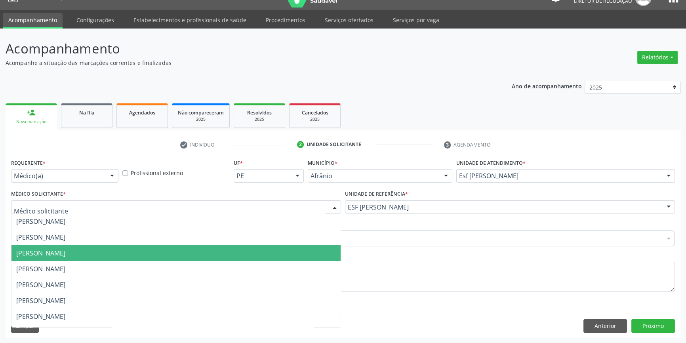
click at [97, 269] on span "Barbara Rakel Castro Alves" at bounding box center [175, 269] width 329 height 16
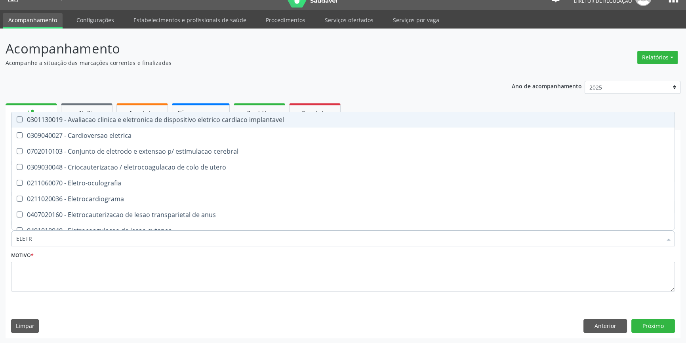
type input "ELETRO"
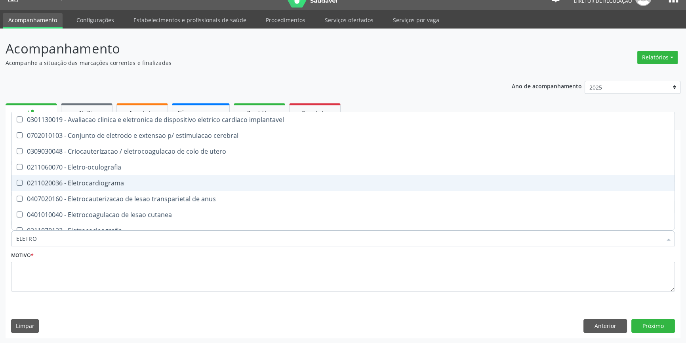
click at [101, 185] on div "0211020036 - Eletrocardiograma" at bounding box center [343, 183] width 654 height 6
checkbox Eletrocardiograma "true"
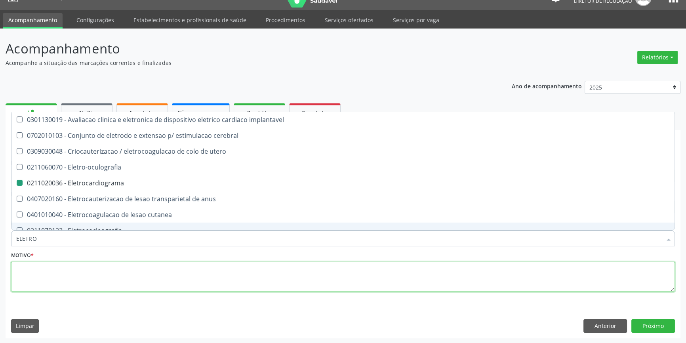
click at [66, 277] on textarea at bounding box center [343, 277] width 664 height 30
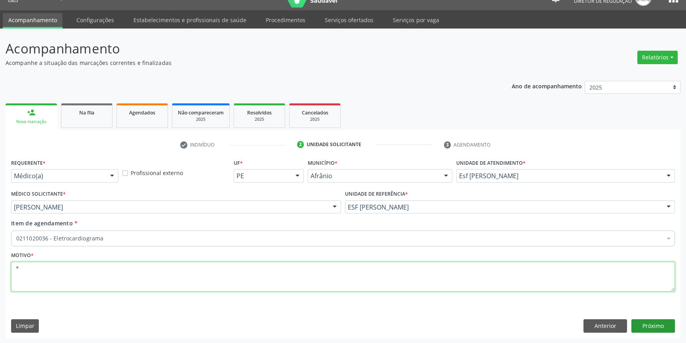
type textarea "*"
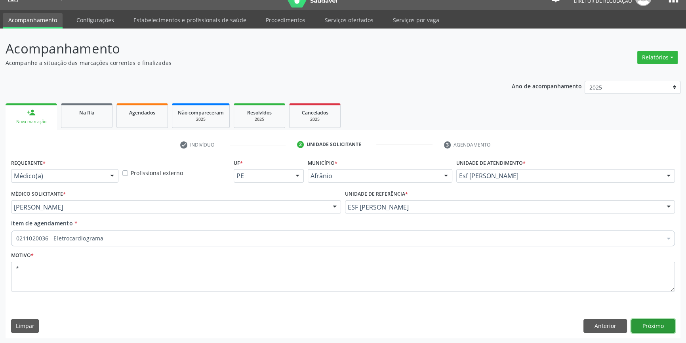
click at [656, 326] on button "Próximo" at bounding box center [654, 325] width 44 height 13
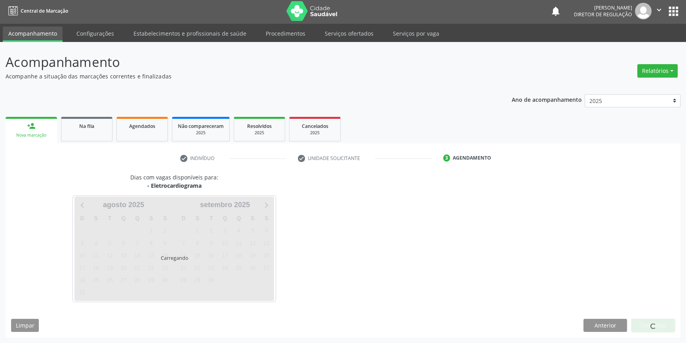
scroll to position [1, 0]
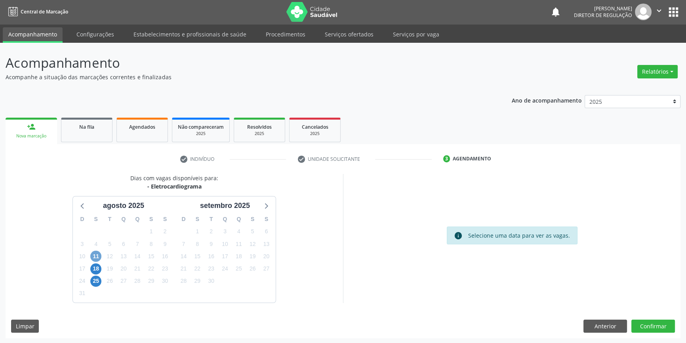
click at [94, 255] on span "11" at bounding box center [95, 256] width 11 height 11
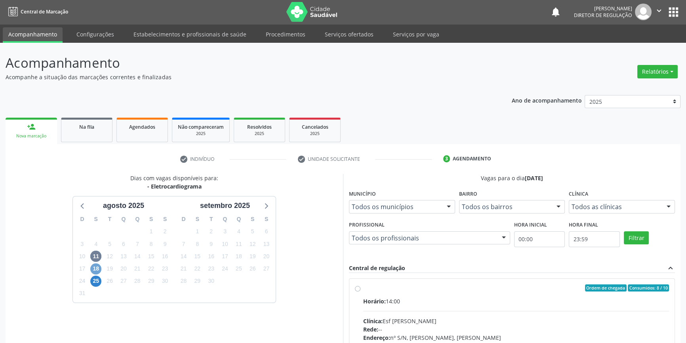
click at [98, 267] on span "18" at bounding box center [95, 269] width 11 height 11
click at [354, 289] on div "Ordem de chegada Consumidos: 0 / 10 Horário: 14:00 Clínica: Esf Isabel Gomes Re…" at bounding box center [512, 345] width 325 height 133
radio input "true"
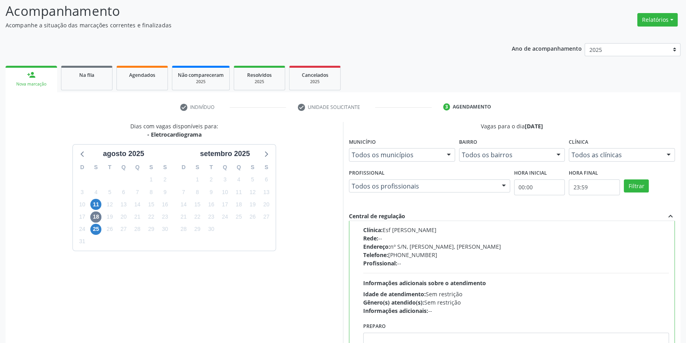
scroll to position [130, 0]
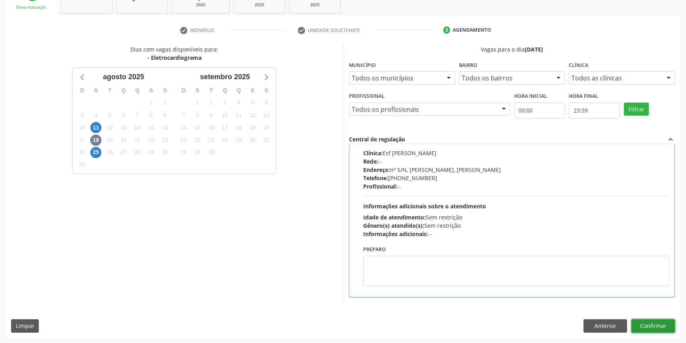
click at [645, 324] on button "Confirmar" at bounding box center [654, 325] width 44 height 13
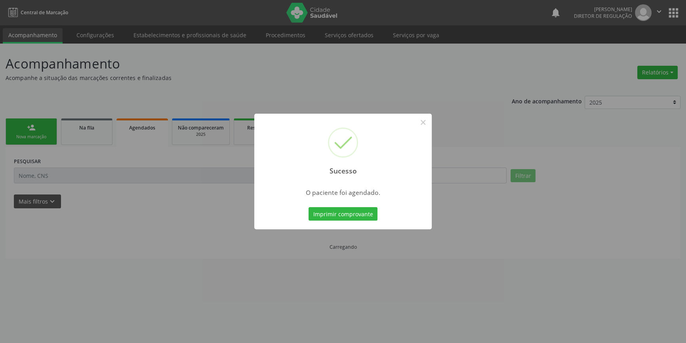
scroll to position [0, 0]
click at [331, 215] on button "Imprimir comprovante" at bounding box center [346, 213] width 69 height 13
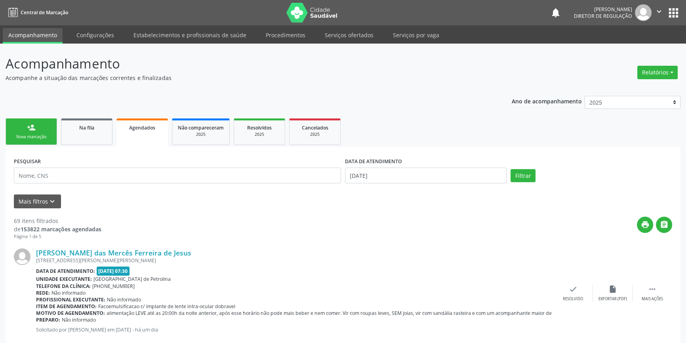
click at [47, 140] on link "person_add Nova marcação" at bounding box center [32, 132] width 52 height 27
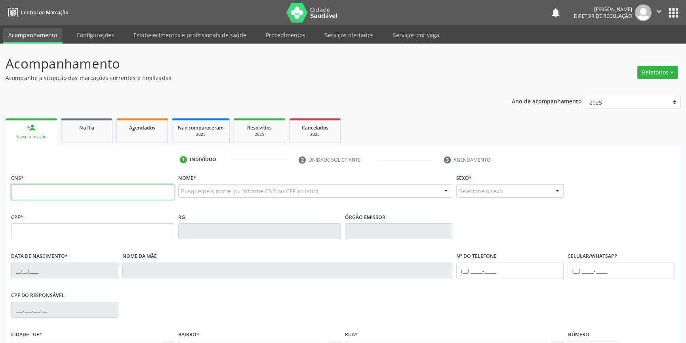
click at [42, 193] on input "text" at bounding box center [92, 192] width 163 height 16
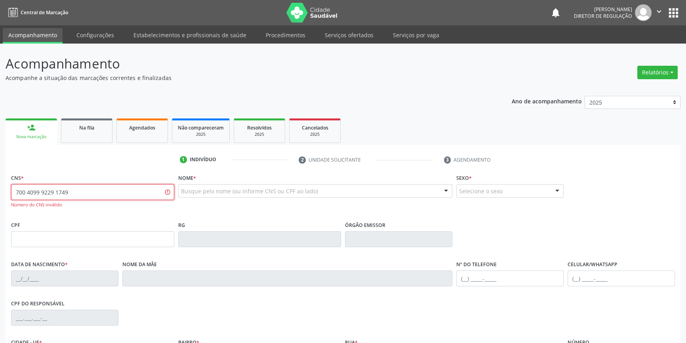
drag, startPoint x: 77, startPoint y: 194, endPoint x: 0, endPoint y: 184, distance: 77.9
click at [0, 189] on div "Acompanhamento Acompanhe a situação das marcações correntes e finalizadas Relat…" at bounding box center [343, 241] width 686 height 394
type input "700 4099 9229 1746"
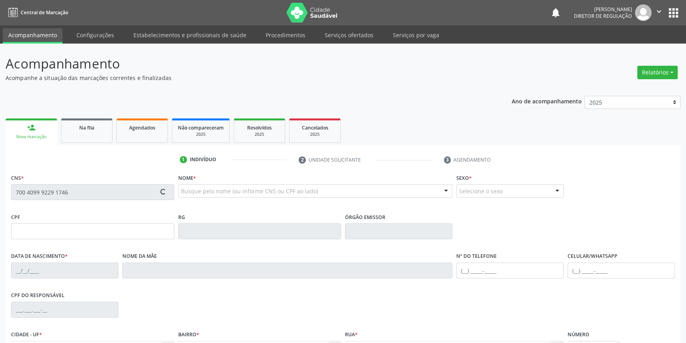
type input "049.297.814-00"
type input "19/02/1984"
type input "Vera Lúcia Amorim de Sousa Macedo"
type input "(87) 98832-3097"
type input "108"
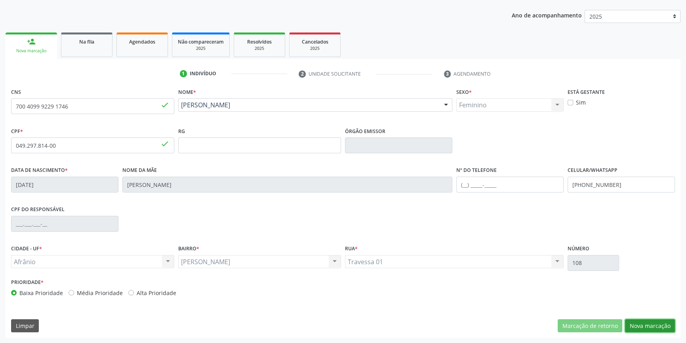
click at [647, 321] on button "Nova marcação" at bounding box center [650, 325] width 50 height 13
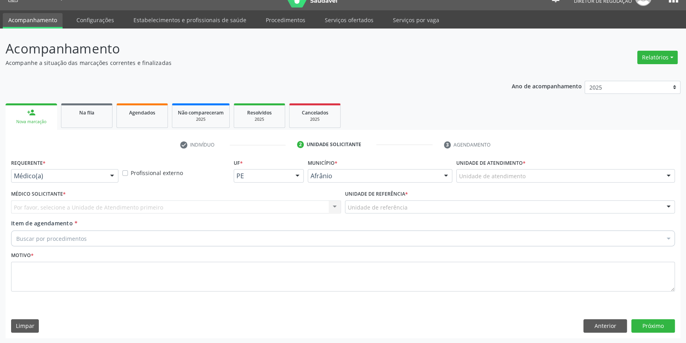
click at [516, 182] on div "Unidade de atendimento" at bounding box center [566, 175] width 219 height 13
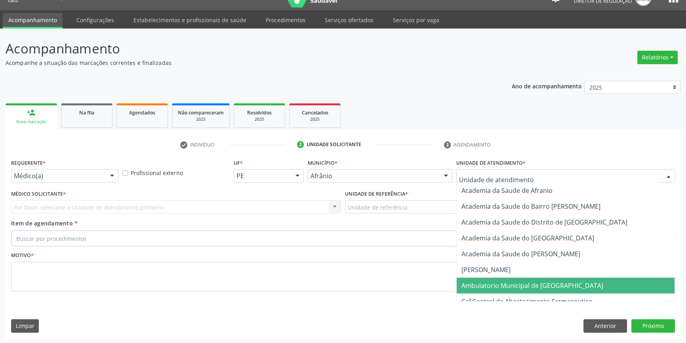
drag, startPoint x: 519, startPoint y: 284, endPoint x: 407, endPoint y: 243, distance: 119.1
click at [519, 284] on span "Ambulatorio Municipal de [GEOGRAPHIC_DATA]" at bounding box center [533, 285] width 142 height 9
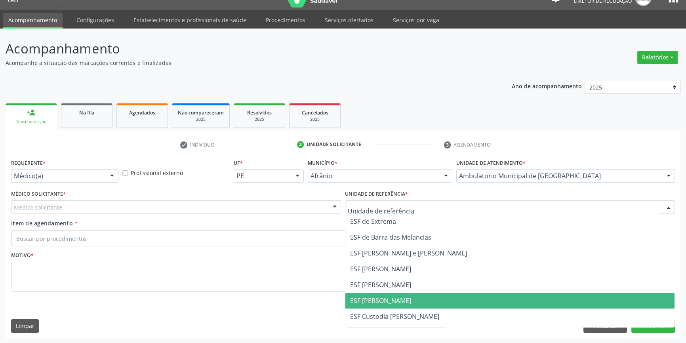
click at [383, 297] on span "ESF [PERSON_NAME]" at bounding box center [380, 300] width 61 height 9
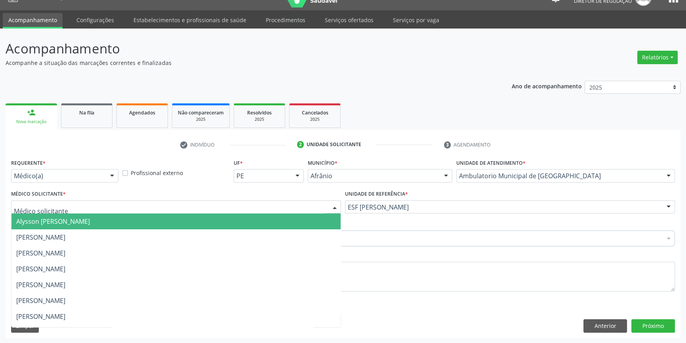
click at [147, 210] on div at bounding box center [176, 207] width 330 height 13
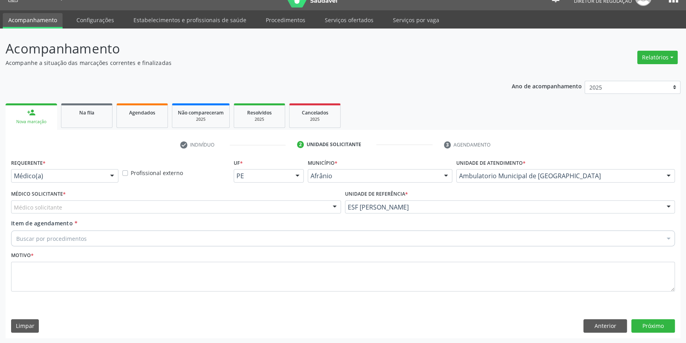
click at [14, 210] on input "text" at bounding box center [14, 211] width 0 height 16
click at [14, 206] on input "text" at bounding box center [14, 211] width 0 height 16
click at [14, 210] on input "text" at bounding box center [14, 211] width 0 height 16
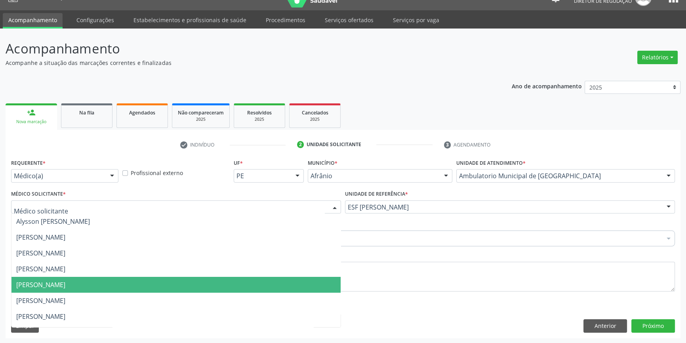
click at [54, 281] on span "[PERSON_NAME]" at bounding box center [40, 285] width 49 height 9
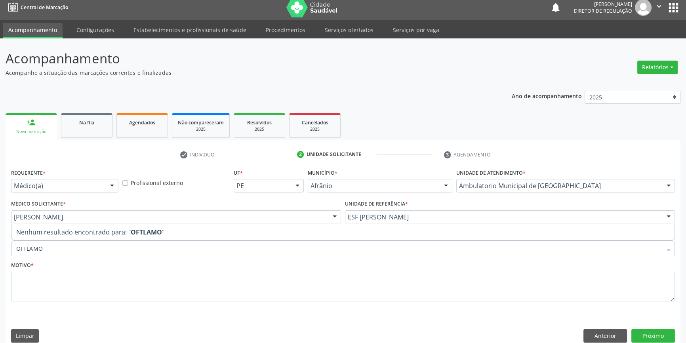
scroll to position [0, 0]
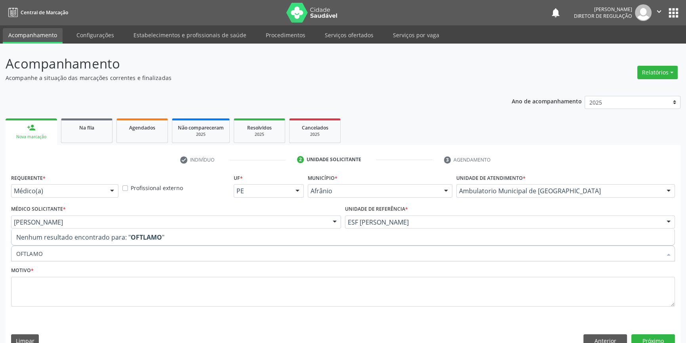
drag, startPoint x: 57, startPoint y: 252, endPoint x: 0, endPoint y: 245, distance: 57.9
click at [0, 245] on div "Acompanhamento Acompanhe a situação das marcações correntes e finalizadas Relat…" at bounding box center [343, 201] width 686 height 315
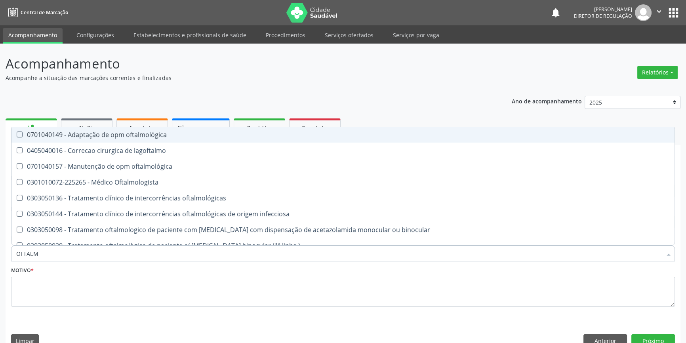
type input "OFTALMO"
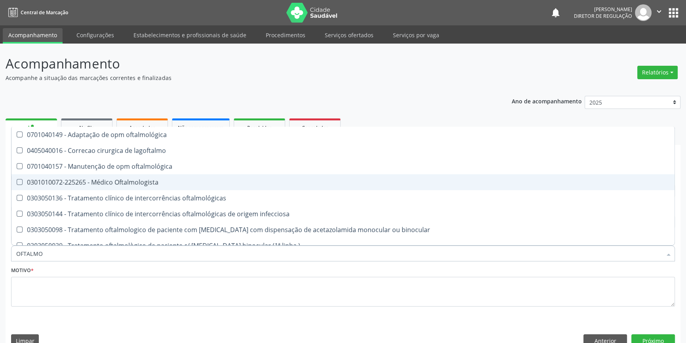
click at [73, 179] on div "0301010072-225265 - Médico Oftalmologista" at bounding box center [343, 182] width 654 height 6
checkbox Oftalmologista "true"
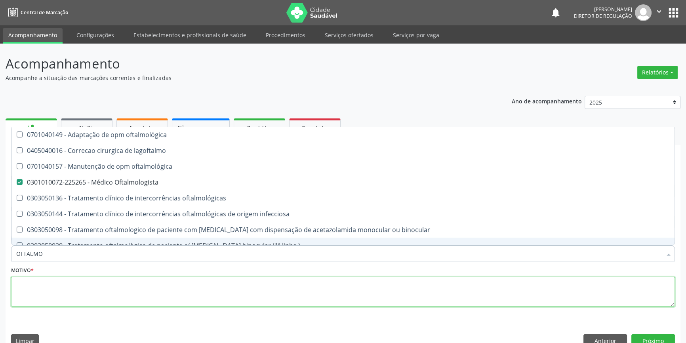
click at [91, 294] on textarea at bounding box center [343, 292] width 664 height 30
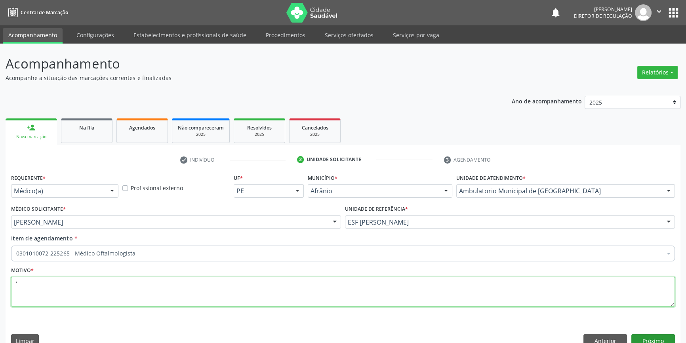
type textarea "'"
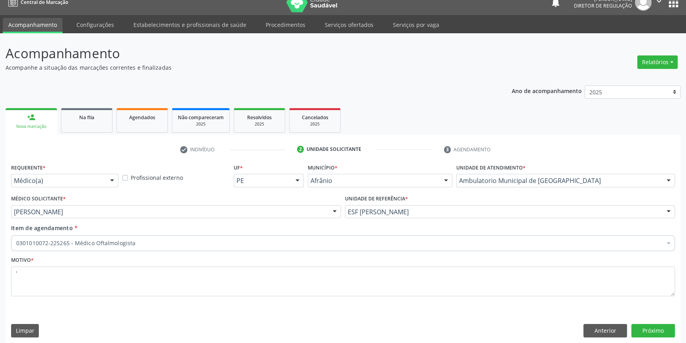
scroll to position [15, 0]
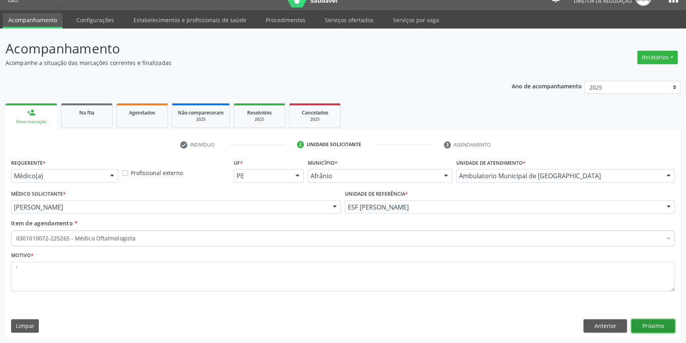
click at [667, 322] on button "Próximo" at bounding box center [654, 325] width 44 height 13
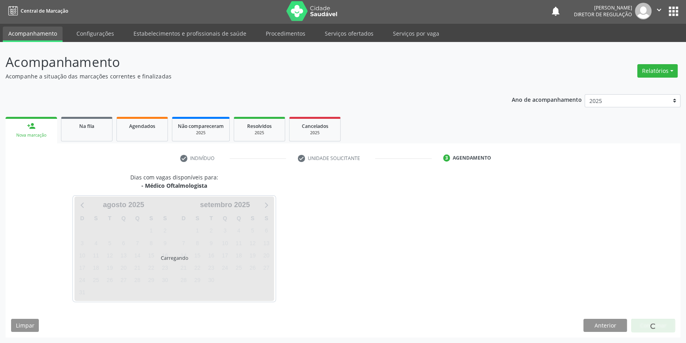
scroll to position [1, 0]
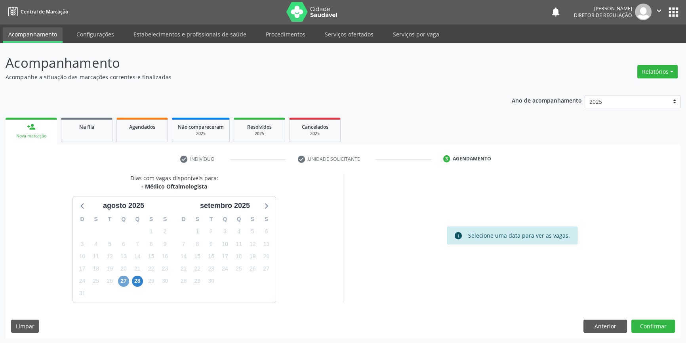
click at [124, 279] on span "27" at bounding box center [123, 281] width 11 height 11
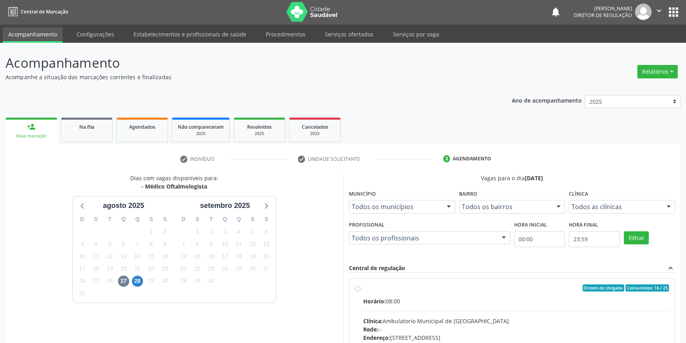
click at [404, 289] on div "Ordem de chegada Consumidos: 16 / 25" at bounding box center [516, 288] width 306 height 7
click at [361, 289] on input "Ordem de chegada Consumidos: 16 / 25 Horário: 08:00 Clínica: Ambulatorio Munici…" at bounding box center [358, 288] width 6 height 7
radio input "true"
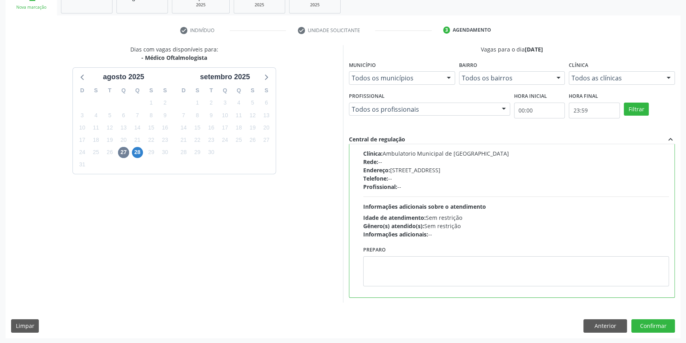
scroll to position [39, 0]
click at [647, 328] on button "Confirmar" at bounding box center [654, 325] width 44 height 13
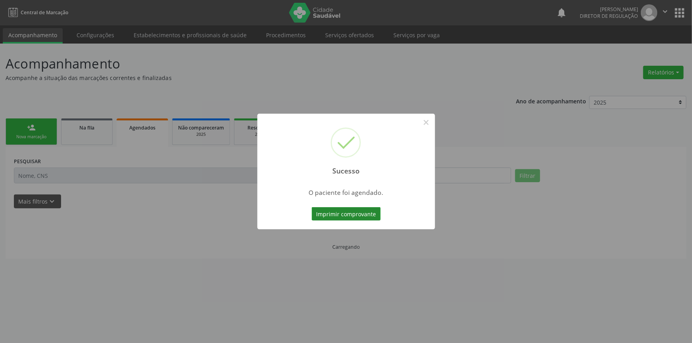
click at [339, 214] on button "Imprimir comprovante" at bounding box center [346, 213] width 69 height 13
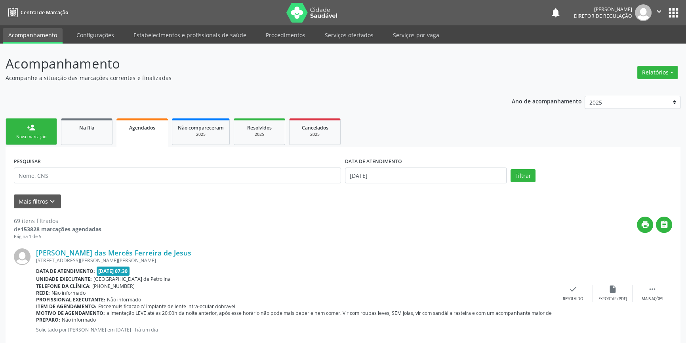
click at [41, 138] on div "Nova marcação" at bounding box center [31, 137] width 40 height 6
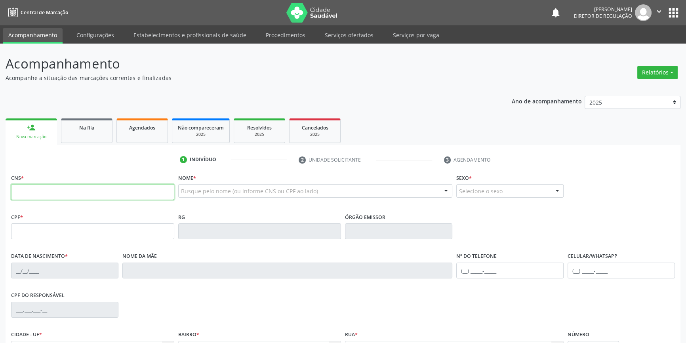
click at [39, 195] on input "text" at bounding box center [92, 192] width 163 height 16
type input "708 4012 9020 8065"
type input "14/07/1973"
type input "Maria das Merces Dias"
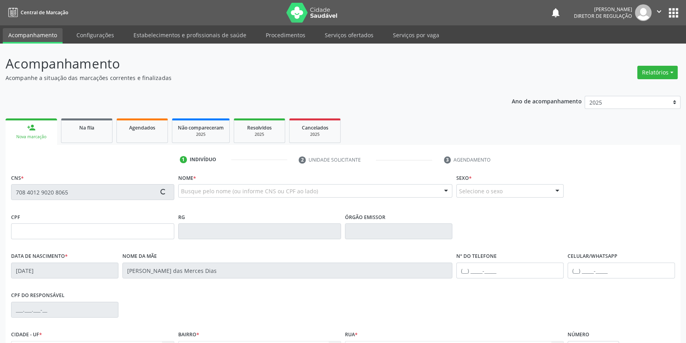
type input "(87) 98139-9420"
type input "(87) 88813-0504"
type input "S/N"
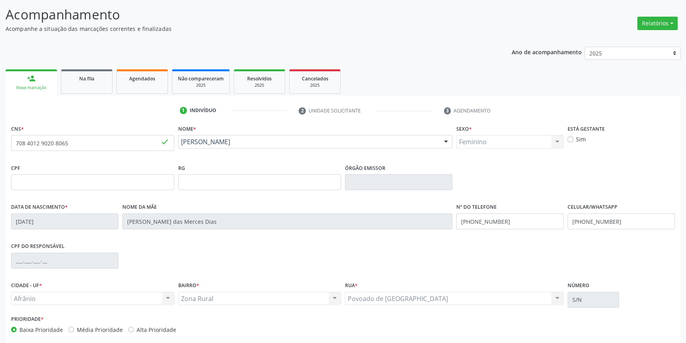
scroll to position [86, 0]
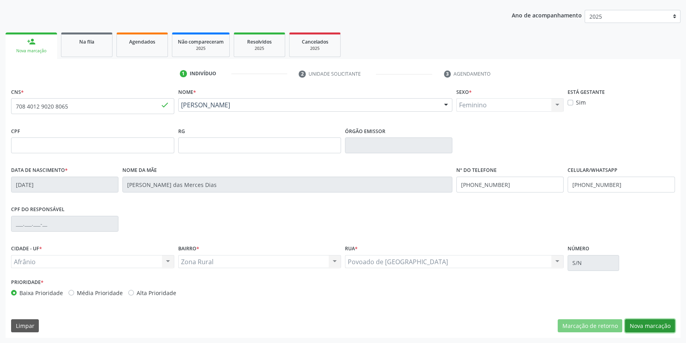
click at [658, 326] on button "Nova marcação" at bounding box center [650, 325] width 50 height 13
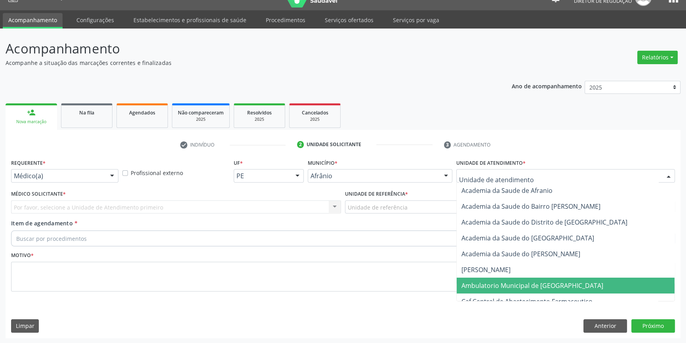
click at [507, 285] on span "Ambulatorio Municipal de [GEOGRAPHIC_DATA]" at bounding box center [533, 285] width 142 height 9
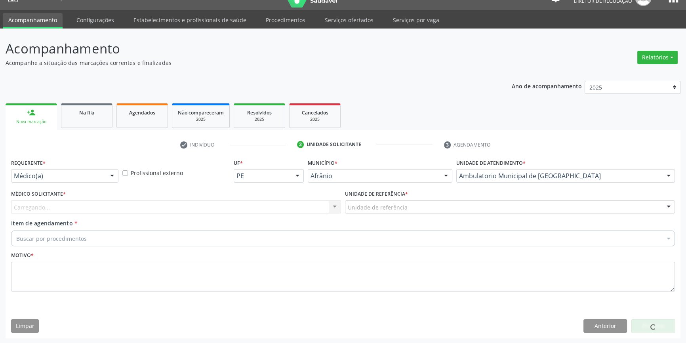
click at [426, 210] on div "Unidade de referência" at bounding box center [510, 207] width 330 height 13
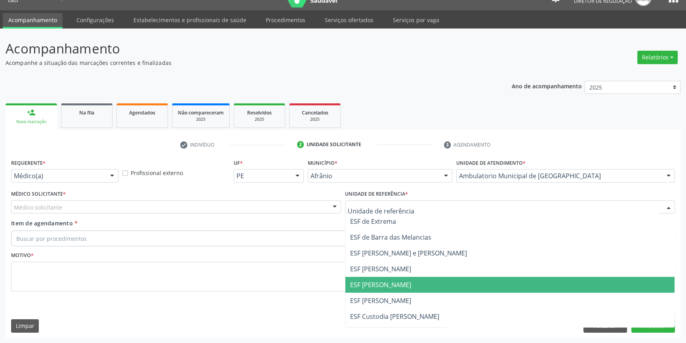
drag, startPoint x: 407, startPoint y: 279, endPoint x: 343, endPoint y: 270, distance: 65.2
click at [406, 279] on span "ESF [PERSON_NAME]" at bounding box center [510, 285] width 329 height 16
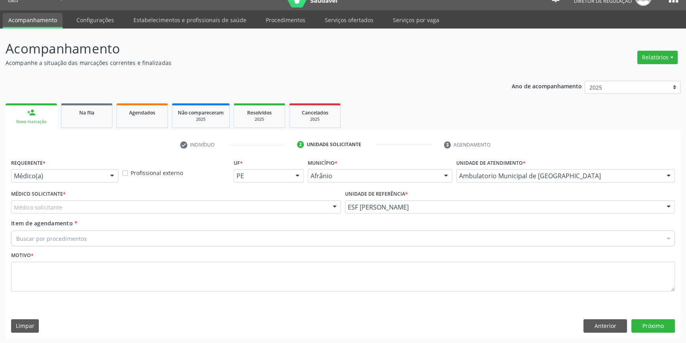
click at [174, 211] on div "Médico solicitante" at bounding box center [176, 207] width 330 height 13
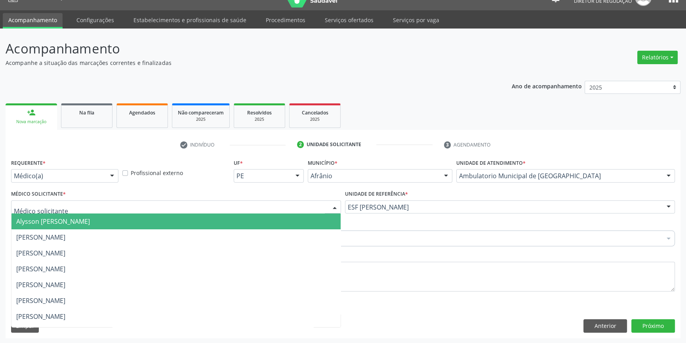
click at [90, 218] on span "Alysson [PERSON_NAME]" at bounding box center [53, 221] width 74 height 9
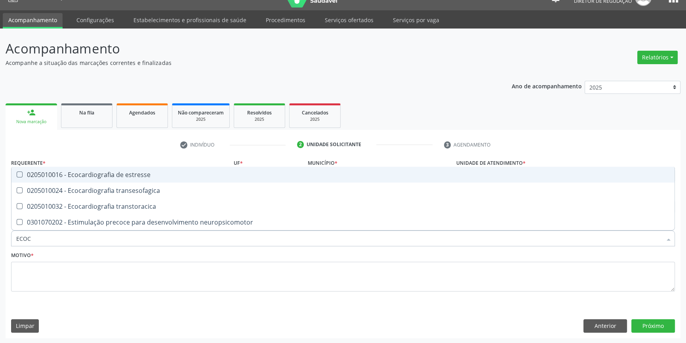
type input "ECOCA"
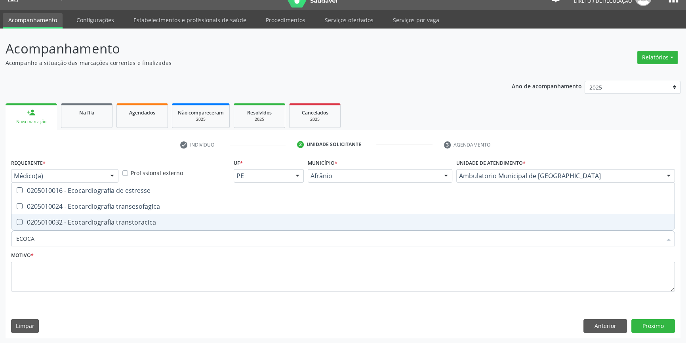
click at [98, 220] on div "0205010032 - Ecocardiografia transtoracica" at bounding box center [343, 222] width 654 height 6
checkbox transtoracica "true"
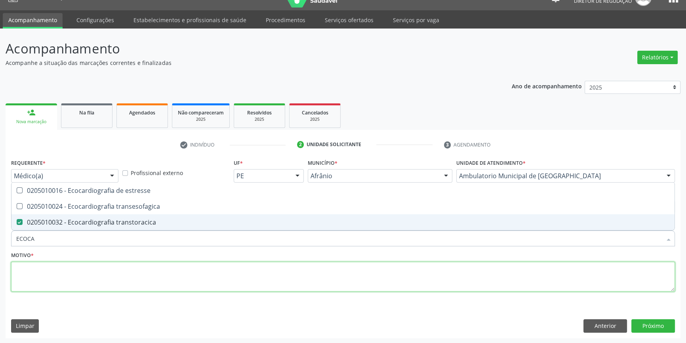
click at [275, 289] on textarea at bounding box center [343, 277] width 664 height 30
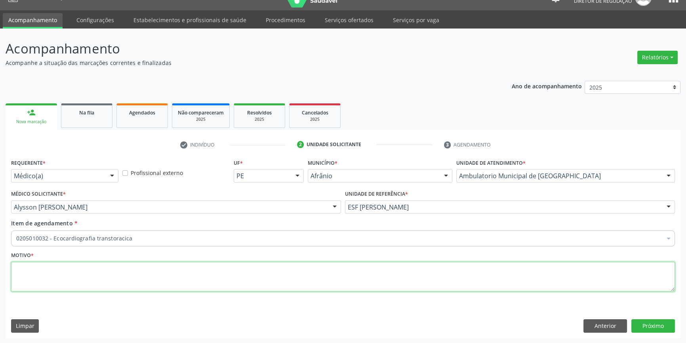
checkbox transtoracica "true"
click at [277, 284] on textarea at bounding box center [343, 277] width 664 height 30
type textarea "'"
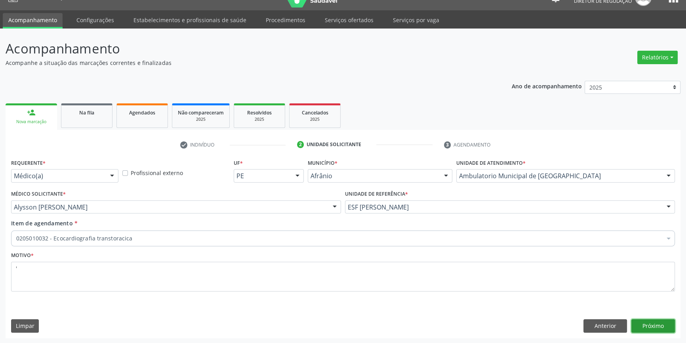
click at [666, 329] on button "Próximo" at bounding box center [654, 325] width 44 height 13
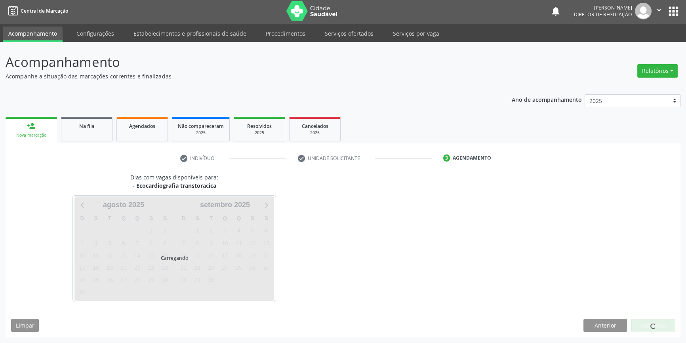
scroll to position [1, 0]
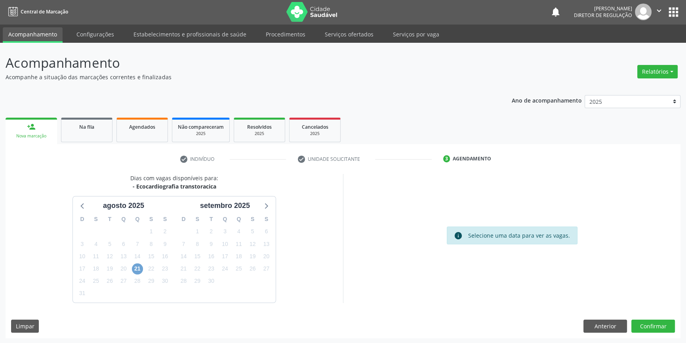
click at [139, 268] on span "21" at bounding box center [137, 269] width 11 height 11
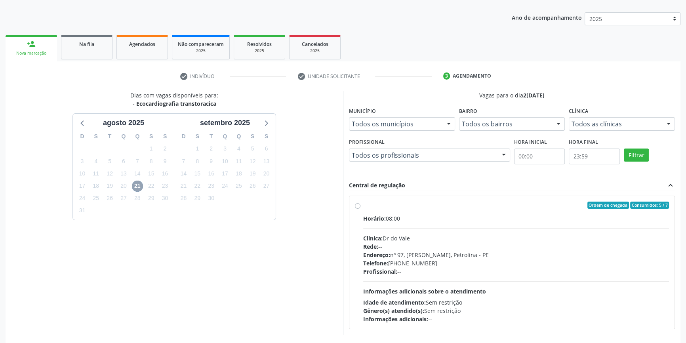
scroll to position [109, 0]
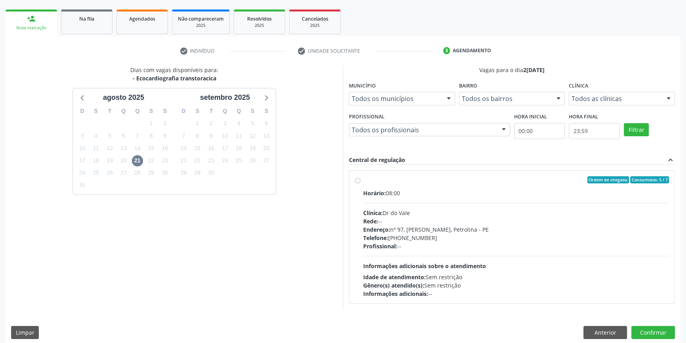
click at [222, 208] on div "Dias com vagas disponíveis para: - Ecocardiografia transtoracica agosto 2025 D …" at bounding box center [175, 187] width 338 height 243
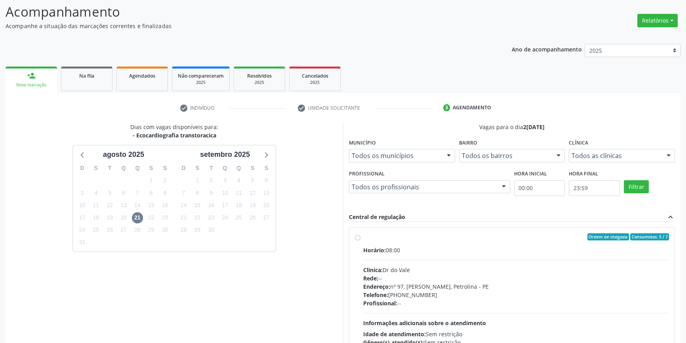
scroll to position [0, 0]
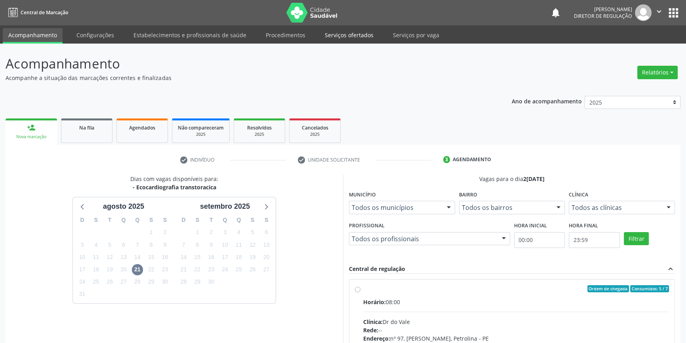
click at [340, 31] on link "Serviços ofertados" at bounding box center [349, 35] width 60 height 14
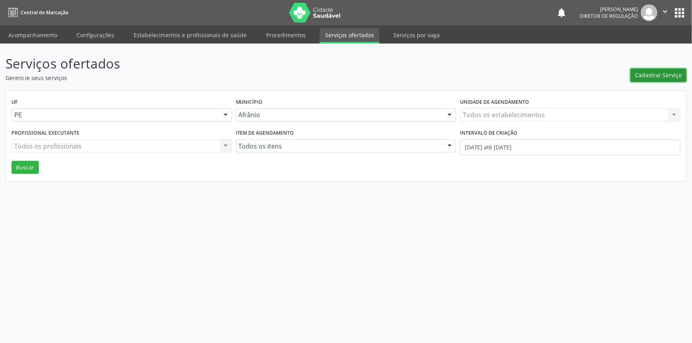
click at [667, 71] on span "Cadastrar Serviço" at bounding box center [658, 75] width 47 height 8
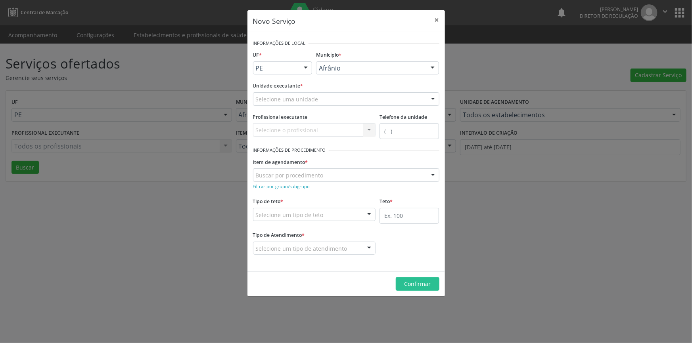
click at [370, 97] on div "Selecione uma unidade" at bounding box center [346, 98] width 186 height 13
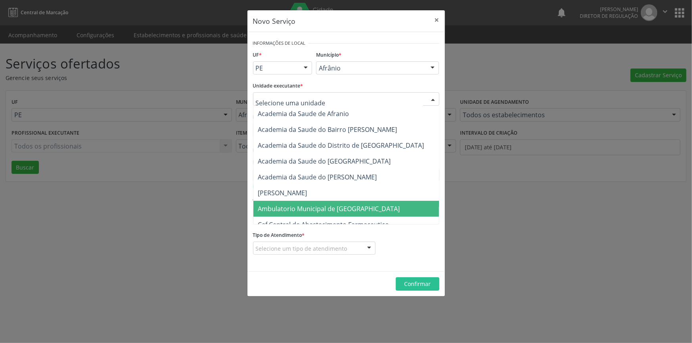
click at [316, 203] on span "Ambulatorio Municipal de [GEOGRAPHIC_DATA]" at bounding box center [349, 209] width 193 height 16
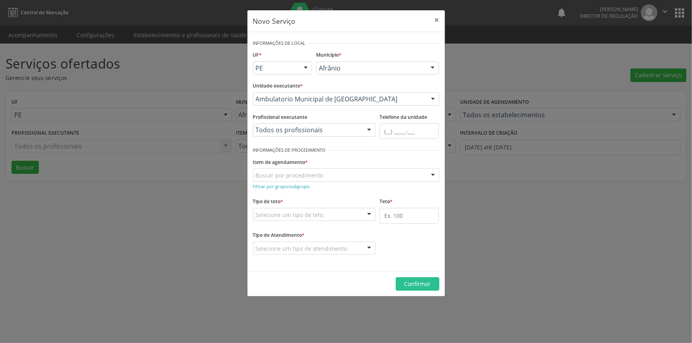
click at [325, 174] on div "Buscar por procedimento" at bounding box center [346, 174] width 186 height 13
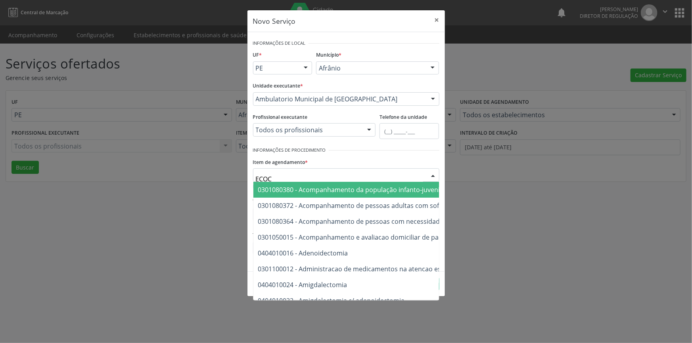
type input "ECOCA"
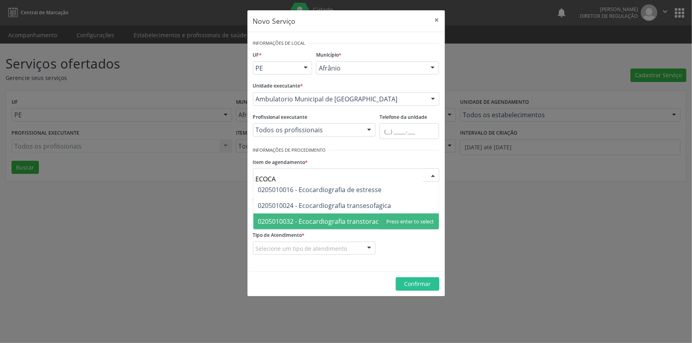
click at [363, 219] on span "0205010032 - Ecocardiografia transtoracica" at bounding box center [322, 221] width 129 height 9
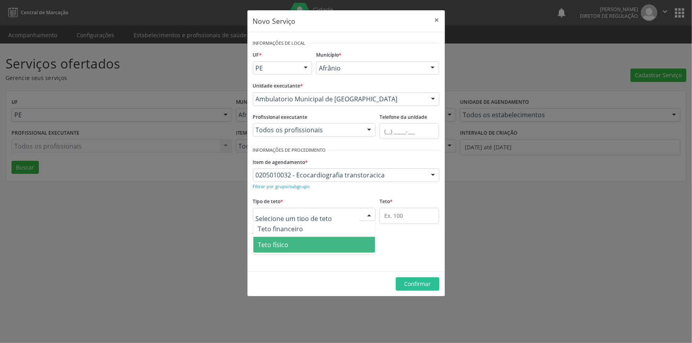
click at [292, 249] on span "Teto físico" at bounding box center [314, 245] width 122 height 16
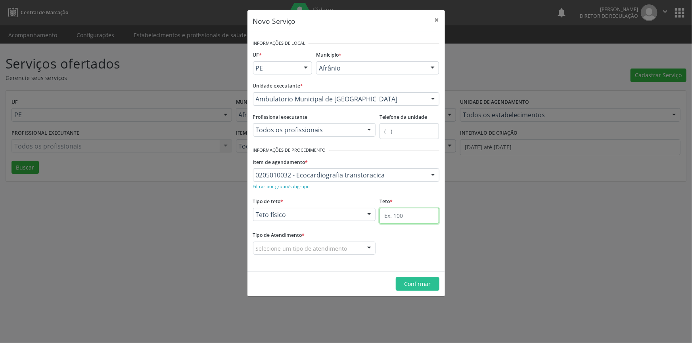
click at [379, 214] on input "text" at bounding box center [408, 216] width 59 height 16
type input "1"
click at [315, 262] on div "Tipo de Atendimento * Selecione um tipo de atendimento Ordem de chegada Horário…" at bounding box center [314, 247] width 127 height 36
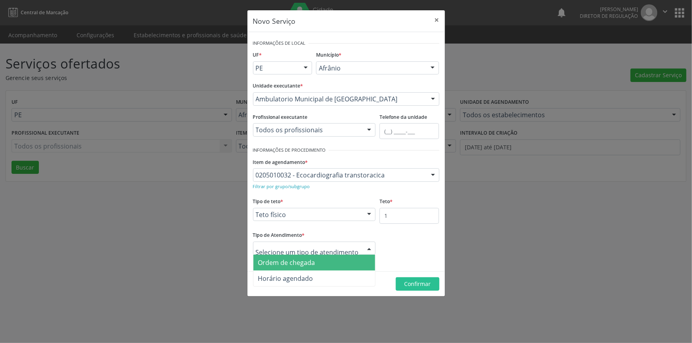
click at [299, 257] on span "Ordem de chegada" at bounding box center [314, 263] width 122 height 16
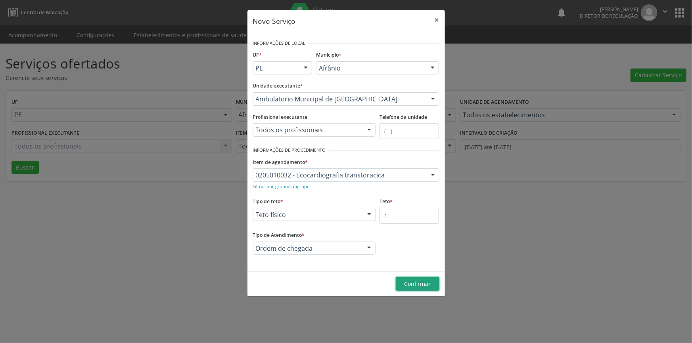
click at [404, 281] on span "Confirmar" at bounding box center [417, 284] width 27 height 8
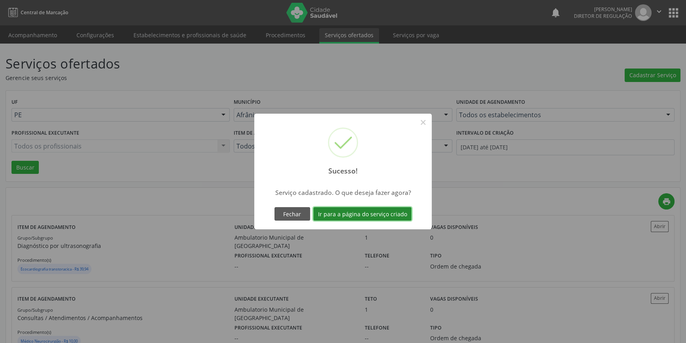
click at [387, 216] on button "Ir para a página do serviço criado" at bounding box center [363, 213] width 98 height 13
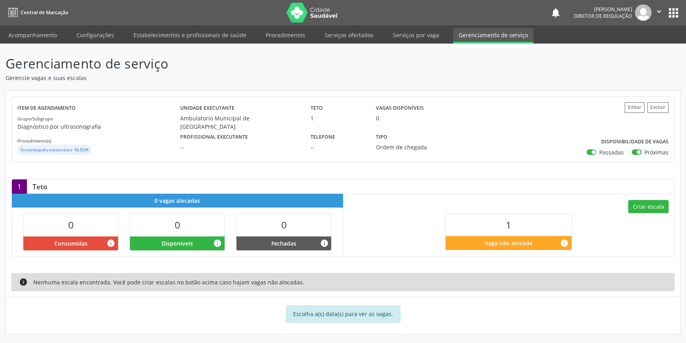
click at [626, 206] on div "Criar escala 1 Vaga não alocada info" at bounding box center [509, 225] width 331 height 62
click at [637, 206] on button "Criar escala" at bounding box center [649, 206] width 40 height 13
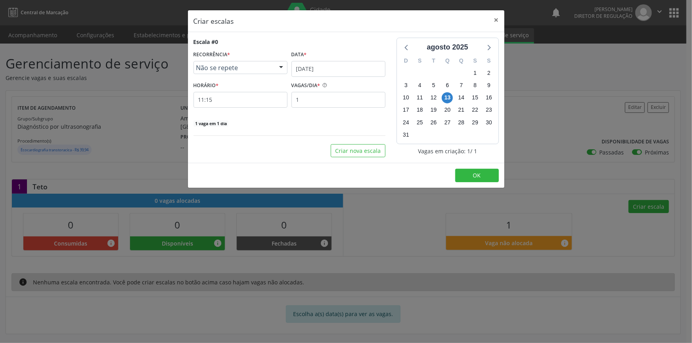
click at [344, 78] on div "Escala #0 RECORRÊNCIA * Não se repete Não se repete Diário/Semanal Mensal Nenhu…" at bounding box center [289, 83] width 192 height 90
click at [346, 68] on input "[DATE]" at bounding box center [338, 69] width 94 height 16
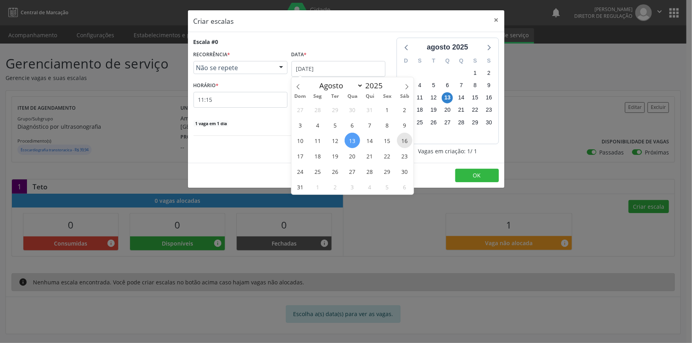
click at [402, 138] on span "16" at bounding box center [404, 140] width 15 height 15
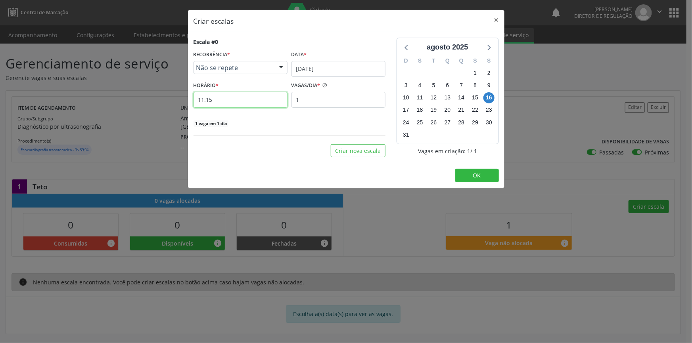
click at [256, 103] on input "11:15" at bounding box center [240, 100] width 94 height 16
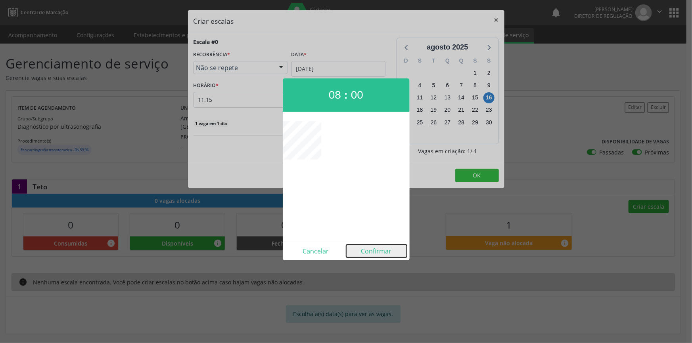
click at [373, 249] on button "Confirmar" at bounding box center [376, 251] width 61 height 13
type input "08:00"
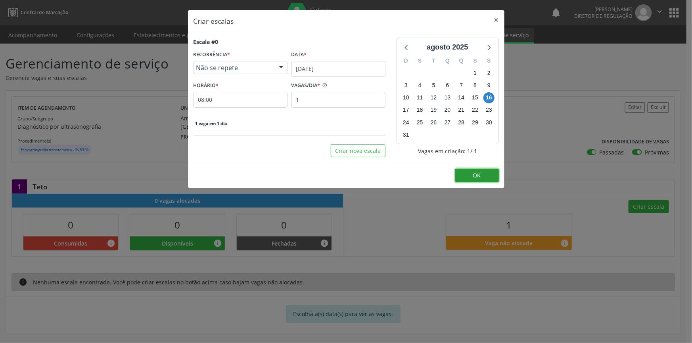
click at [465, 171] on button "OK" at bounding box center [477, 175] width 44 height 13
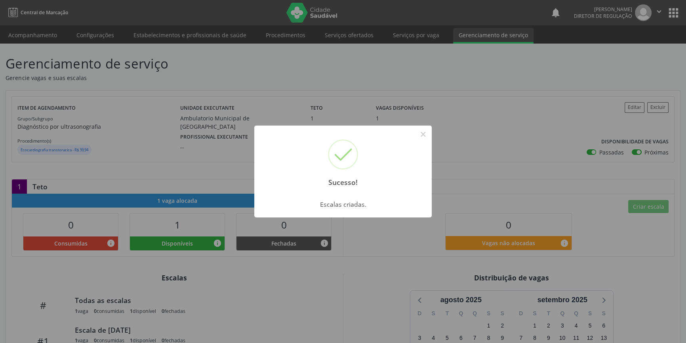
click at [170, 55] on div "Sucesso! × Escalas criadas. OK Cancel" at bounding box center [343, 171] width 686 height 343
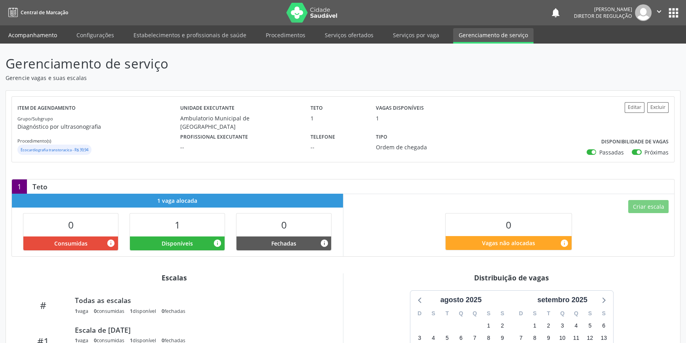
click at [44, 36] on link "Acompanhamento" at bounding box center [33, 35] width 60 height 14
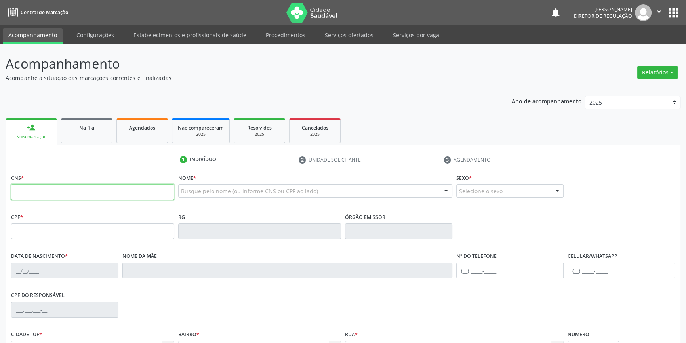
drag, startPoint x: 36, startPoint y: 187, endPoint x: 95, endPoint y: 186, distance: 59.5
click at [36, 187] on input "text" at bounding box center [92, 192] width 163 height 16
type input "708 4012 9020 8065"
type input "14/07/1973"
type input "Maria das Merces Dias"
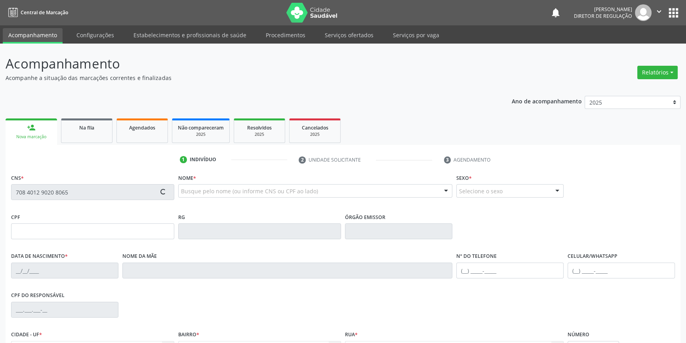
type input "(87) 98139-9420"
type input "(87) 88813-0504"
type input "S/N"
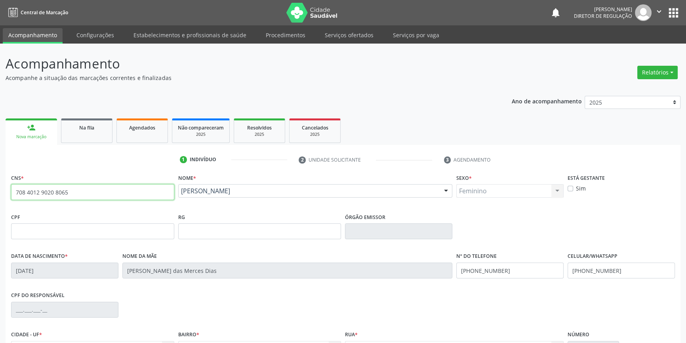
drag, startPoint x: 77, startPoint y: 189, endPoint x: 0, endPoint y: 191, distance: 77.3
click at [0, 191] on div "Acompanhamento Acompanhe a situação das marcações correntes e finalizadas Relat…" at bounding box center [343, 237] width 686 height 386
click at [95, 134] on link "Na fila" at bounding box center [87, 131] width 52 height 25
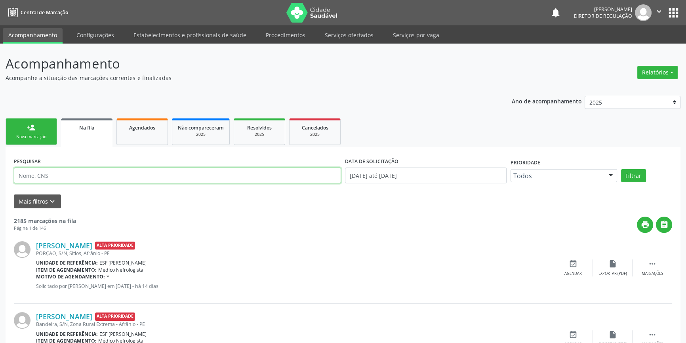
click at [132, 175] on input "text" at bounding box center [177, 176] width 327 height 16
paste input "708 4012 9020 8065"
type input "708 4012 9020 8065"
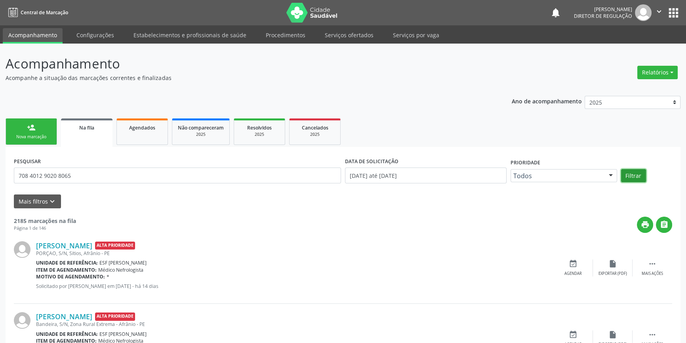
click at [629, 178] on button "Filtrar" at bounding box center [633, 175] width 25 height 13
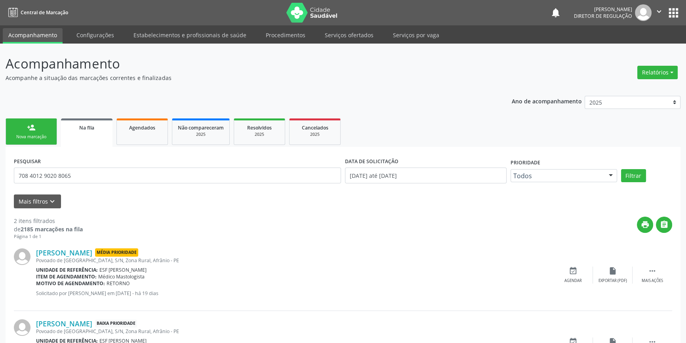
click at [24, 144] on link "person_add Nova marcação" at bounding box center [32, 132] width 52 height 27
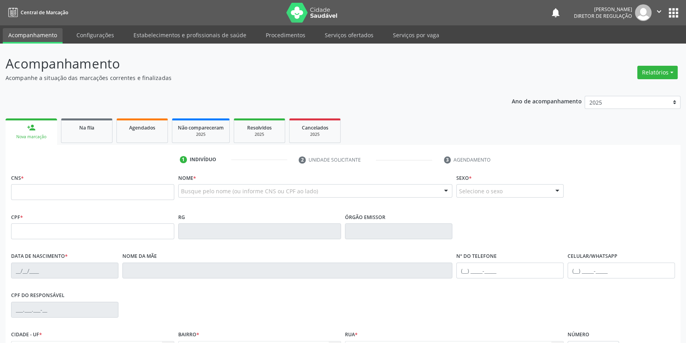
click at [88, 182] on div "CNS *" at bounding box center [92, 186] width 163 height 28
click at [87, 193] on input "text" at bounding box center [92, 192] width 163 height 16
type input "708 4012 9020 8065"
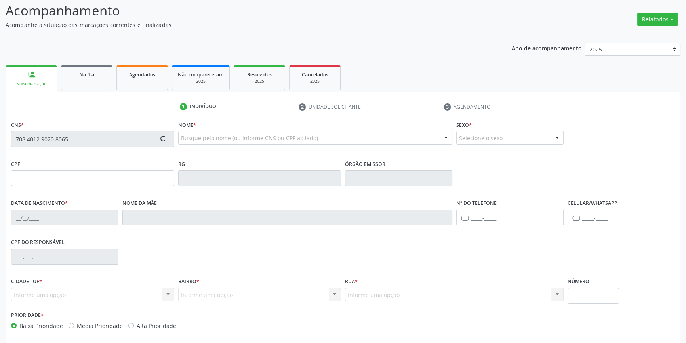
type input "14/07/1973"
type input "Maria das Merces Dias"
type input "(87) 98139-9420"
type input "(87) 88813-0504"
type input "S/N"
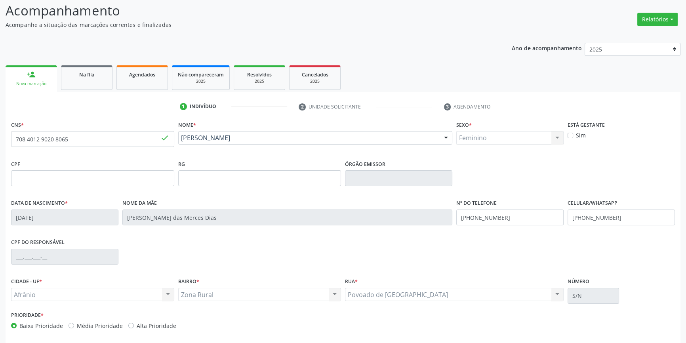
scroll to position [86, 0]
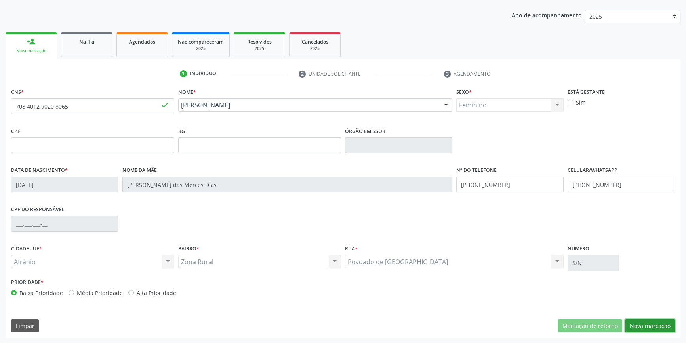
click at [638, 327] on button "Nova marcação" at bounding box center [650, 325] width 50 height 13
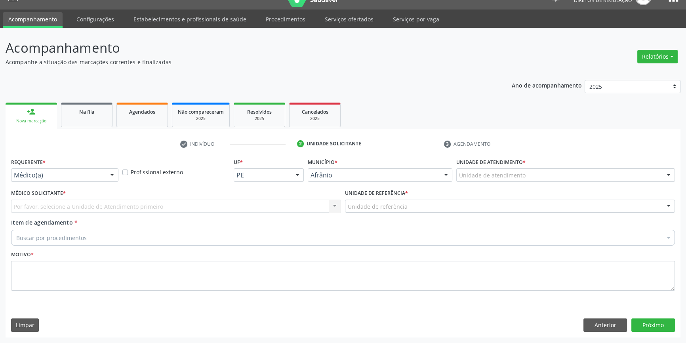
scroll to position [15, 0]
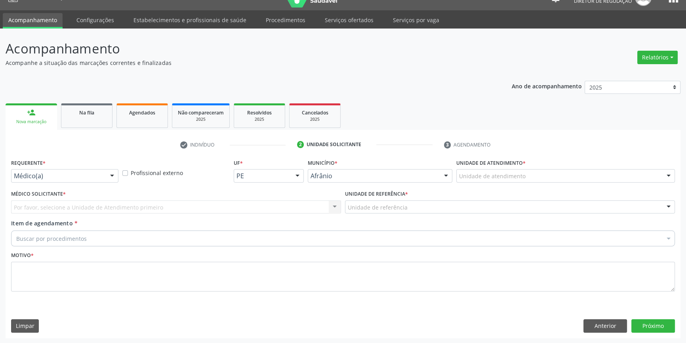
click at [528, 184] on div "Unidade de atendimento * Unidade de atendimento Academia da Saude de Afranio Ac…" at bounding box center [566, 172] width 223 height 31
click at [528, 180] on div "Unidade de atendimento" at bounding box center [566, 175] width 219 height 13
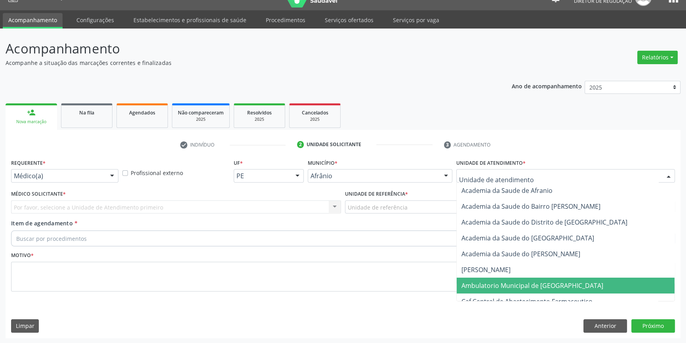
drag, startPoint x: 520, startPoint y: 291, endPoint x: 449, endPoint y: 246, distance: 84.0
click at [518, 291] on span "Ambulatorio Municipal de [GEOGRAPHIC_DATA]" at bounding box center [566, 286] width 218 height 16
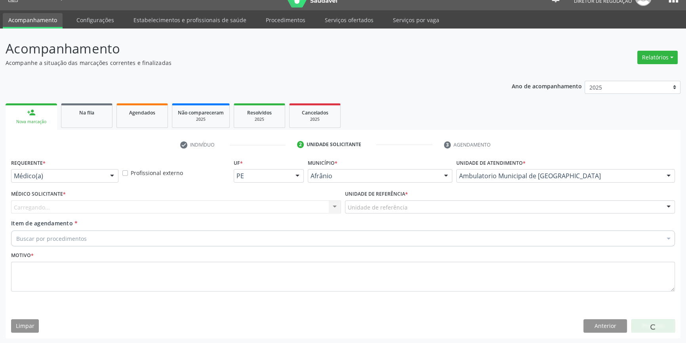
click at [392, 201] on div "Unidade de referência" at bounding box center [510, 207] width 330 height 13
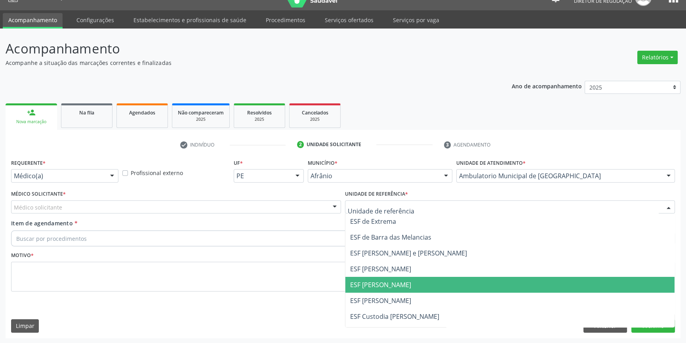
click at [395, 286] on span "ESF [PERSON_NAME]" at bounding box center [380, 285] width 61 height 9
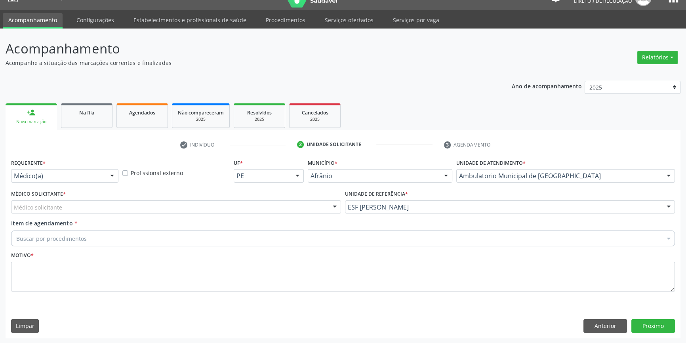
click at [184, 211] on div "Médico solicitante" at bounding box center [176, 207] width 330 height 13
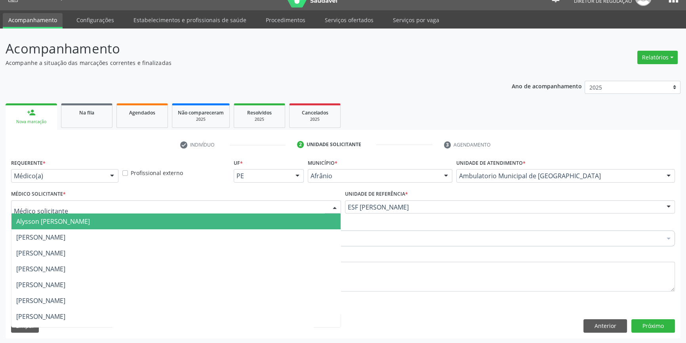
click at [91, 229] on span "Alysson [PERSON_NAME]" at bounding box center [175, 222] width 329 height 16
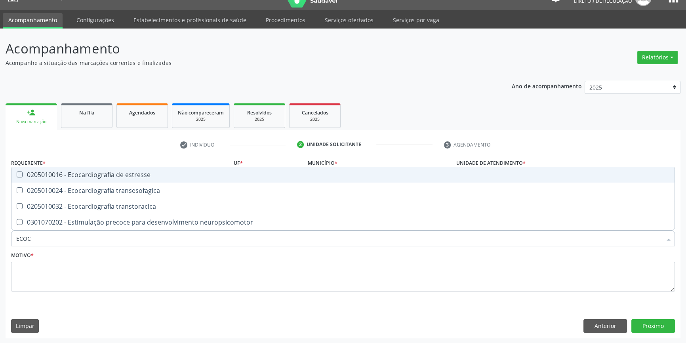
type input "ECOCA"
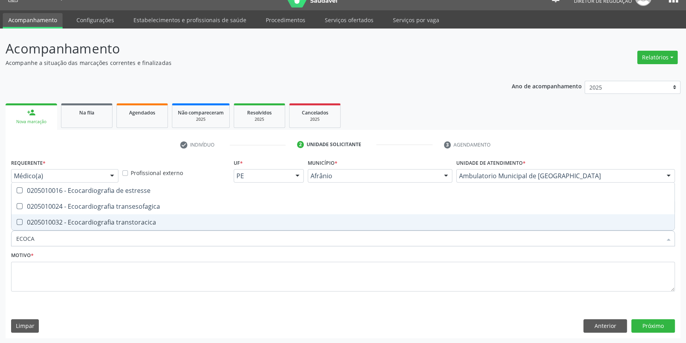
click at [92, 228] on span "0205010032 - Ecocardiografia transtoracica" at bounding box center [342, 222] width 663 height 16
checkbox transtoracica "true"
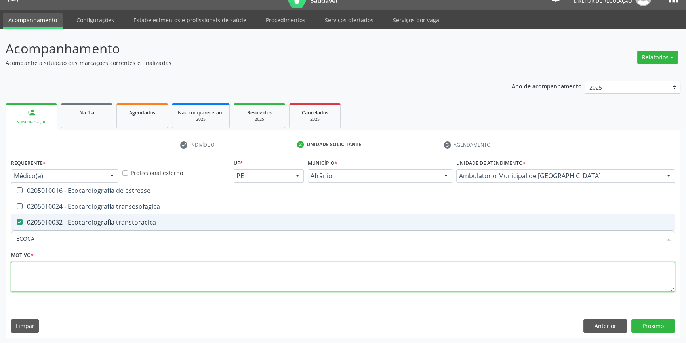
click at [71, 277] on textarea at bounding box center [343, 277] width 664 height 30
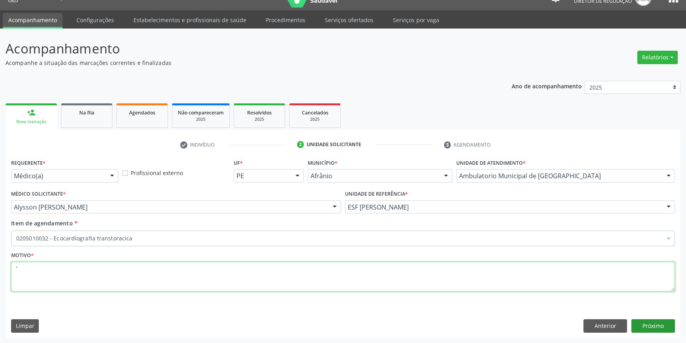
type textarea "'"
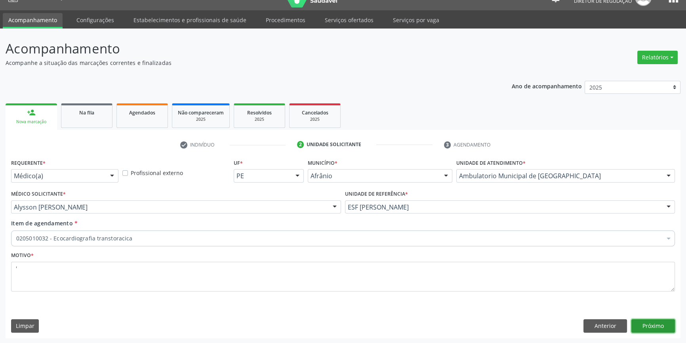
click at [647, 319] on button "Próximo" at bounding box center [654, 325] width 44 height 13
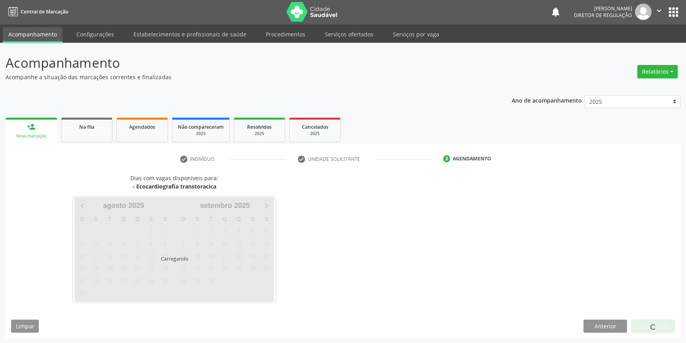
scroll to position [1, 0]
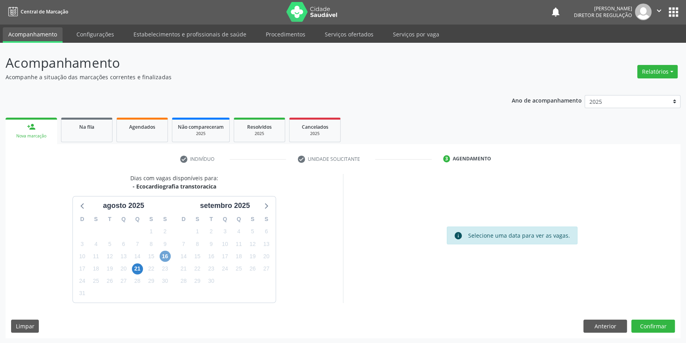
click at [168, 254] on span "16" at bounding box center [165, 256] width 11 height 11
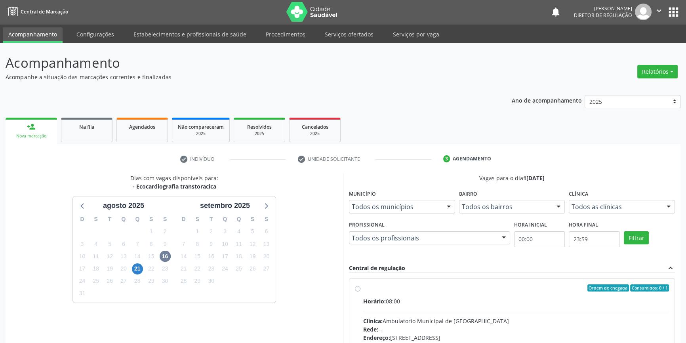
click at [387, 285] on div "Ordem de chegada Consumidos: 0 / 1" at bounding box center [516, 288] width 306 height 7
click at [361, 285] on input "Ordem de chegada Consumidos: 0 / 1 Horário: 08:00 Clínica: Ambulatorio Municipa…" at bounding box center [358, 288] width 6 height 7
radio input "true"
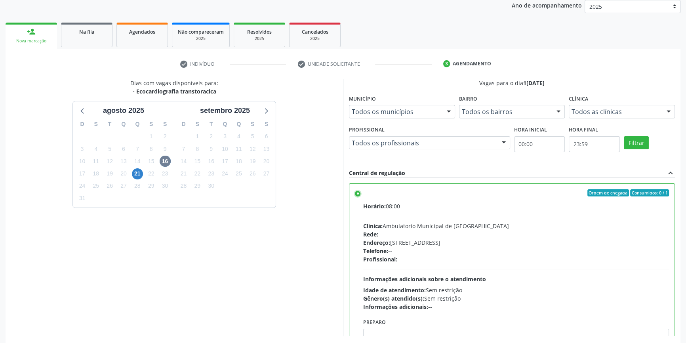
scroll to position [130, 0]
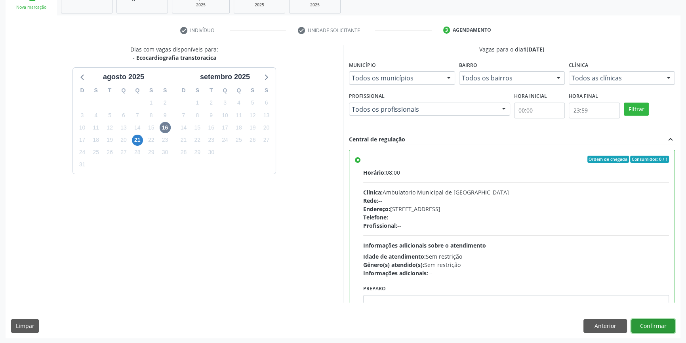
click at [652, 321] on button "Confirmar" at bounding box center [654, 325] width 44 height 13
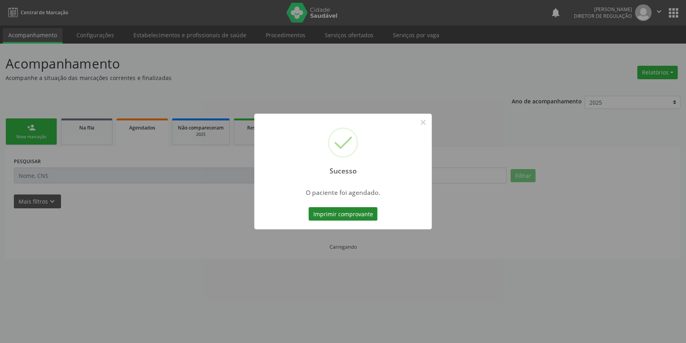
click at [337, 219] on div "Sucesso × O paciente foi agendado. Imprimir comprovante Cancel" at bounding box center [343, 171] width 686 height 343
click at [342, 210] on button "Imprimir comprovante" at bounding box center [343, 213] width 69 height 13
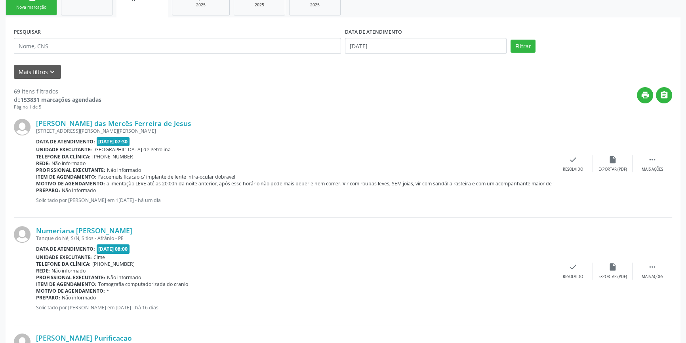
scroll to position [0, 0]
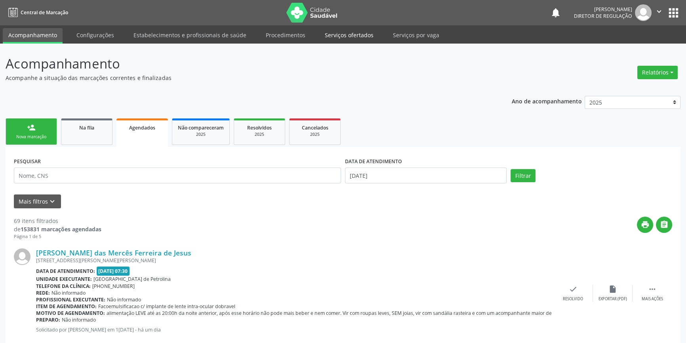
click at [356, 41] on link "Serviços ofertados" at bounding box center [349, 35] width 60 height 14
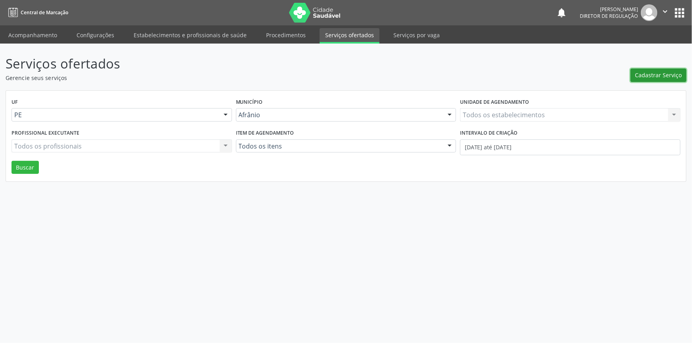
click at [658, 74] on span "Cadastrar Serviço" at bounding box center [658, 75] width 47 height 8
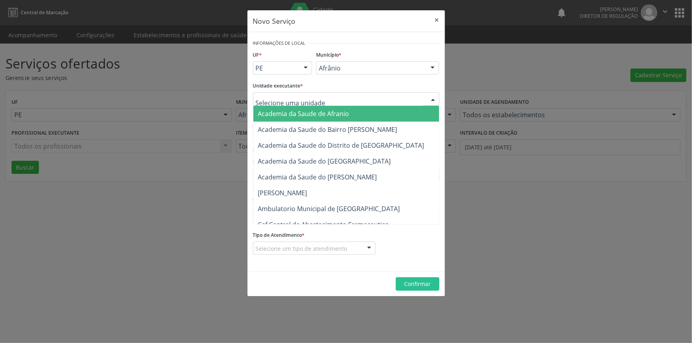
click at [384, 100] on div at bounding box center [346, 98] width 186 height 13
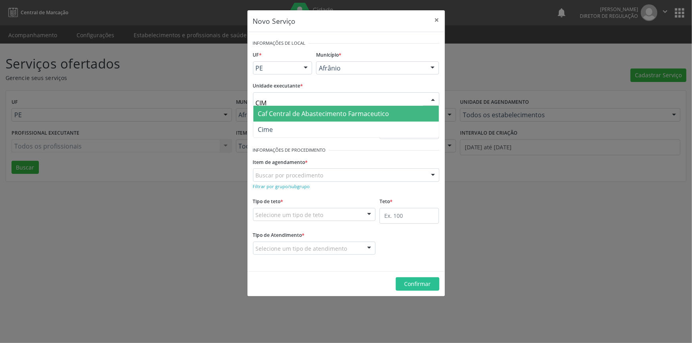
type input "CIME"
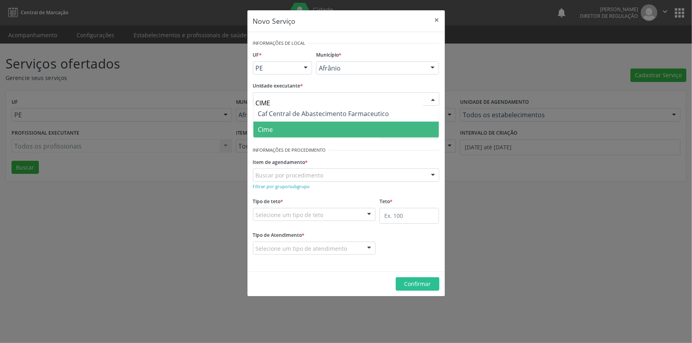
click at [321, 126] on span "Cime" at bounding box center [345, 130] width 185 height 16
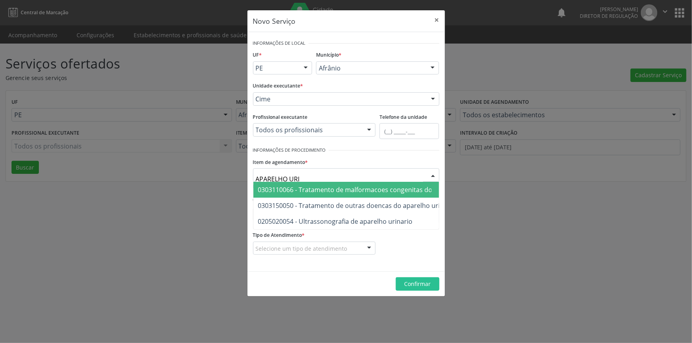
type input "APARELHO URIN"
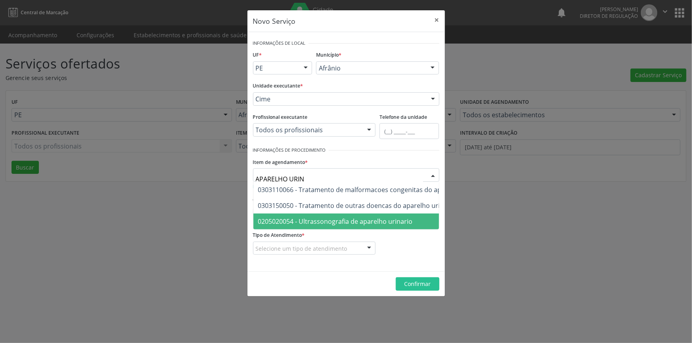
click at [395, 215] on span "0205020054 - Ultrassonografia de aparelho urinario" at bounding box center [372, 222] width 238 height 16
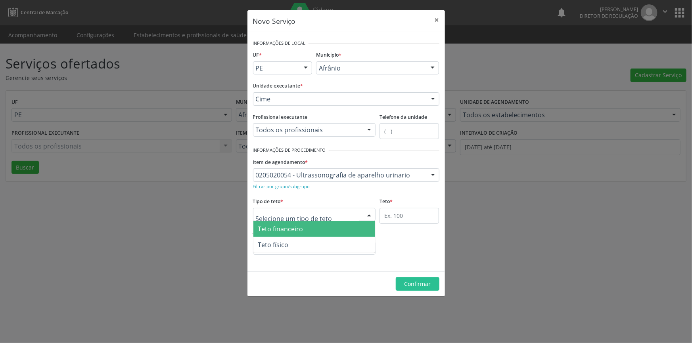
click at [339, 209] on div at bounding box center [314, 214] width 123 height 13
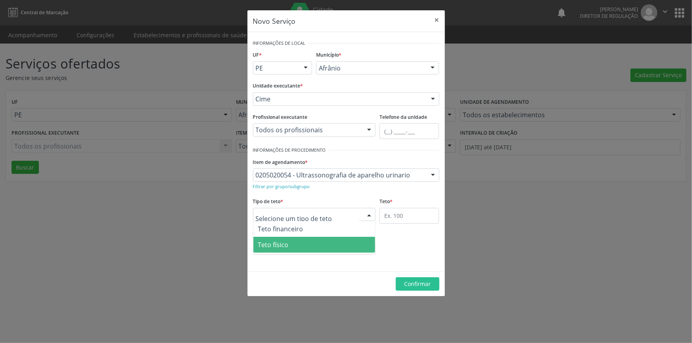
click at [312, 245] on span "Teto físico" at bounding box center [314, 245] width 122 height 16
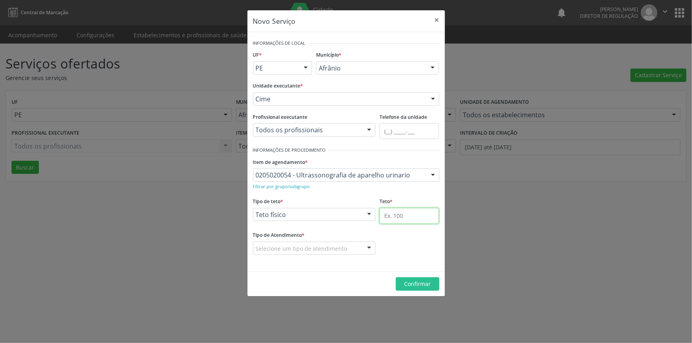
click at [405, 219] on input "text" at bounding box center [408, 216] width 59 height 16
type input "1"
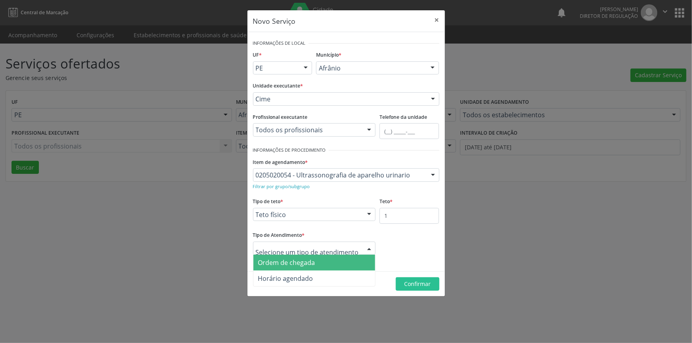
click at [308, 264] on span "Ordem de chegada" at bounding box center [286, 262] width 57 height 9
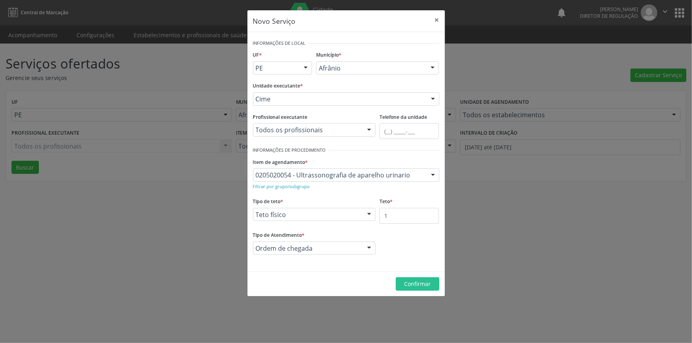
click at [398, 275] on footer "Confirmar" at bounding box center [345, 283] width 197 height 25
click at [405, 280] on span "Confirmar" at bounding box center [417, 284] width 27 height 8
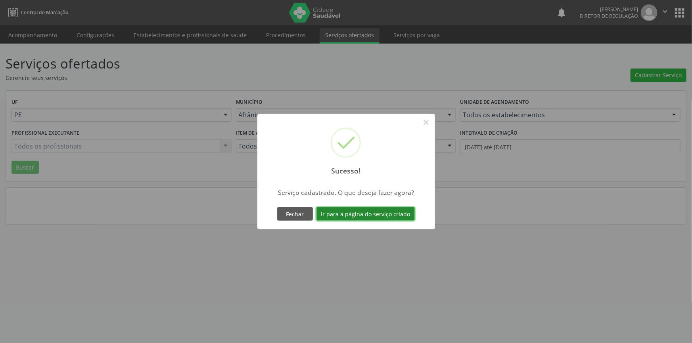
click at [353, 210] on button "Ir para a página do serviço criado" at bounding box center [365, 213] width 98 height 13
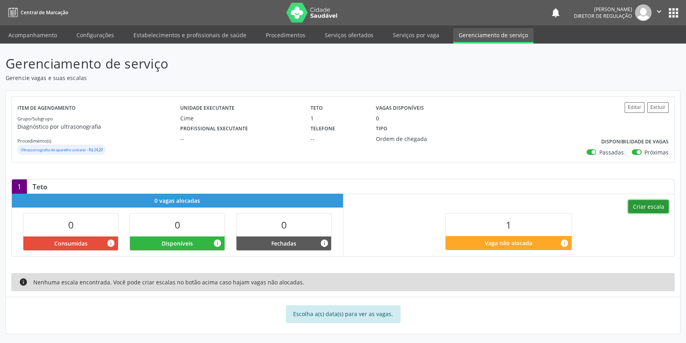
click at [643, 205] on button "Criar escala" at bounding box center [649, 206] width 40 height 13
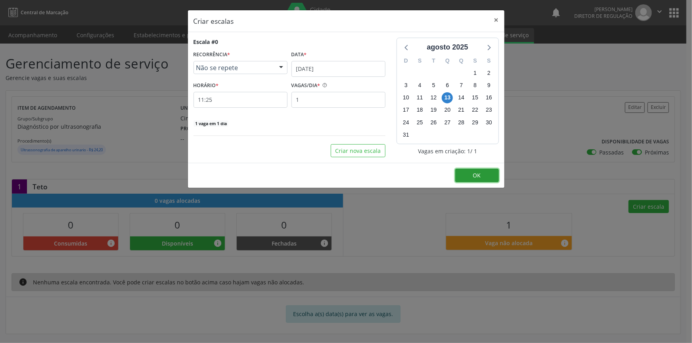
click at [481, 176] on button "OK" at bounding box center [477, 175] width 44 height 13
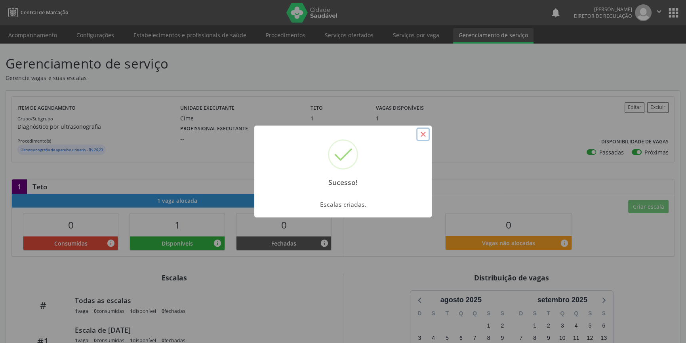
click at [428, 139] on button "×" at bounding box center [423, 134] width 13 height 13
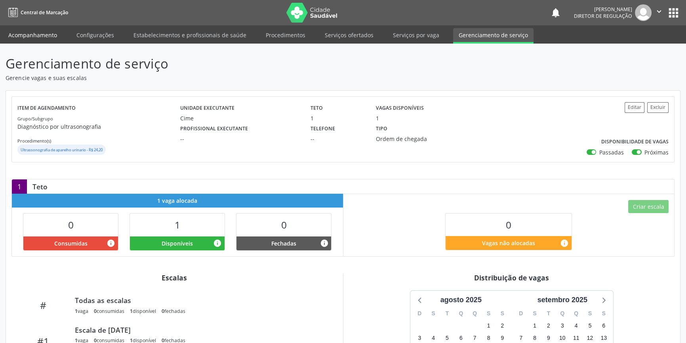
click at [56, 34] on link "Acompanhamento" at bounding box center [33, 35] width 60 height 14
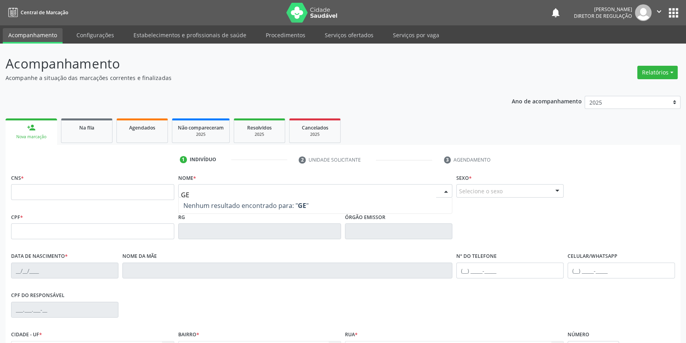
type input "GEI"
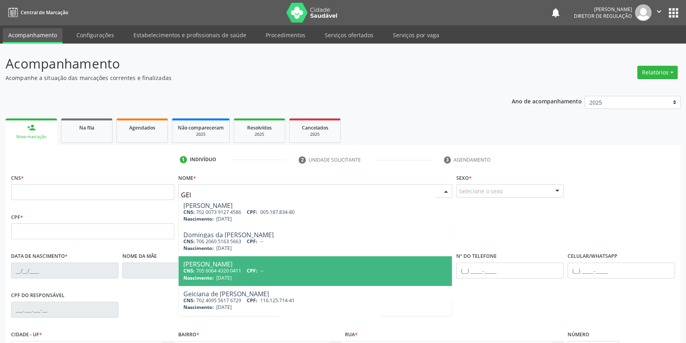
click at [227, 260] on span "Geice Kelly Rodrigues Ramos CNS: 705 6064 4320 0411 CPF: -- Nascimento: 04/12/1…" at bounding box center [316, 270] width 274 height 29
type input "705 6064 4320 0411"
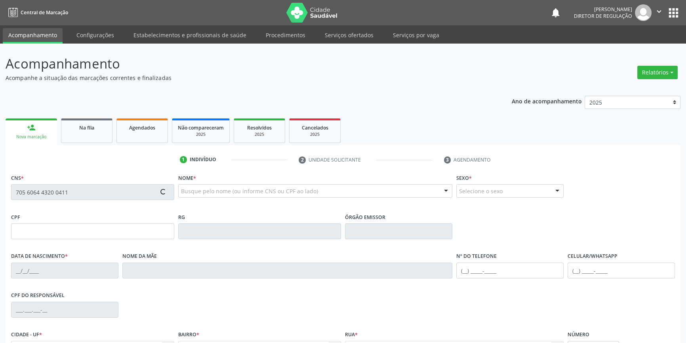
type input "04/12/1999"
type input "Francisca Rodrigues Ramos"
type input "(87) 98804-2950"
type input "S/N"
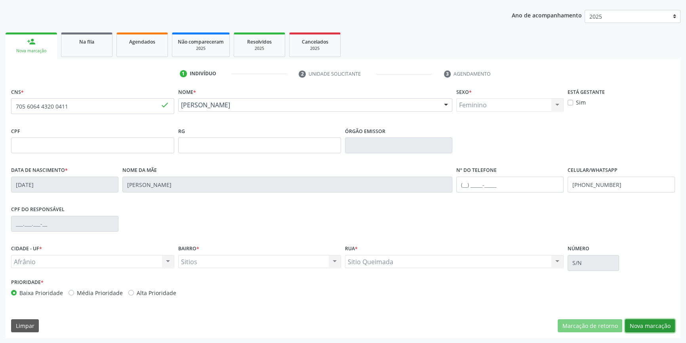
click at [641, 330] on button "Nova marcação" at bounding box center [650, 325] width 50 height 13
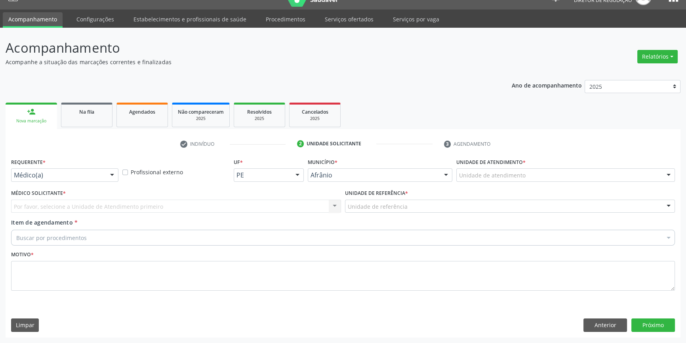
scroll to position [15, 0]
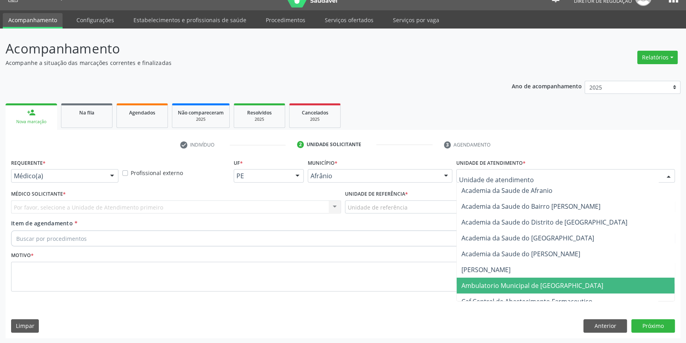
click at [523, 291] on span "Ambulatorio Municipal de [GEOGRAPHIC_DATA]" at bounding box center [566, 286] width 218 height 16
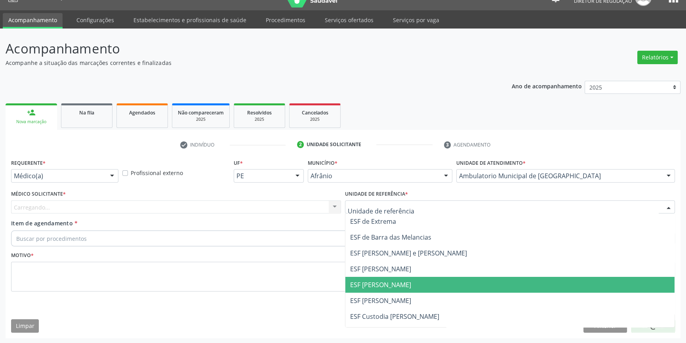
click at [387, 281] on span "ESF [PERSON_NAME]" at bounding box center [380, 285] width 61 height 9
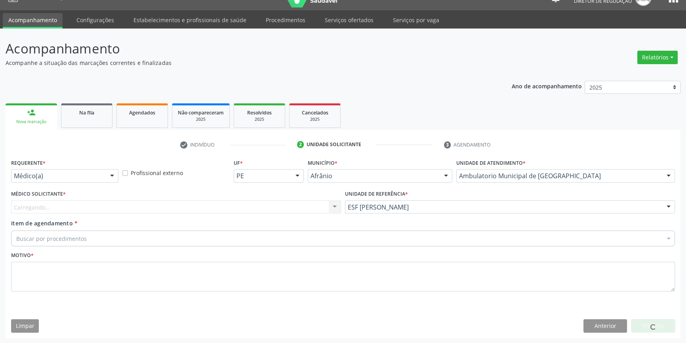
click at [268, 212] on div "Carregando... Nenhum resultado encontrado para: " " Não há nenhuma opção para s…" at bounding box center [176, 207] width 330 height 13
click at [171, 212] on div "Carregando... Nenhum resultado encontrado para: " " Não há nenhuma opção para s…" at bounding box center [176, 207] width 330 height 13
click at [92, 209] on div "Carregando... Nenhum resultado encontrado para: " " Não há nenhuma opção para s…" at bounding box center [176, 207] width 330 height 13
click at [174, 211] on div "Médico solicitante" at bounding box center [176, 207] width 330 height 13
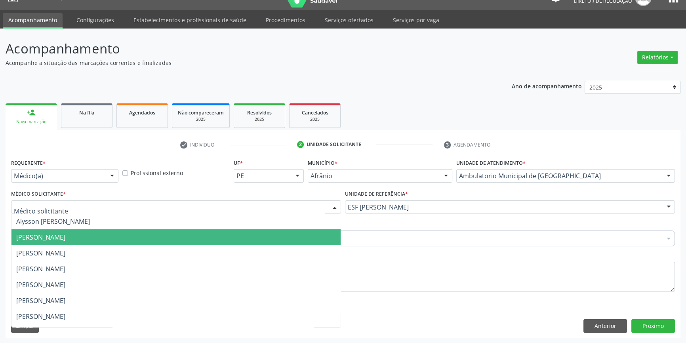
click at [74, 242] on span "[PERSON_NAME]" at bounding box center [175, 237] width 329 height 16
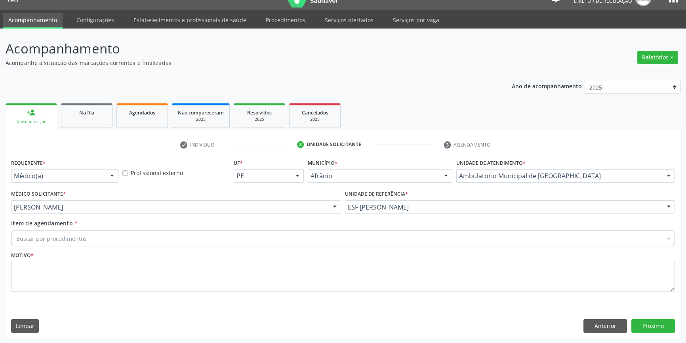
click at [94, 237] on div "Buscar por procedimentos" at bounding box center [343, 239] width 664 height 16
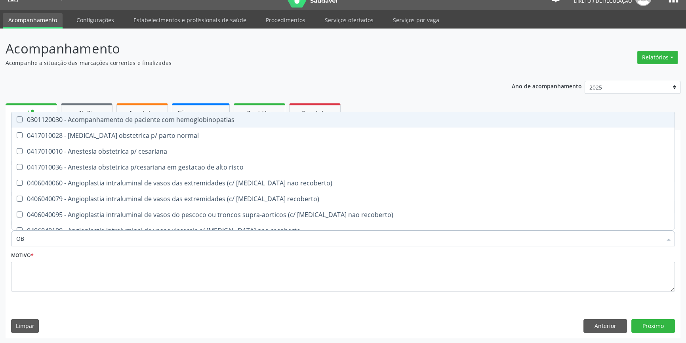
type input "OBS"
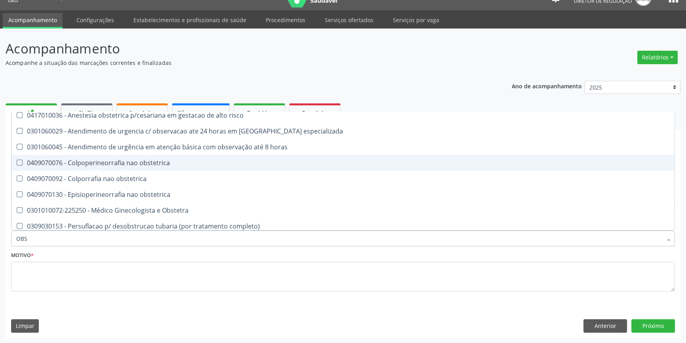
scroll to position [87, 0]
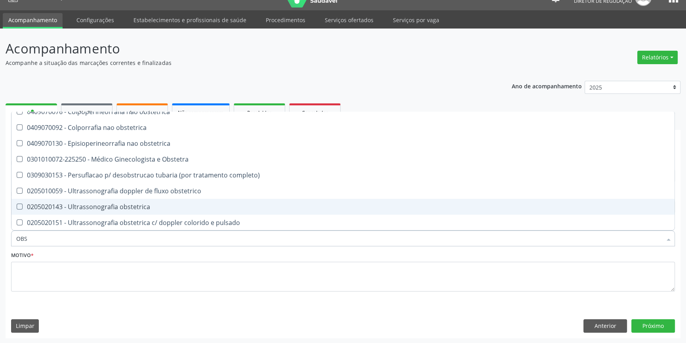
click at [141, 206] on div "0205020143 - Ultrassonografia obstetrica" at bounding box center [343, 207] width 654 height 6
checkbox obstetrica "true"
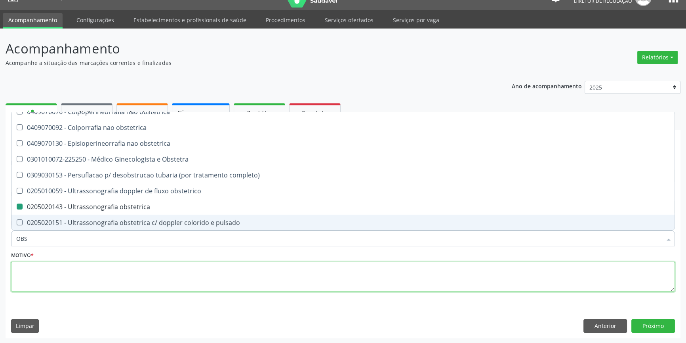
click at [122, 276] on textarea at bounding box center [343, 277] width 664 height 30
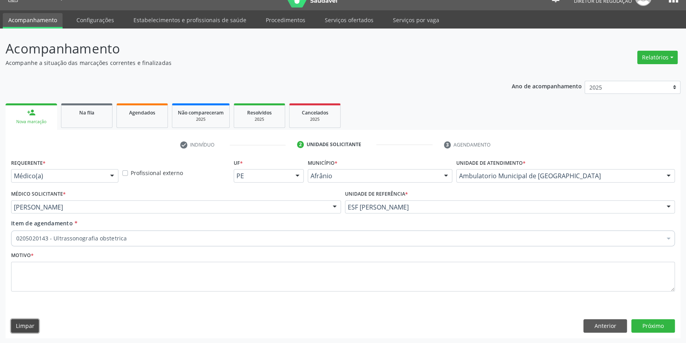
scroll to position [0, 0]
click at [662, 331] on button "Próximo" at bounding box center [654, 325] width 44 height 13
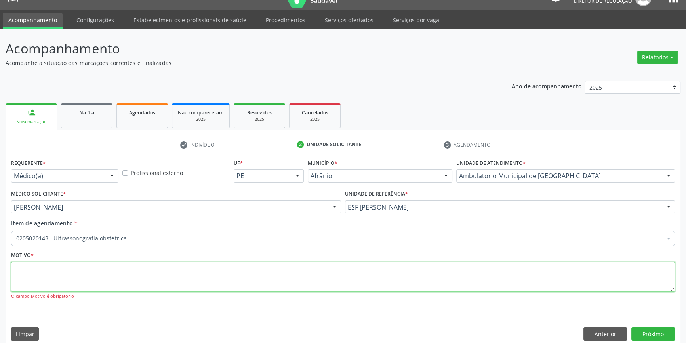
click at [110, 271] on textarea at bounding box center [343, 277] width 664 height 30
type textarea "'"
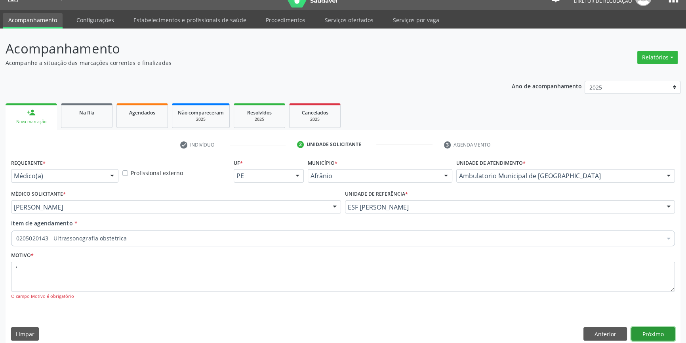
click at [658, 331] on button "Próximo" at bounding box center [654, 333] width 44 height 13
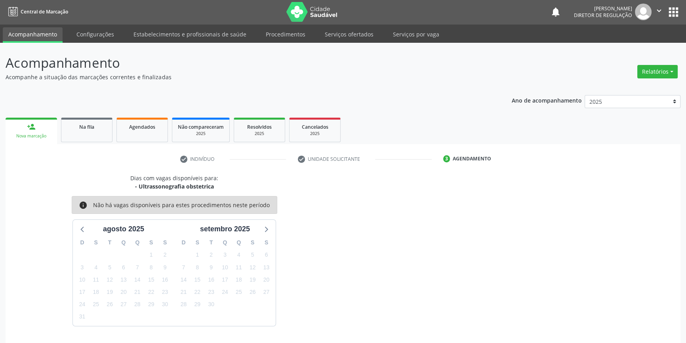
scroll to position [15, 0]
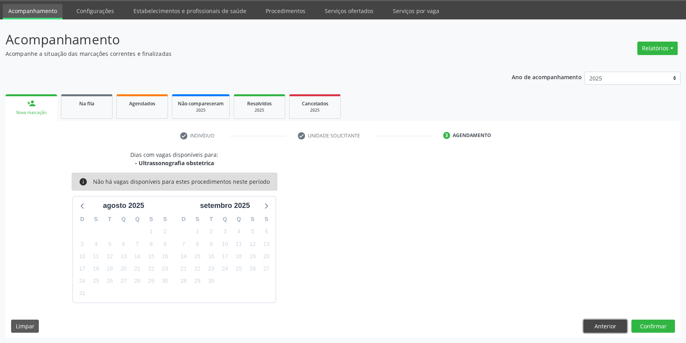
click at [612, 324] on button "Anterior" at bounding box center [606, 326] width 44 height 13
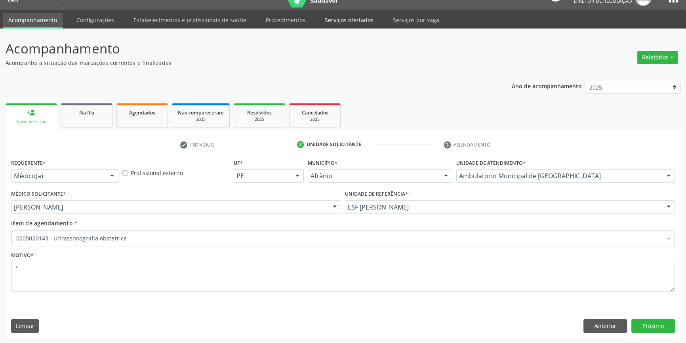
click at [335, 23] on link "Serviços ofertados" at bounding box center [349, 20] width 60 height 14
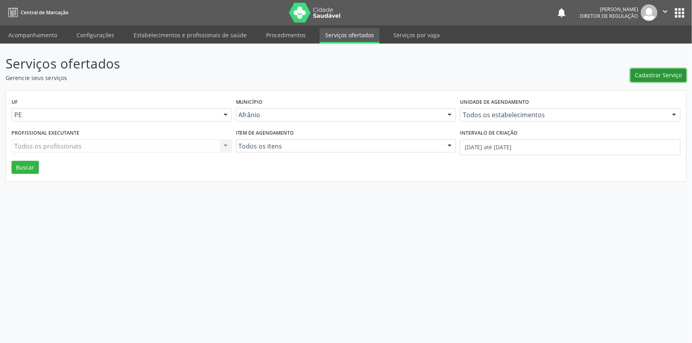
click at [654, 72] on span "Cadastrar Serviço" at bounding box center [658, 75] width 47 height 8
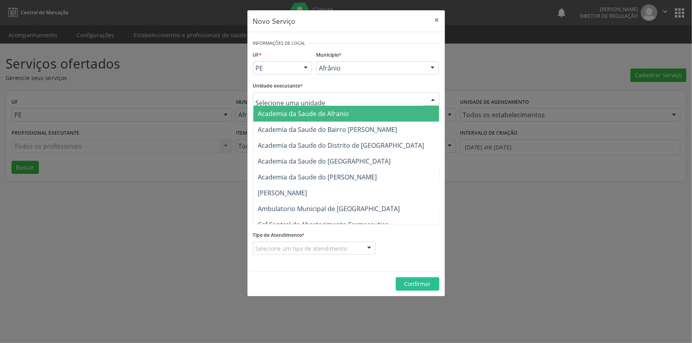
click at [332, 99] on div at bounding box center [346, 98] width 186 height 13
type input "cim"
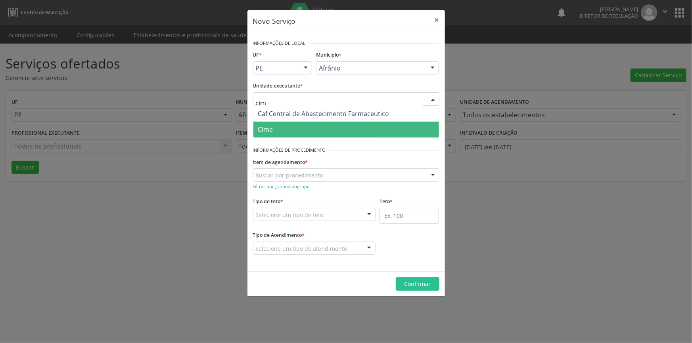
click at [273, 134] on span "Cime" at bounding box center [345, 130] width 185 height 16
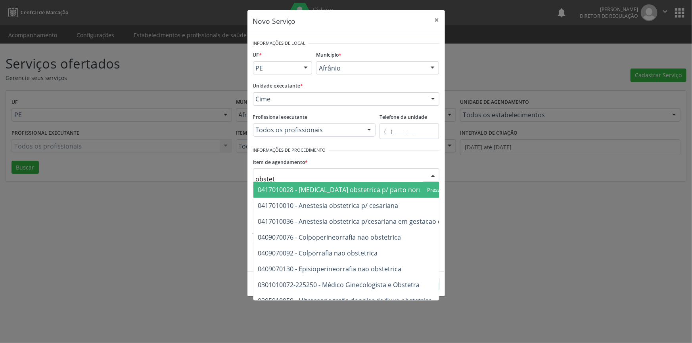
type input "obstetr"
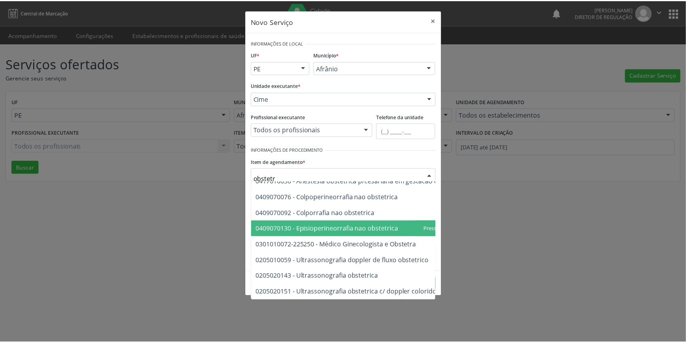
scroll to position [45, 0]
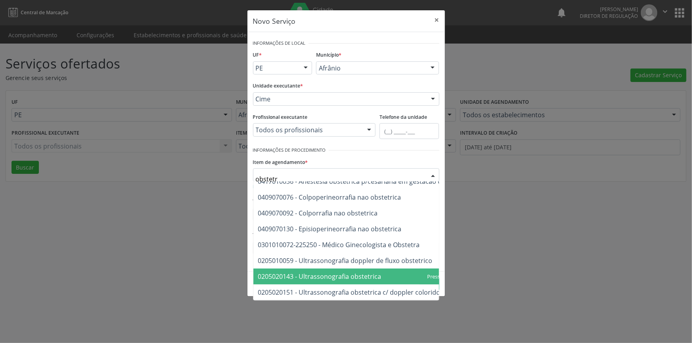
click at [348, 272] on span "0205020143 - Ultrassonografia obstetrica" at bounding box center [319, 276] width 123 height 9
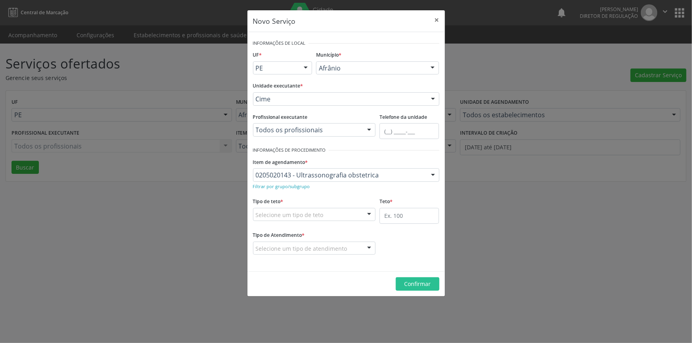
click at [337, 213] on div "Selecione um tipo de teto" at bounding box center [314, 214] width 123 height 13
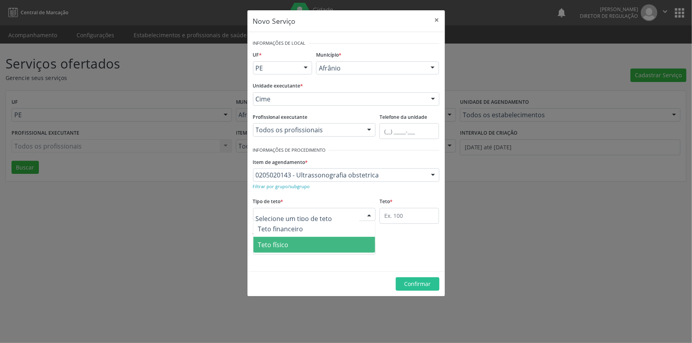
click at [326, 240] on span "Teto físico" at bounding box center [314, 245] width 122 height 16
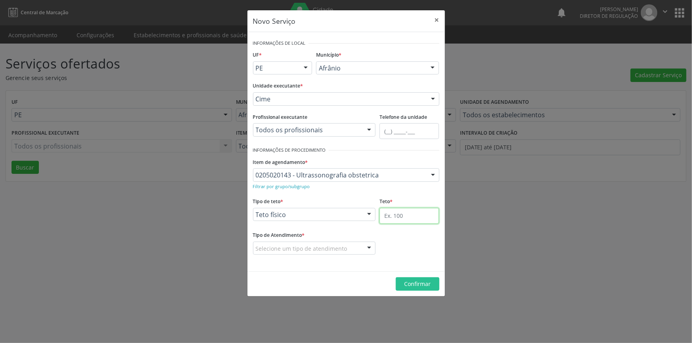
click at [392, 212] on input "text" at bounding box center [408, 216] width 59 height 16
type input "1"
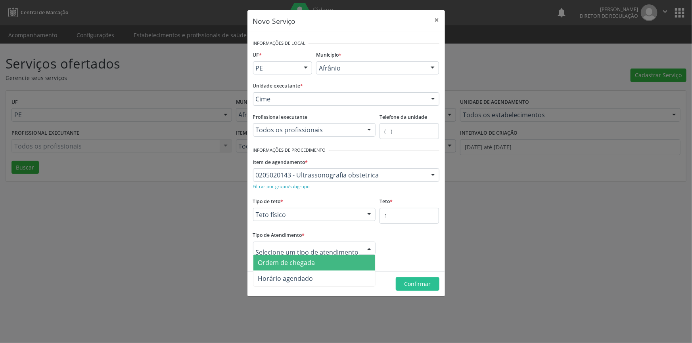
click at [308, 265] on span "Ordem de chegada" at bounding box center [286, 262] width 57 height 9
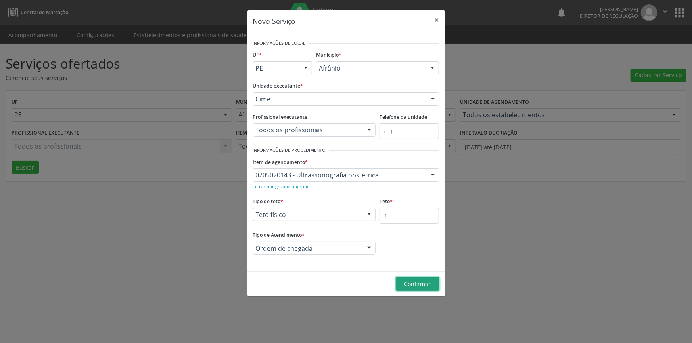
click at [408, 284] on span "Confirmar" at bounding box center [417, 284] width 27 height 8
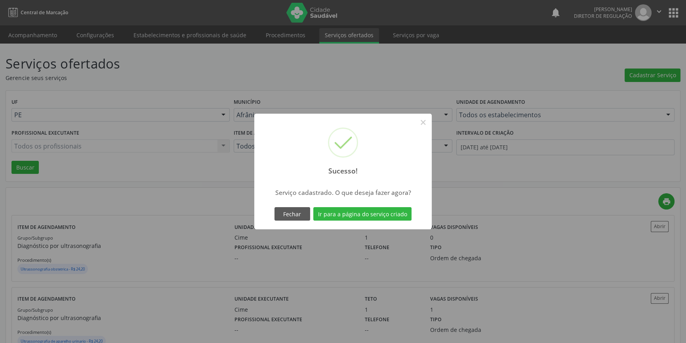
click at [335, 206] on div "Fechar Ir para a página do serviço criado" at bounding box center [343, 214] width 141 height 17
click at [338, 212] on button "Ir para a página do serviço criado" at bounding box center [363, 213] width 98 height 13
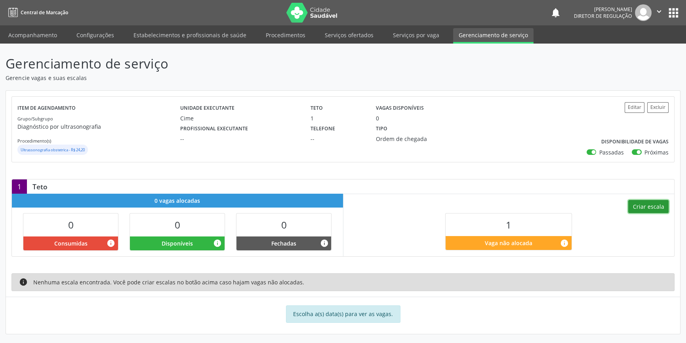
click at [650, 205] on button "Criar escala" at bounding box center [649, 206] width 40 height 13
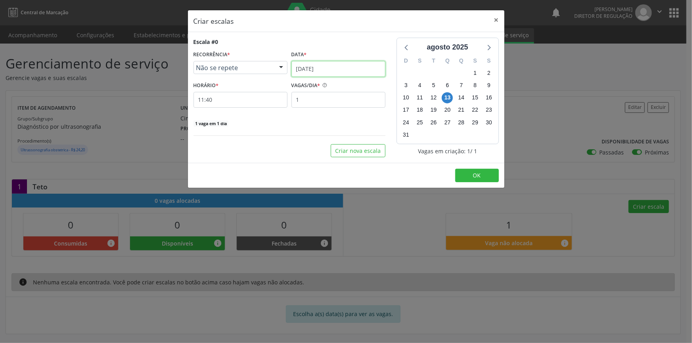
click at [326, 66] on input "[DATE]" at bounding box center [338, 69] width 94 height 16
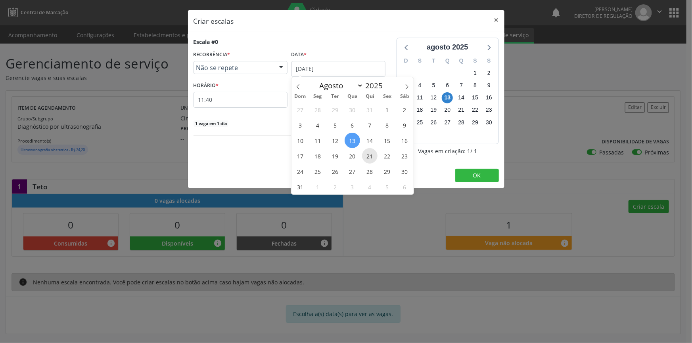
click at [368, 152] on span "21" at bounding box center [369, 155] width 15 height 15
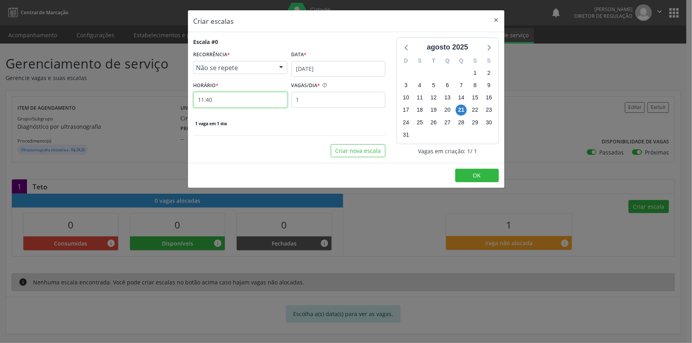
click at [246, 103] on input "11:40" at bounding box center [240, 100] width 94 height 16
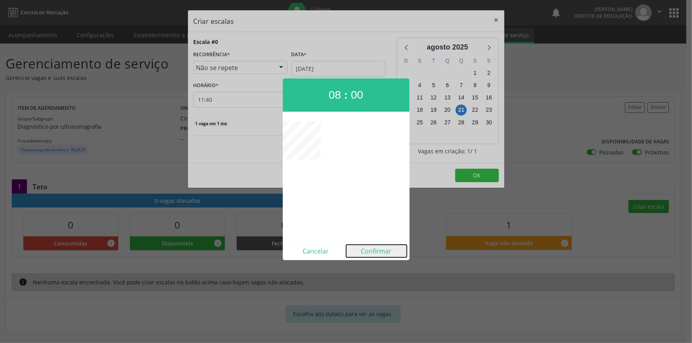
click at [367, 254] on button "Confirmar" at bounding box center [376, 251] width 61 height 13
type input "08:00"
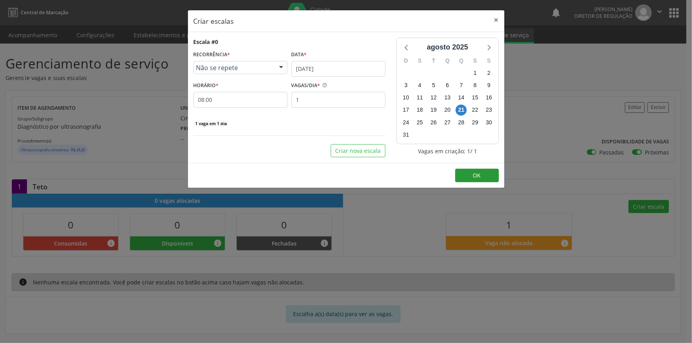
drag, startPoint x: 465, startPoint y: 183, endPoint x: 477, endPoint y: 173, distance: 15.5
click at [466, 183] on footer "OK" at bounding box center [346, 175] width 316 height 25
click at [477, 173] on span "OK" at bounding box center [477, 176] width 8 height 8
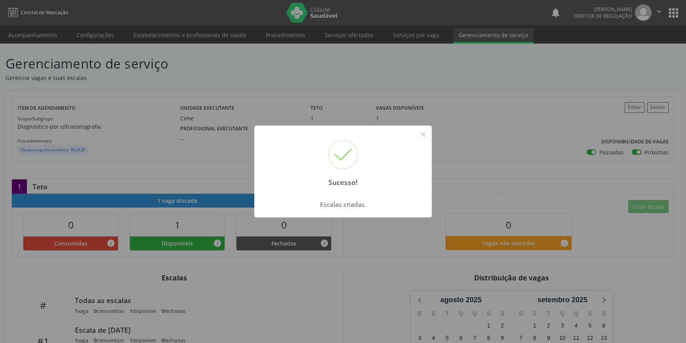
click at [40, 39] on div "Sucesso! × Escalas criadas. OK Cancel" at bounding box center [343, 171] width 686 height 343
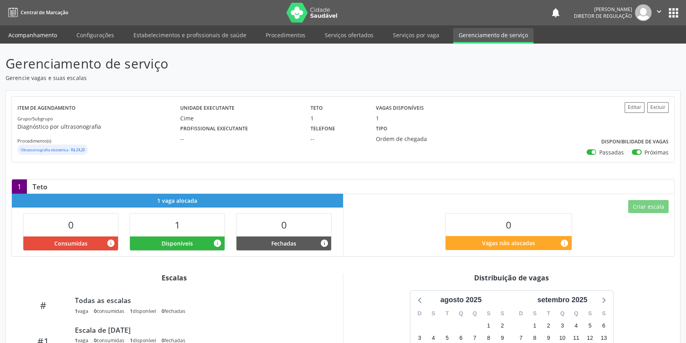
click at [39, 39] on link "Acompanhamento" at bounding box center [33, 35] width 60 height 14
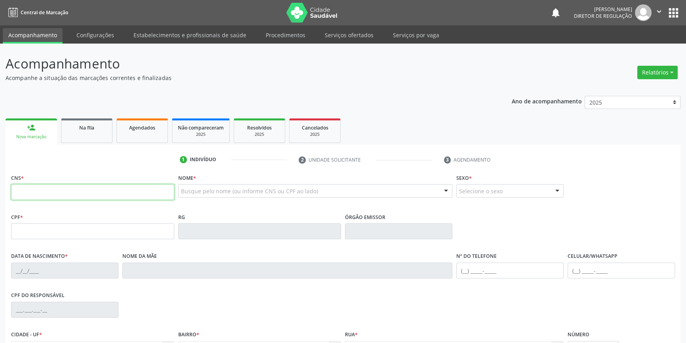
click at [77, 196] on input "text" at bounding box center [92, 192] width 163 height 16
type input "708 6035 0133 2488"
type input "122.256.094-11"
type input "13/09/2006"
type input "Ivonete Querubina Corlho"
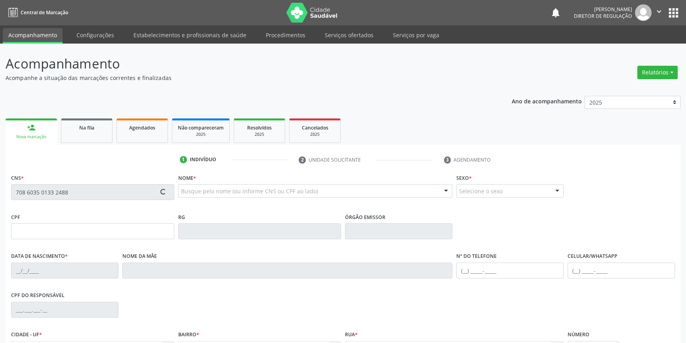
type input "(87) 98130-3119"
type input "027.481.474-99"
type input "396"
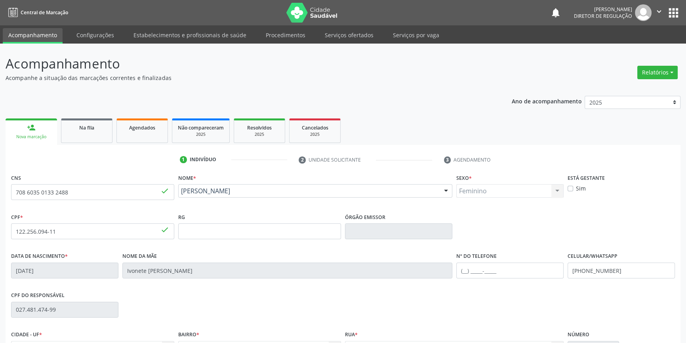
scroll to position [86, 0]
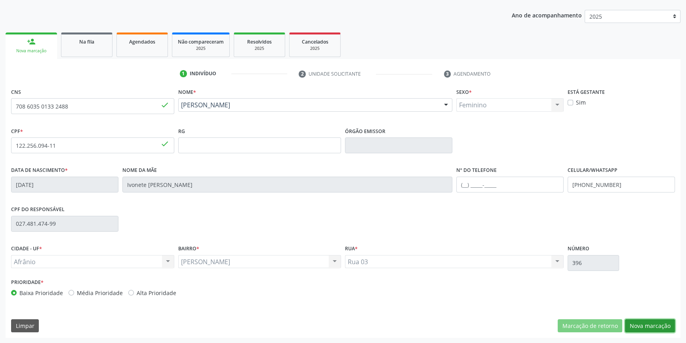
click at [656, 326] on button "Nova marcação" at bounding box center [650, 325] width 50 height 13
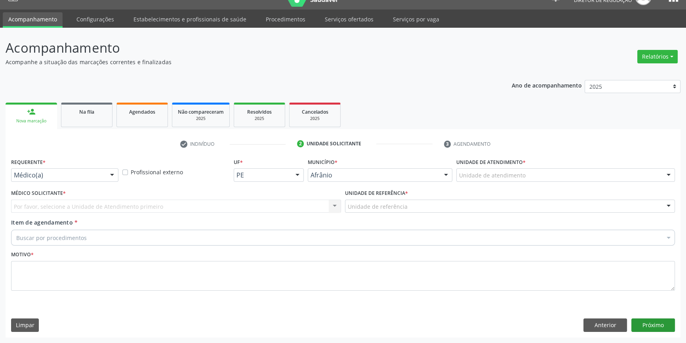
scroll to position [15, 0]
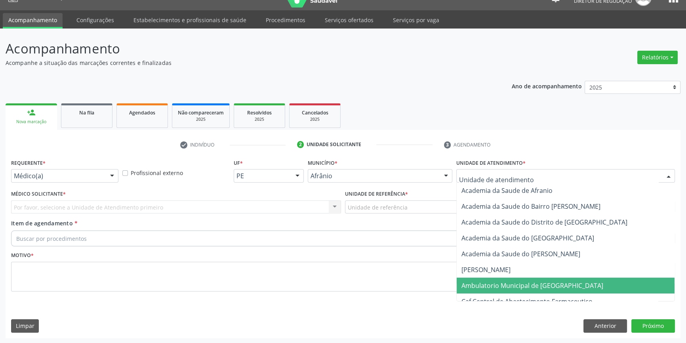
click at [489, 280] on span "Ambulatorio Municipal de [GEOGRAPHIC_DATA]" at bounding box center [566, 286] width 218 height 16
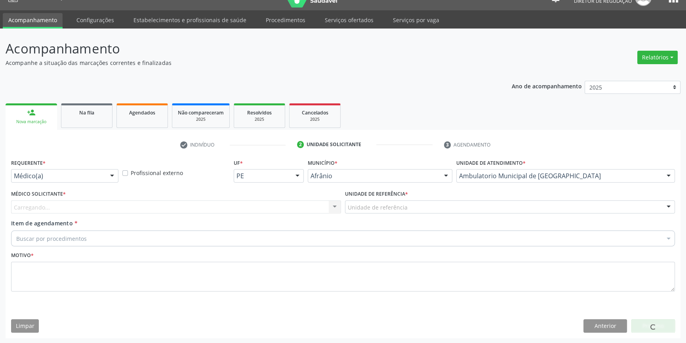
click at [383, 211] on div "Unidade de referência" at bounding box center [510, 207] width 330 height 13
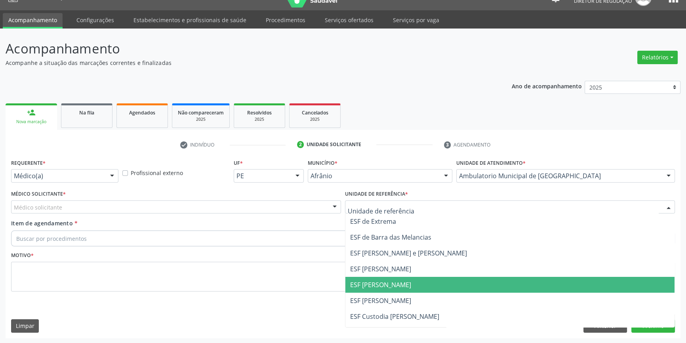
drag, startPoint x: 377, startPoint y: 288, endPoint x: 302, endPoint y: 266, distance: 78.4
click at [377, 288] on span "ESF [PERSON_NAME]" at bounding box center [380, 285] width 61 height 9
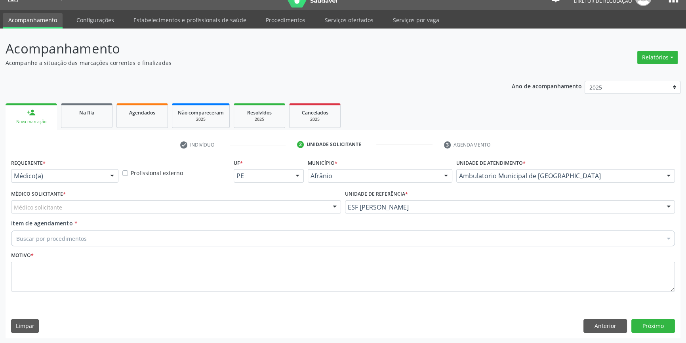
click at [173, 206] on div "Médico solicitante" at bounding box center [176, 207] width 330 height 13
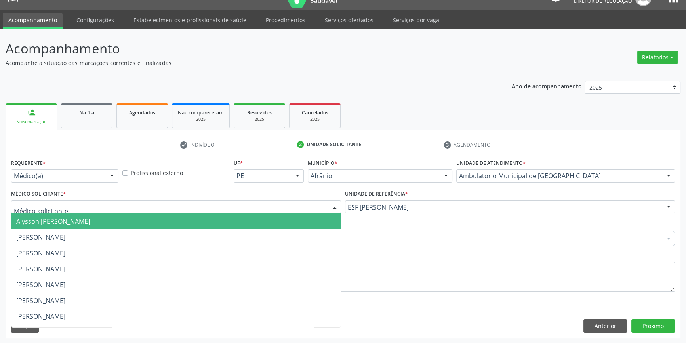
click at [98, 215] on span "Alysson [PERSON_NAME]" at bounding box center [175, 222] width 329 height 16
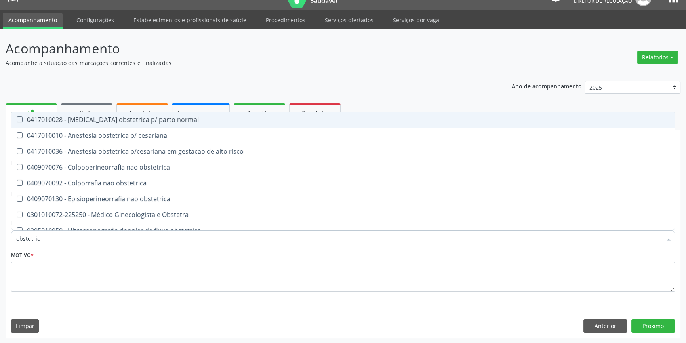
type input "obstetrica"
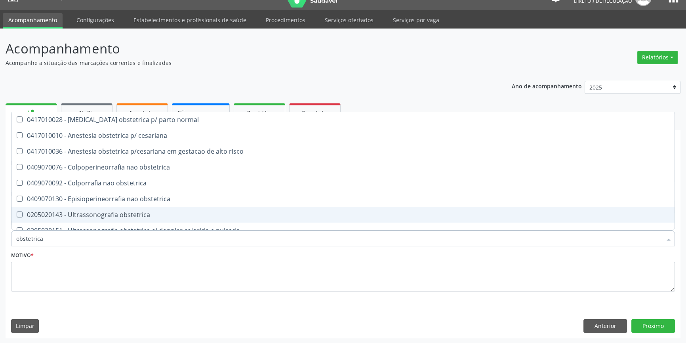
click at [112, 220] on span "0205020143 - Ultrassonografia obstetrica" at bounding box center [342, 215] width 663 height 16
checkbox obstetrica "true"
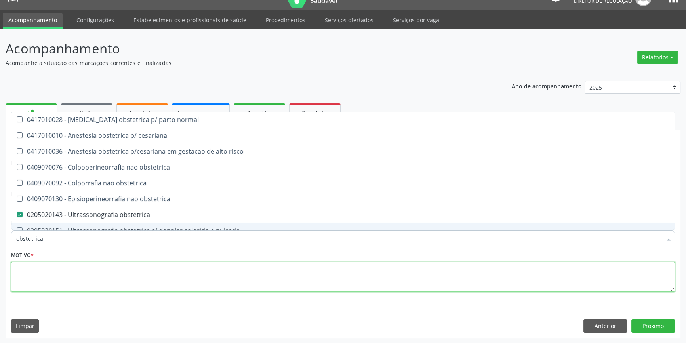
click at [98, 271] on textarea at bounding box center [343, 277] width 664 height 30
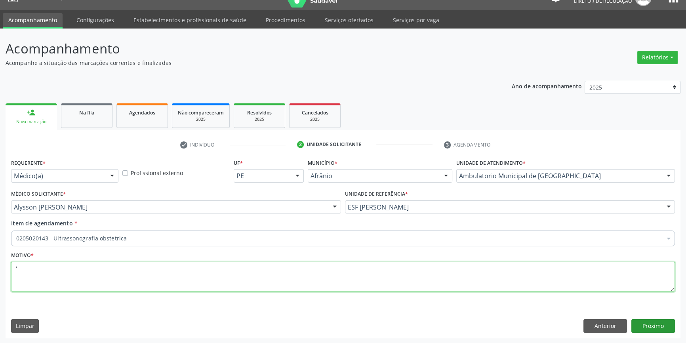
type textarea "'"
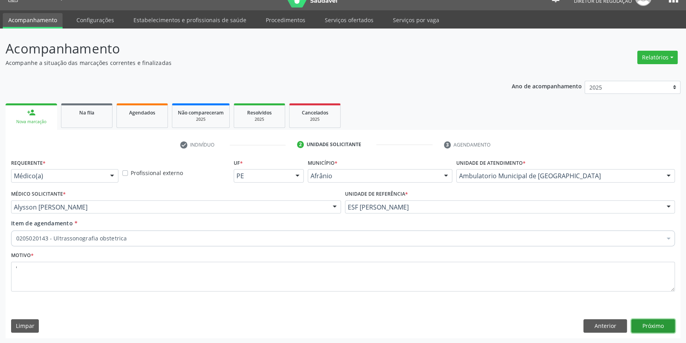
click at [649, 325] on button "Próximo" at bounding box center [654, 325] width 44 height 13
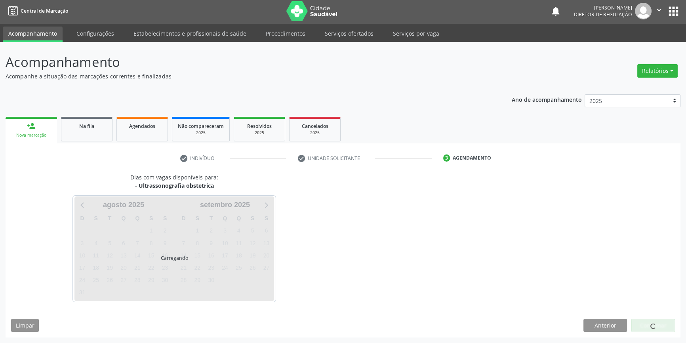
scroll to position [1, 0]
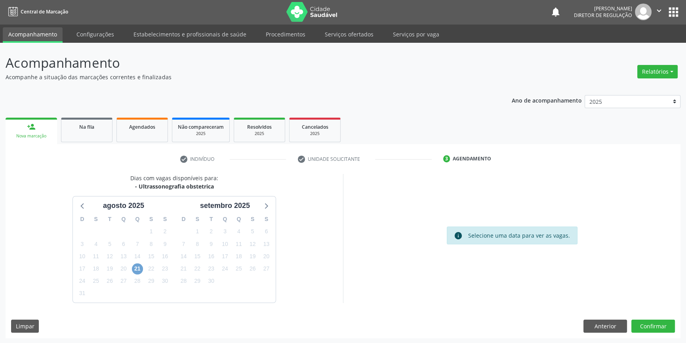
click at [139, 271] on span "21" at bounding box center [137, 269] width 11 height 11
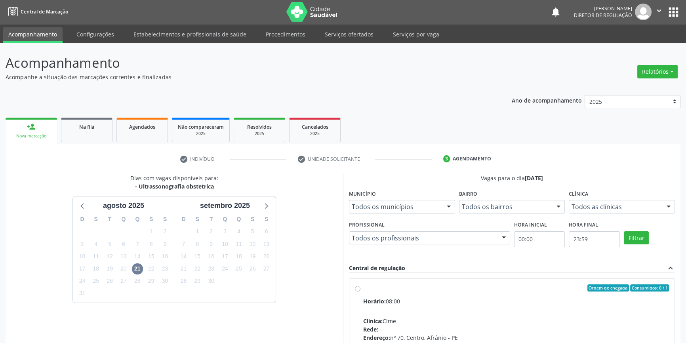
click at [371, 294] on label "Ordem de chegada Consumidos: 0 / 1 Horário: 08:00 Clínica: Cime Rede: -- Endere…" at bounding box center [516, 346] width 306 height 122
click at [361, 292] on input "Ordem de chegada Consumidos: 0 / 1 Horário: 08:00 Clínica: Cime Rede: -- Endere…" at bounding box center [358, 288] width 6 height 7
radio input "true"
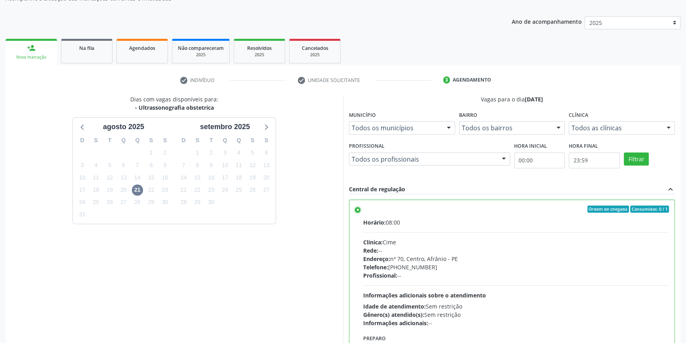
scroll to position [130, 0]
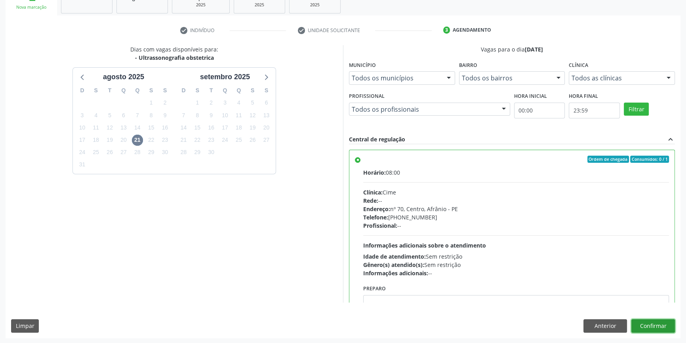
click at [663, 325] on button "Confirmar" at bounding box center [654, 325] width 44 height 13
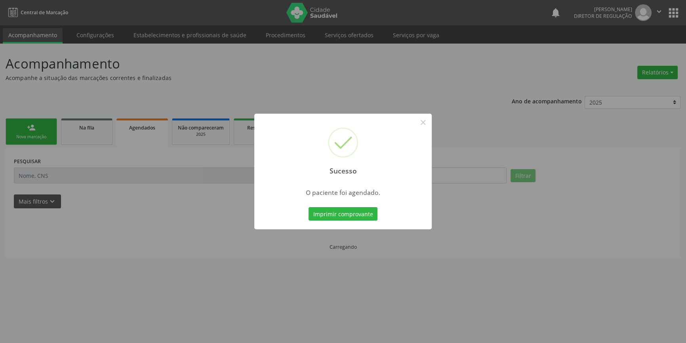
scroll to position [0, 0]
click at [348, 212] on button "Imprimir comprovante" at bounding box center [346, 213] width 69 height 13
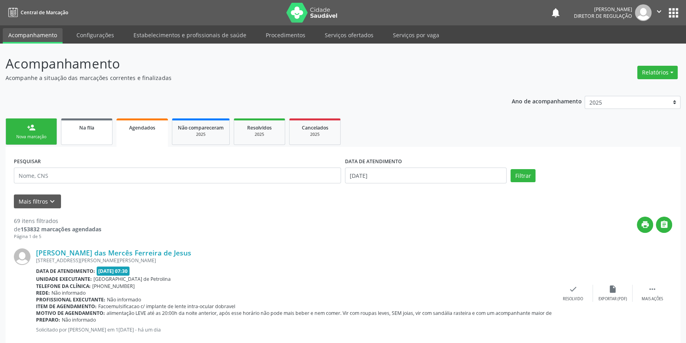
click at [98, 139] on link "Na fila" at bounding box center [87, 132] width 52 height 27
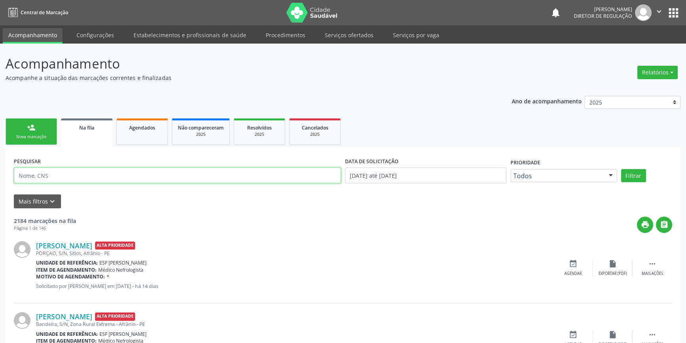
click at [80, 178] on input "text" at bounding box center [177, 176] width 327 height 16
paste input "708 6020 7892 5483"
type input "708 6020 7892 5483"
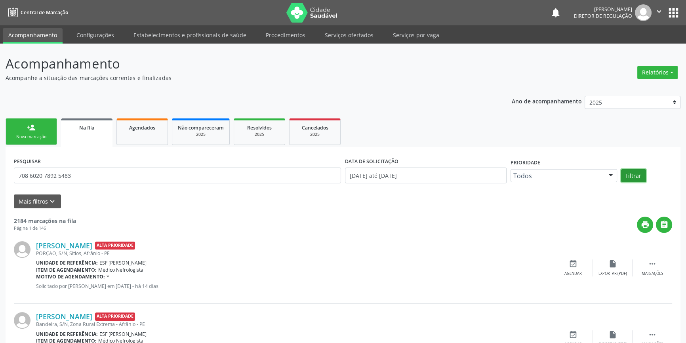
click at [623, 171] on button "Filtrar" at bounding box center [633, 175] width 25 height 13
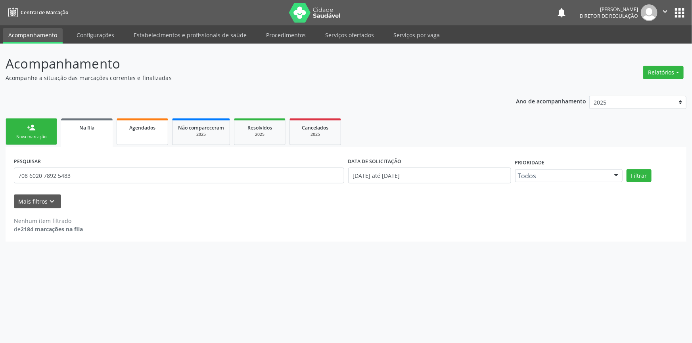
click at [143, 129] on span "Agendados" at bounding box center [142, 127] width 26 height 7
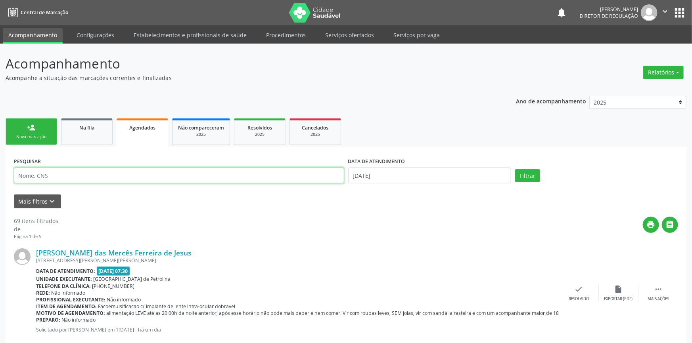
click at [79, 174] on input "text" at bounding box center [179, 176] width 330 height 16
paste input "708 6020 7892 5483"
drag, startPoint x: 140, startPoint y: 177, endPoint x: 0, endPoint y: 170, distance: 139.7
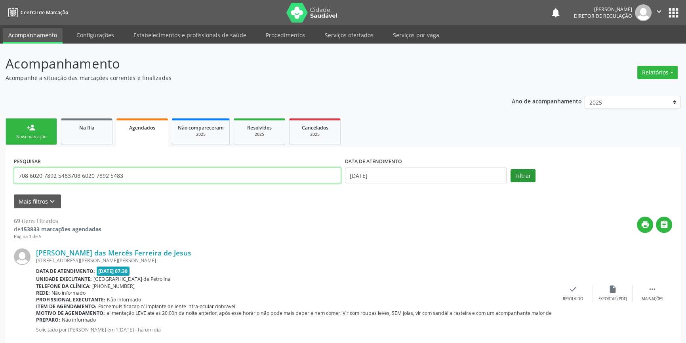
paste input "text"
type input "708 6020 7892 5483"
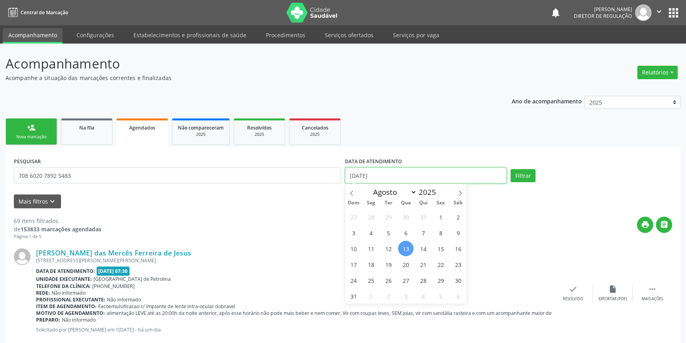
click at [433, 175] on input "[DATE]" at bounding box center [426, 176] width 162 height 16
click at [408, 249] on span "13" at bounding box center [405, 248] width 15 height 15
type input "[DATE]"
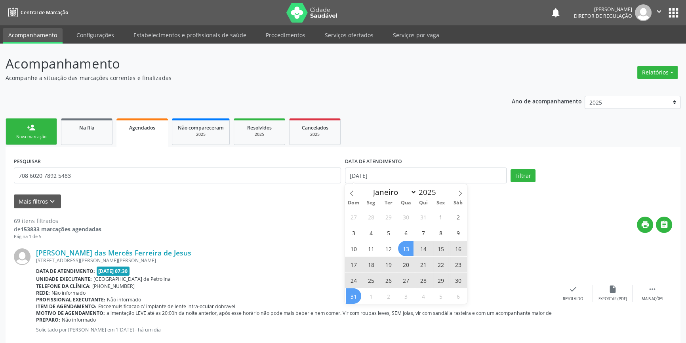
click at [355, 293] on span "31" at bounding box center [353, 296] width 15 height 15
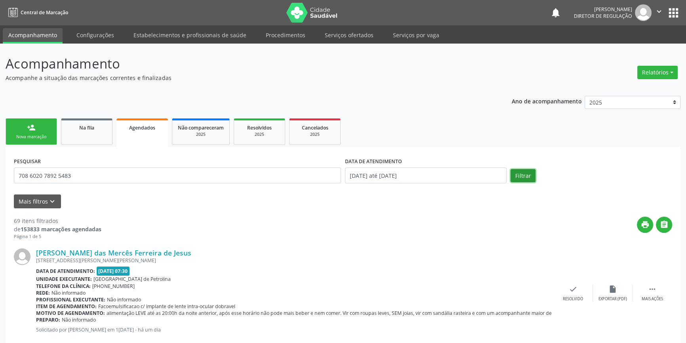
click at [529, 180] on button "Filtrar" at bounding box center [523, 175] width 25 height 13
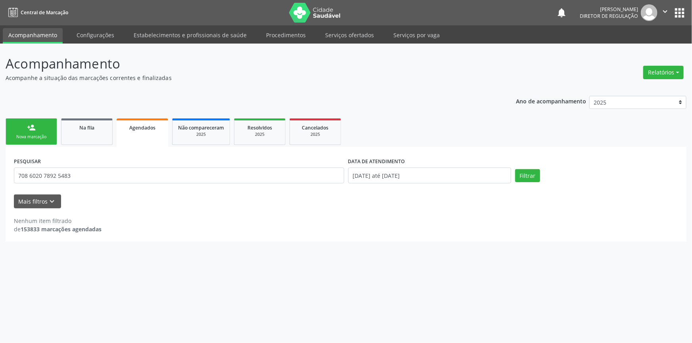
click at [41, 114] on div "Ano de acompanhamento 2025 2024 2023 2022 2021 2020 2019 2018 person_add Nova m…" at bounding box center [346, 165] width 681 height 151
click at [37, 126] on link "person_add Nova marcação" at bounding box center [32, 132] width 52 height 27
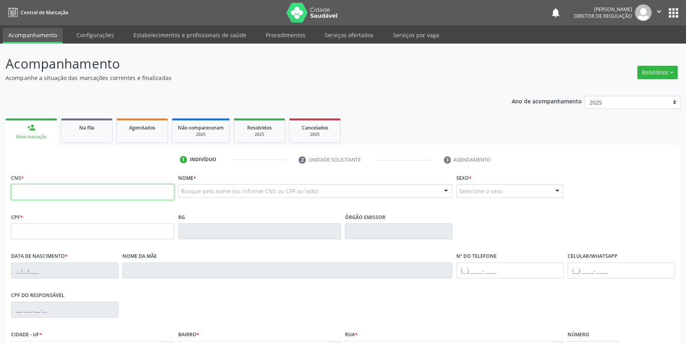
click at [125, 191] on input "text" at bounding box center [92, 192] width 163 height 16
type input "708 6020 7892 5483"
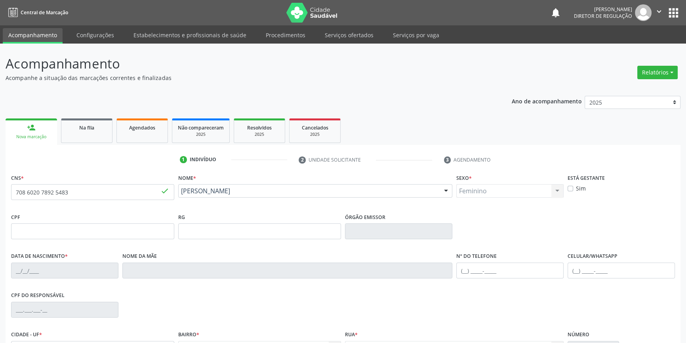
type input "[DATE]"
type input "Gildete [PERSON_NAME]"
type input "[PHONE_NUMBER]"
type input "131"
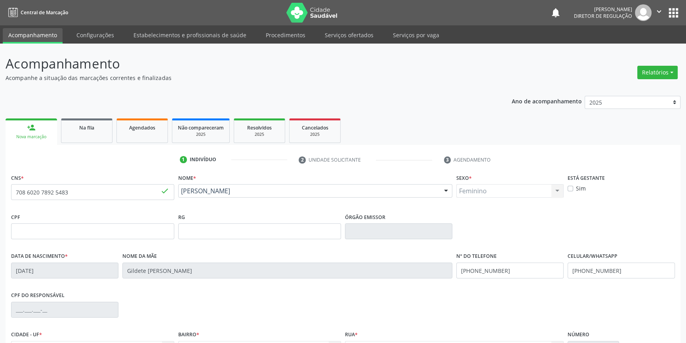
scroll to position [86, 0]
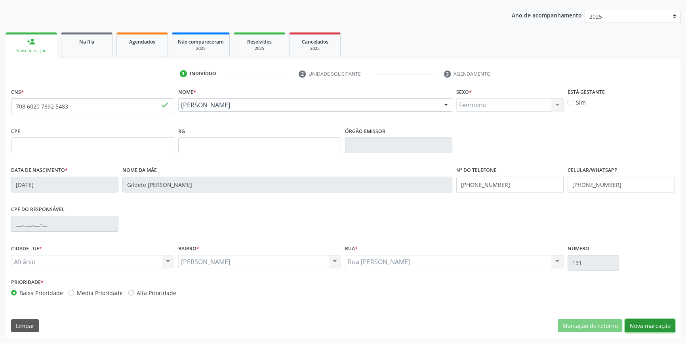
click at [636, 323] on button "Nova marcação" at bounding box center [650, 325] width 50 height 13
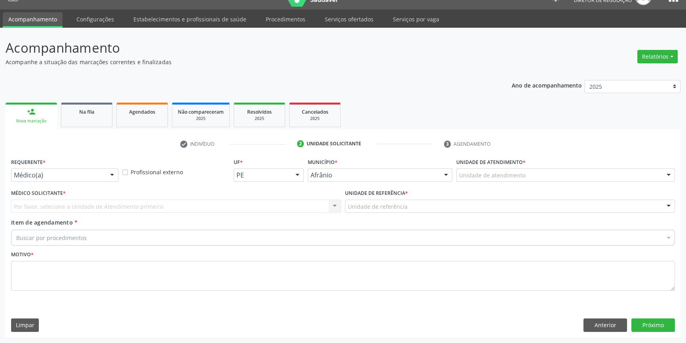
scroll to position [15, 0]
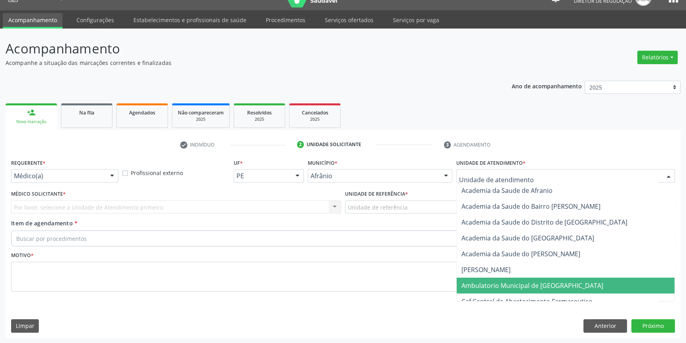
click at [496, 287] on span "Ambulatorio Municipal de [GEOGRAPHIC_DATA]" at bounding box center [533, 285] width 142 height 9
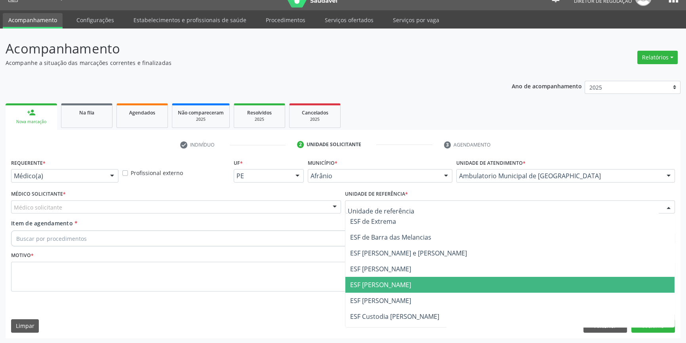
click at [380, 283] on span "ESF [PERSON_NAME]" at bounding box center [380, 285] width 61 height 9
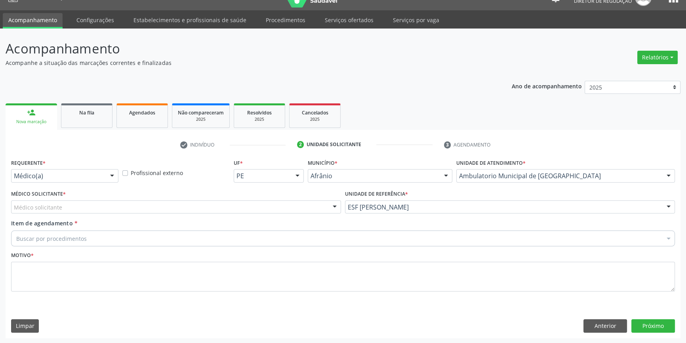
click at [273, 206] on div "Médico solicitante" at bounding box center [176, 207] width 330 height 13
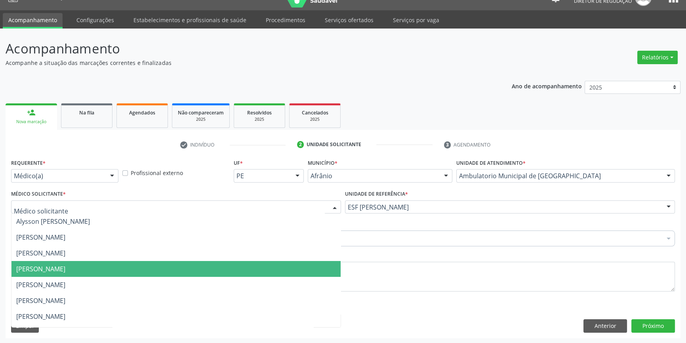
click at [65, 271] on span "[PERSON_NAME]" at bounding box center [40, 269] width 49 height 9
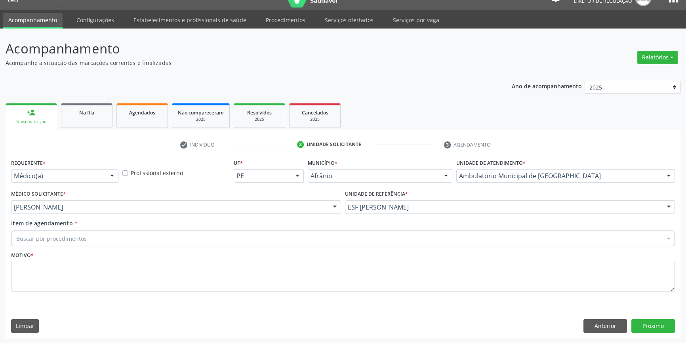
click at [83, 242] on div "Buscar por procedimentos" at bounding box center [343, 239] width 664 height 16
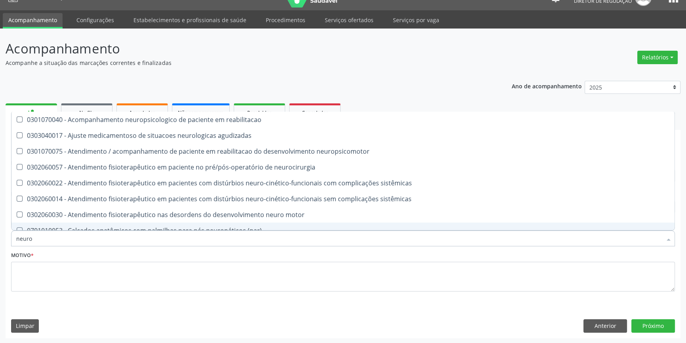
type input "neuroc"
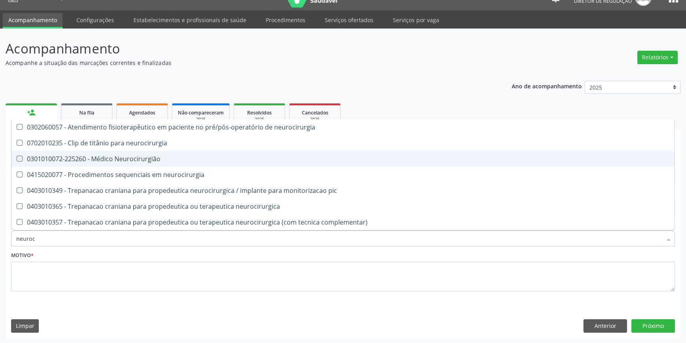
click at [145, 160] on div "0301010072-225260 - Médico Neurocirurgião" at bounding box center [343, 159] width 654 height 6
checkbox Neurocirurgião "true"
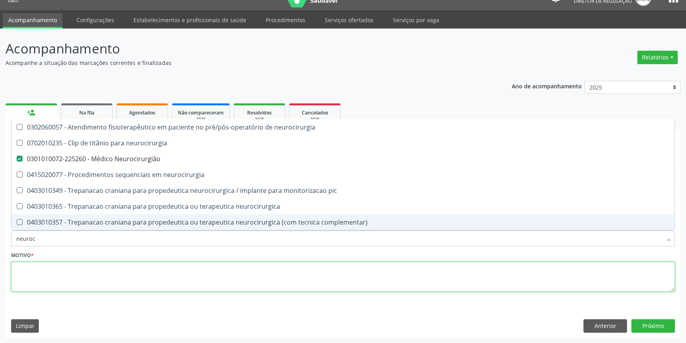
click at [130, 266] on textarea at bounding box center [343, 277] width 664 height 30
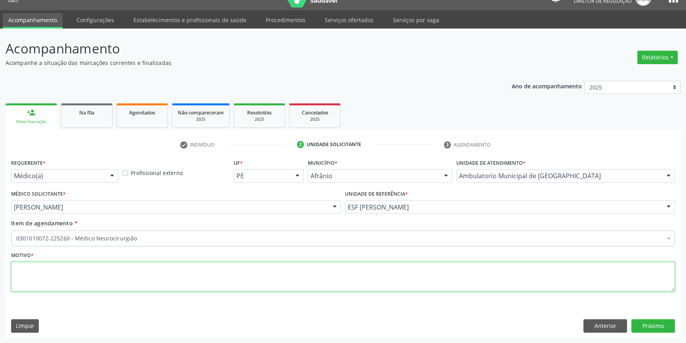
checkbox Neurocirurgião "true"
type textarea "'"
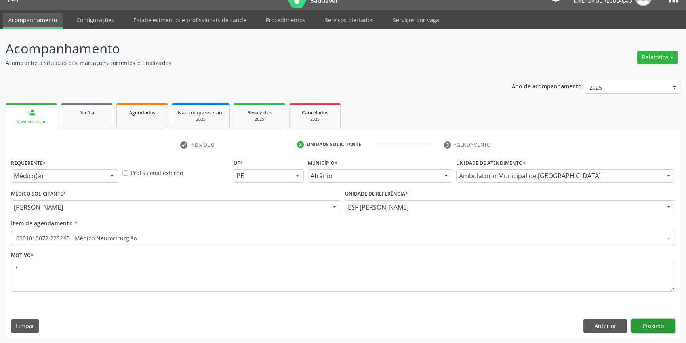
click at [666, 325] on button "Próximo" at bounding box center [654, 325] width 44 height 13
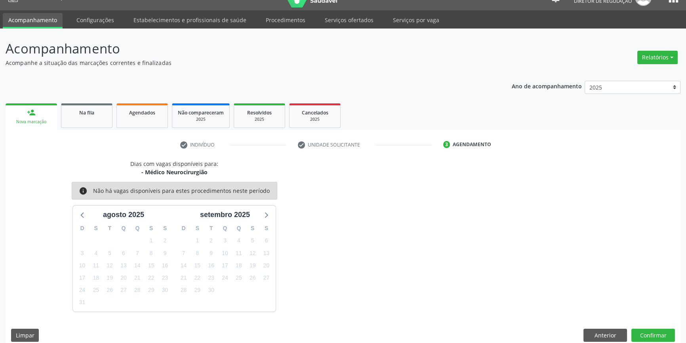
click at [259, 215] on div "setembro 2025" at bounding box center [225, 215] width 94 height 11
click at [263, 214] on icon at bounding box center [266, 215] width 10 height 10
click at [82, 213] on icon at bounding box center [81, 216] width 3 height 6
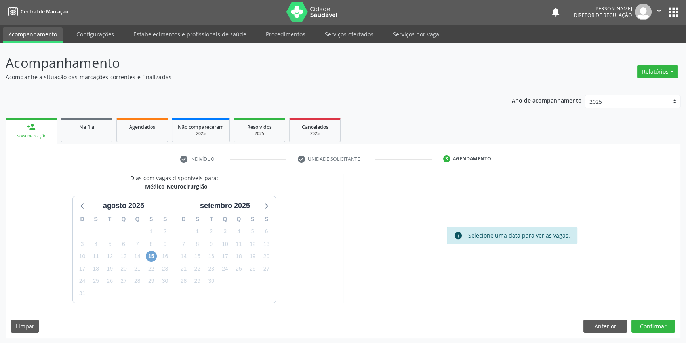
click at [155, 255] on span "15" at bounding box center [151, 256] width 11 height 11
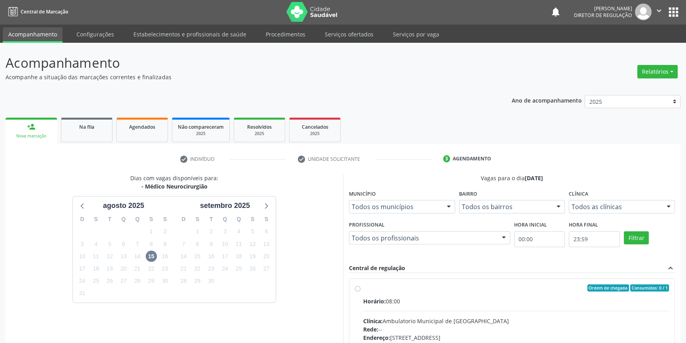
click at [361, 285] on div "Ordem de chegada Consumidos: 0 / 1 Horário: 08:00 Clínica: Ambulatorio Municipa…" at bounding box center [512, 346] width 314 height 122
radio input "true"
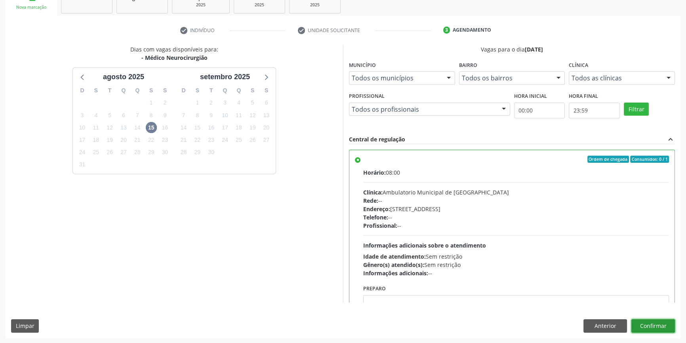
click at [654, 325] on button "Confirmar" at bounding box center [654, 325] width 44 height 13
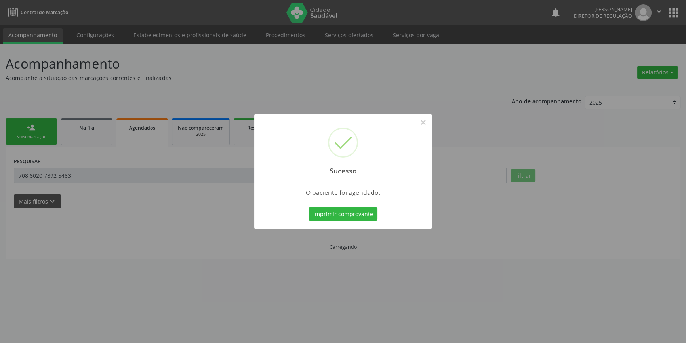
click at [359, 221] on div "Imprimir comprovante Cancel" at bounding box center [343, 214] width 73 height 17
click at [357, 213] on button "Imprimir comprovante" at bounding box center [343, 213] width 69 height 13
click at [172, 147] on div "Sucesso × O paciente foi agendado. Imprimir comprovante Cancel" at bounding box center [343, 171] width 686 height 343
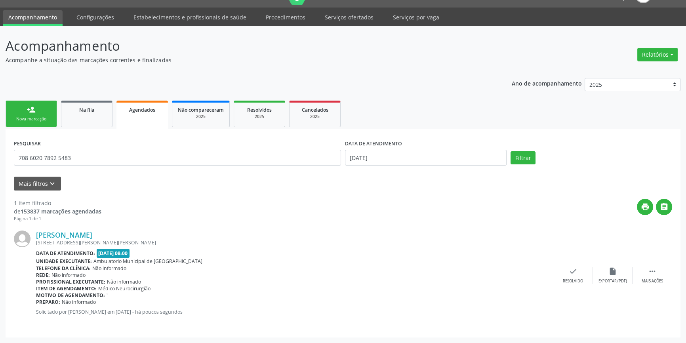
scroll to position [0, 0]
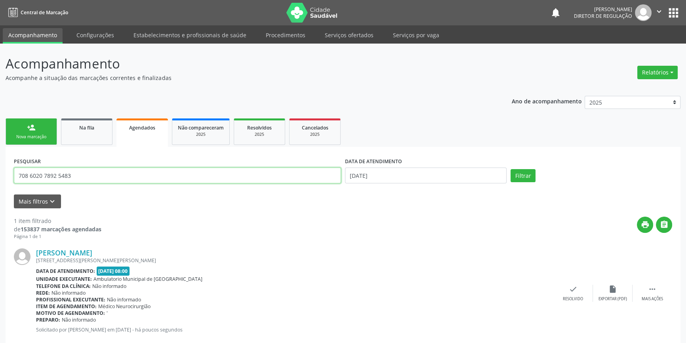
drag, startPoint x: 110, startPoint y: 172, endPoint x: 4, endPoint y: 168, distance: 106.3
click at [0, 175] on div "Acompanhamento Acompanhe a situação das marcações correntes e finalizadas Relat…" at bounding box center [343, 202] width 686 height 317
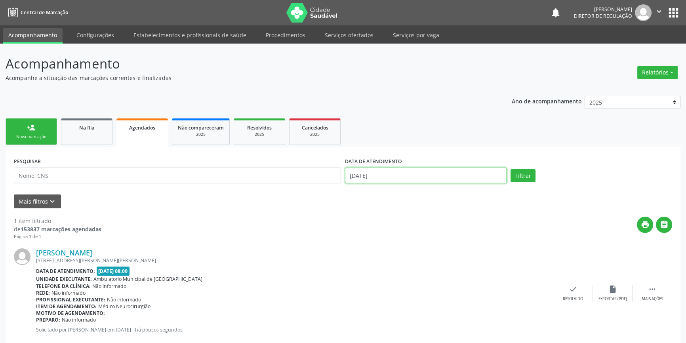
click at [392, 178] on input "[DATE]" at bounding box center [426, 176] width 162 height 16
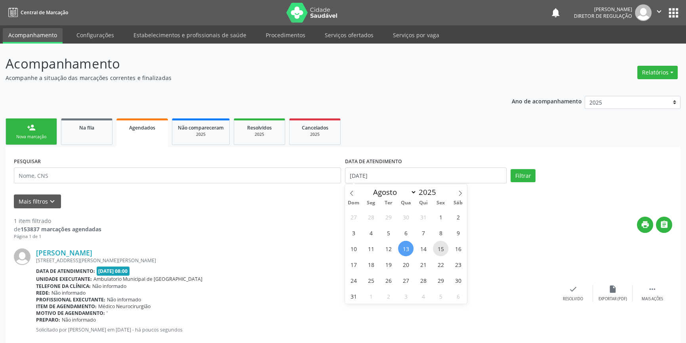
click at [444, 250] on span "15" at bounding box center [440, 248] width 15 height 15
type input "[DATE]"
click at [441, 247] on span "15" at bounding box center [440, 248] width 15 height 15
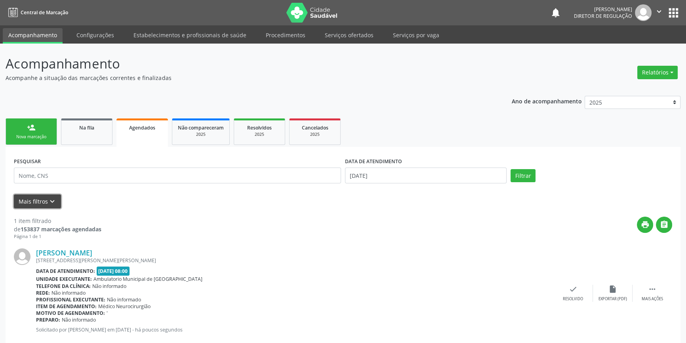
click at [48, 198] on icon "keyboard_arrow_down" at bounding box center [52, 201] width 9 height 9
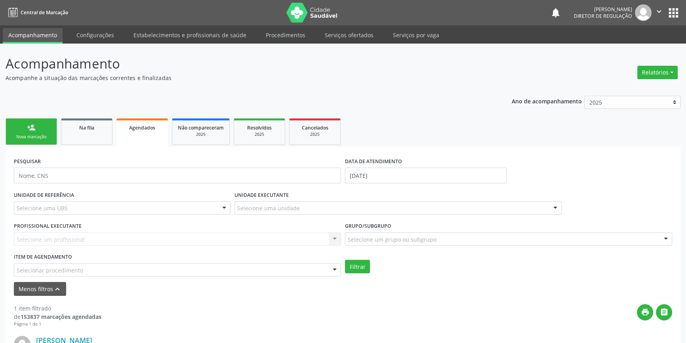
click at [92, 268] on div "Selecionar procedimento" at bounding box center [177, 270] width 327 height 13
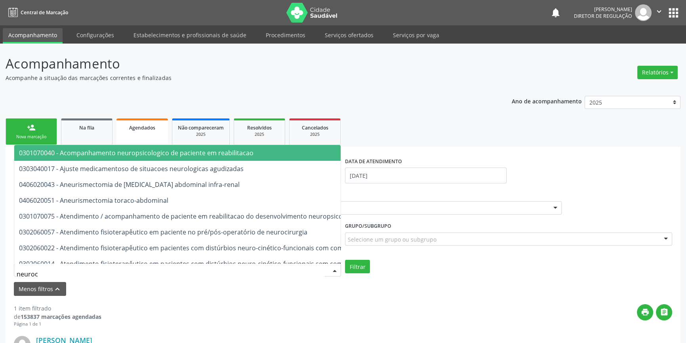
type input "neuroci"
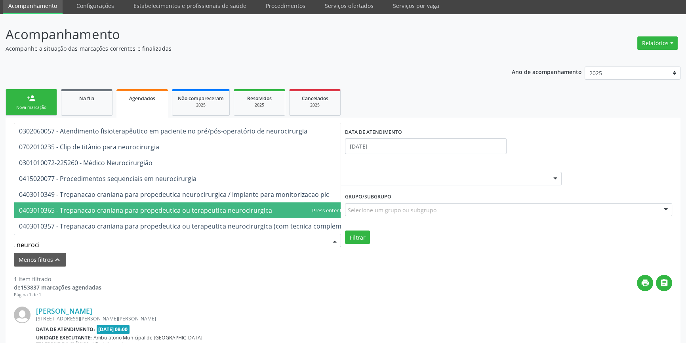
scroll to position [72, 0]
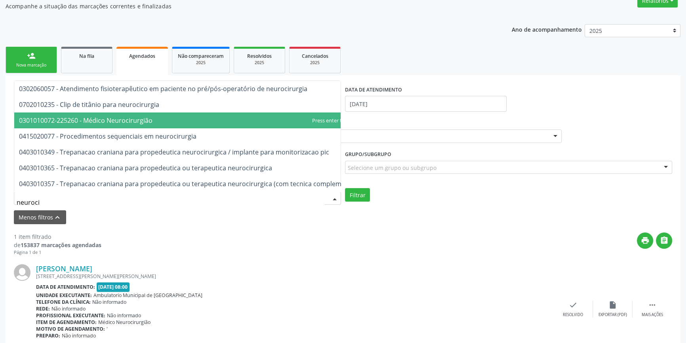
click at [124, 116] on span "0301010072-225260 - Médico Neurocirurgião" at bounding box center [86, 120] width 134 height 9
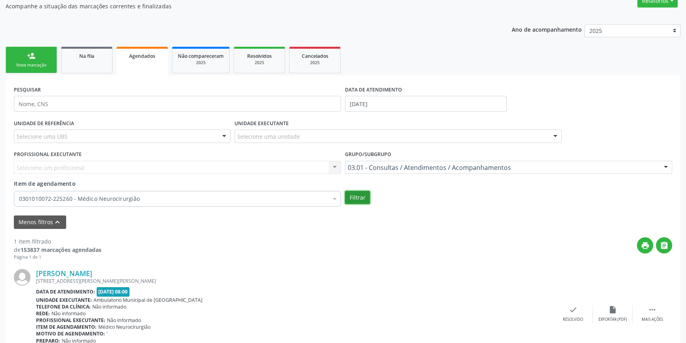
click at [354, 197] on button "Filtrar" at bounding box center [357, 197] width 25 height 13
